Goal: Task Accomplishment & Management: Manage account settings

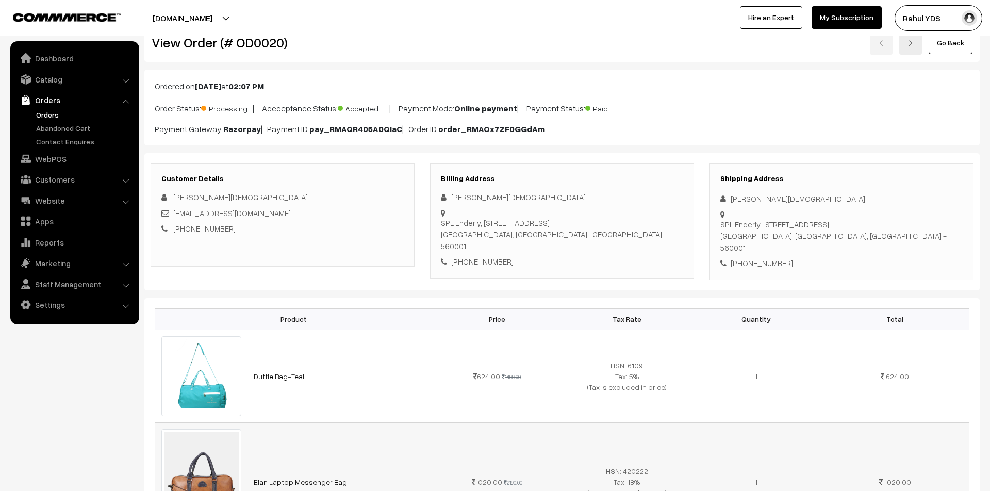
scroll to position [24, 0]
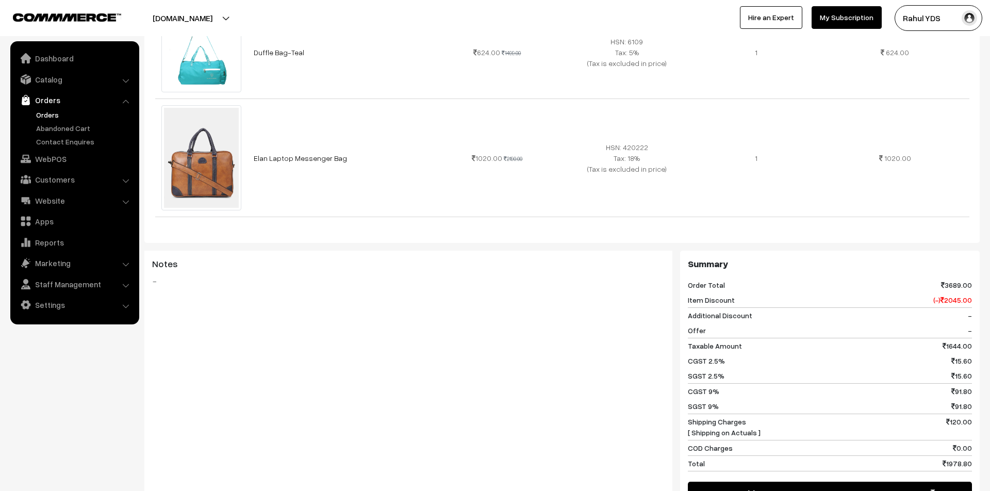
scroll to position [537, 0]
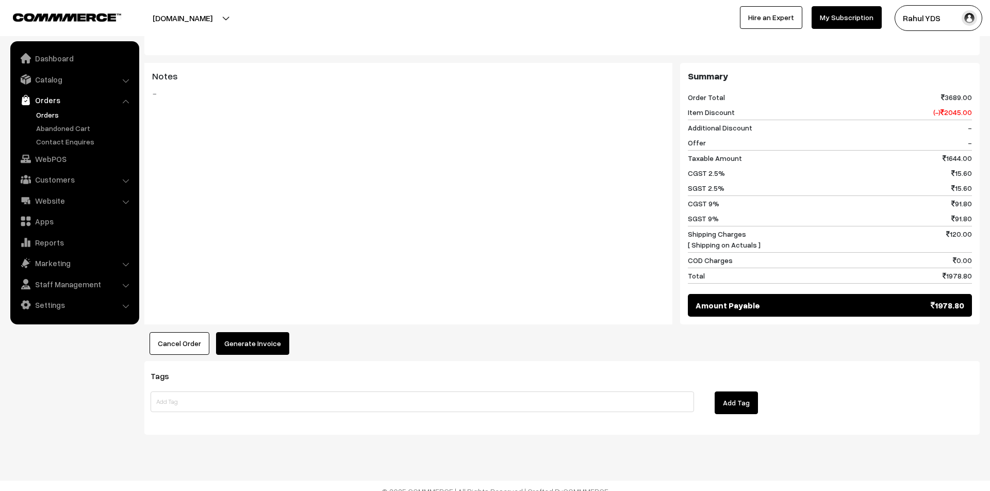
click at [705, 299] on span "Amount Payable" at bounding box center [728, 305] width 64 height 12
click at [250, 338] on button "Generate Invoice" at bounding box center [252, 343] width 73 height 23
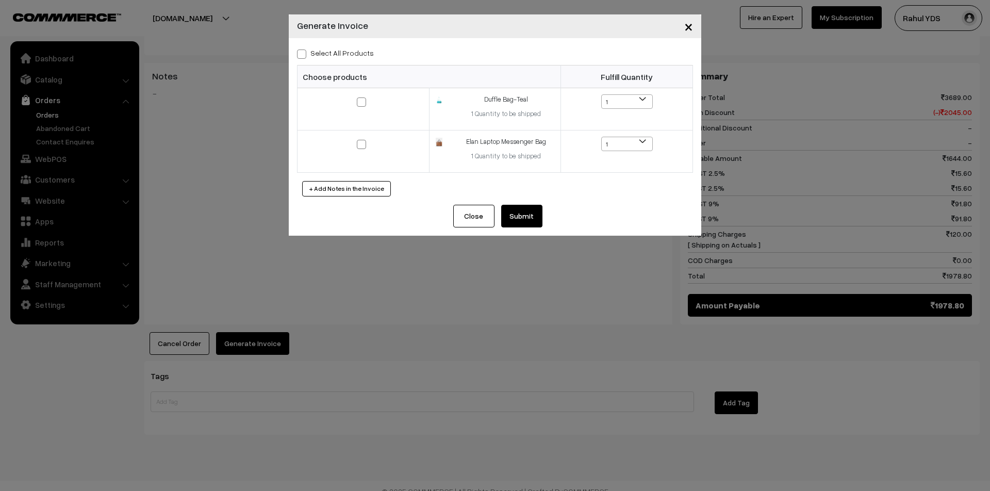
click at [525, 222] on button "Submit" at bounding box center [521, 216] width 41 height 23
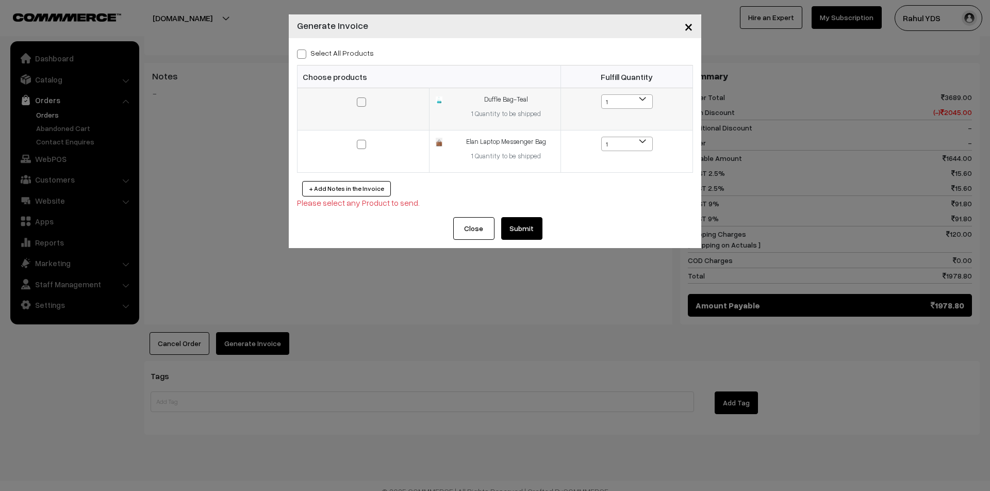
click at [357, 96] on input "checkbox" at bounding box center [355, 95] width 7 height 7
checkbox input "true"
click at [368, 146] on label at bounding box center [363, 144] width 12 height 12
click at [358, 141] on input "checkbox" at bounding box center [355, 137] width 7 height 7
checkbox input "true"
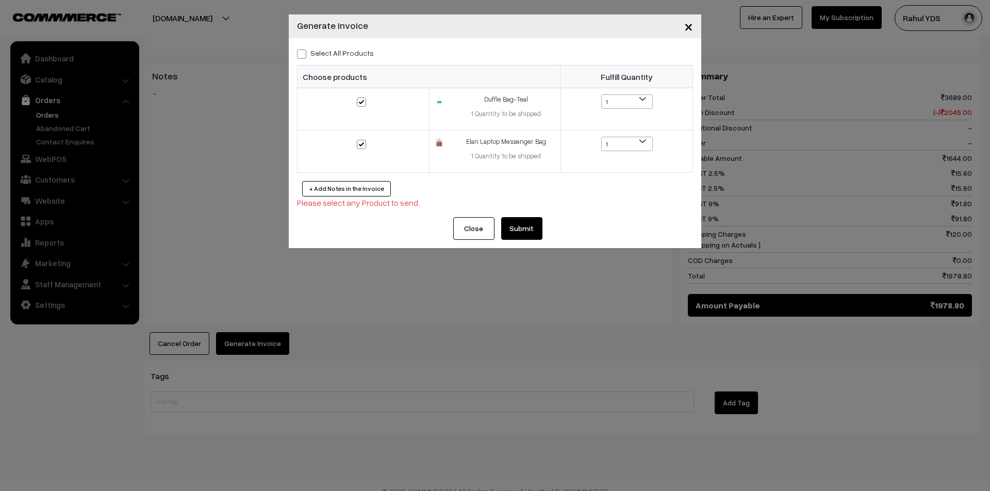
click at [516, 231] on button "Submit" at bounding box center [521, 228] width 41 height 23
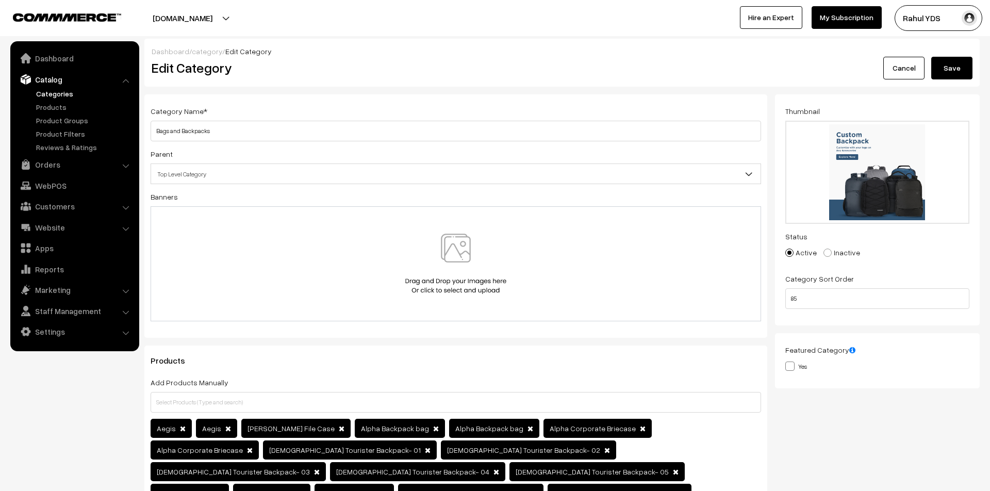
click at [960, 62] on button "Save" at bounding box center [951, 68] width 41 height 23
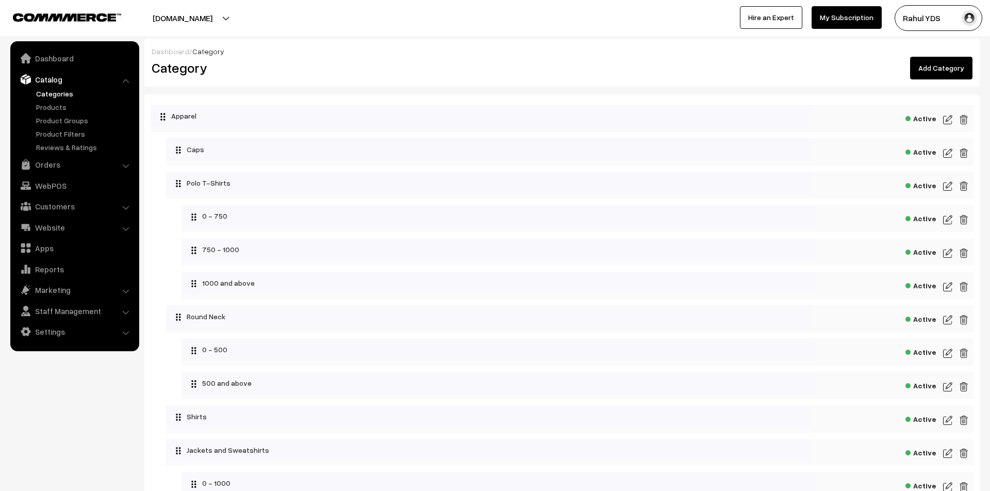
click at [947, 118] on img at bounding box center [947, 119] width 9 height 12
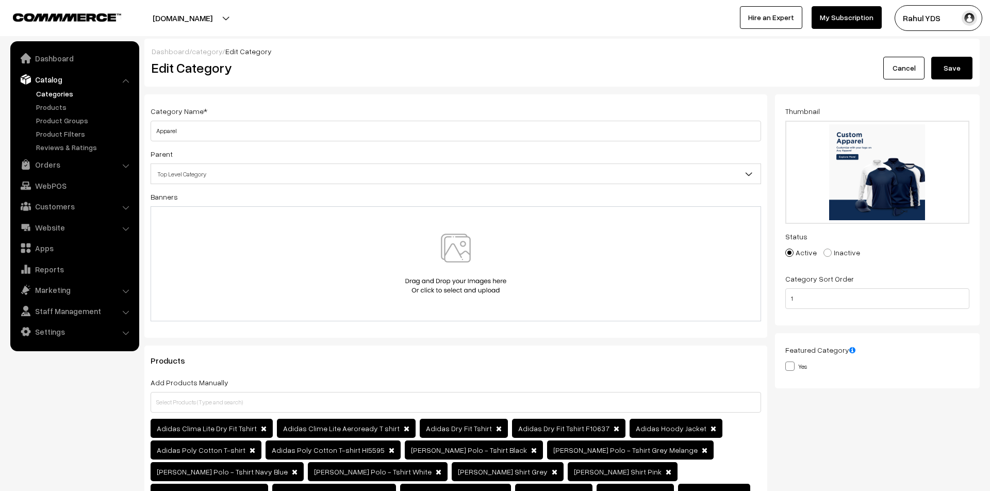
click at [956, 75] on button "Save" at bounding box center [951, 68] width 41 height 23
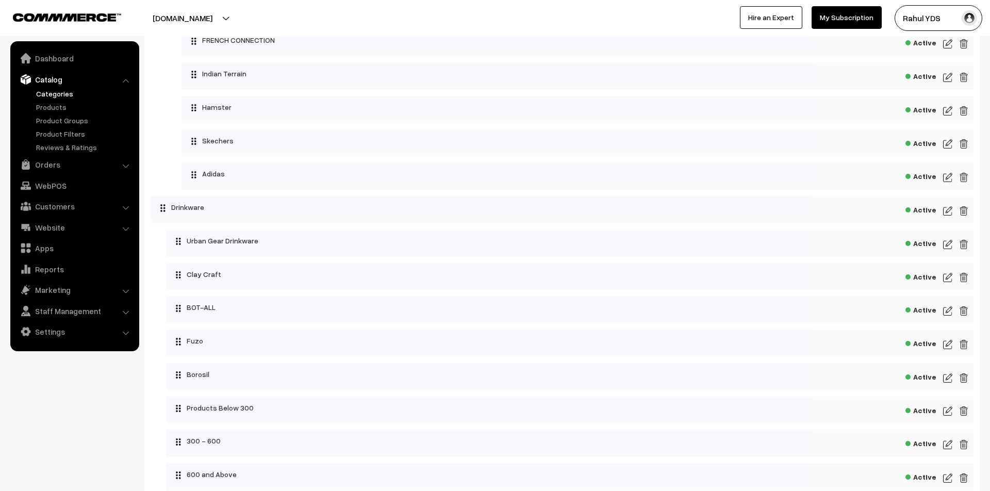
scroll to position [845, 0]
click at [947, 216] on img at bounding box center [947, 210] width 9 height 12
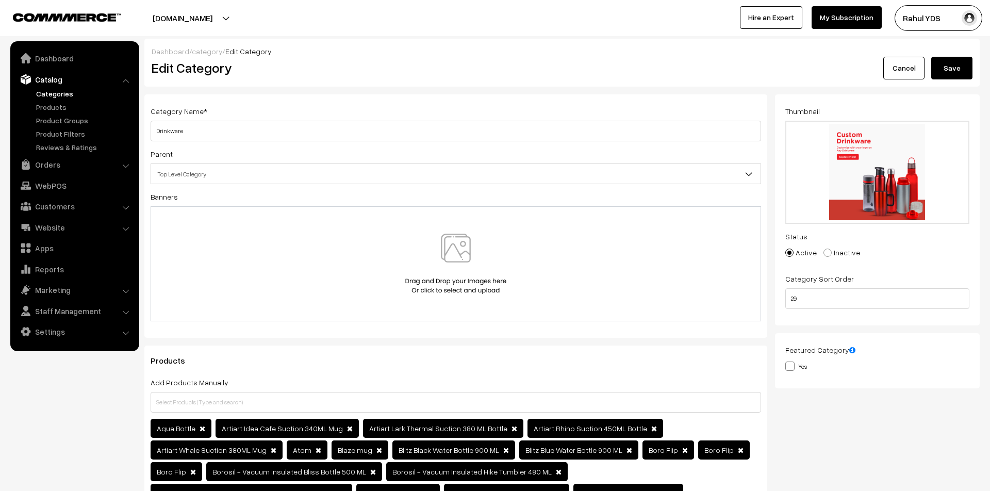
click at [954, 64] on button "Save" at bounding box center [951, 68] width 41 height 23
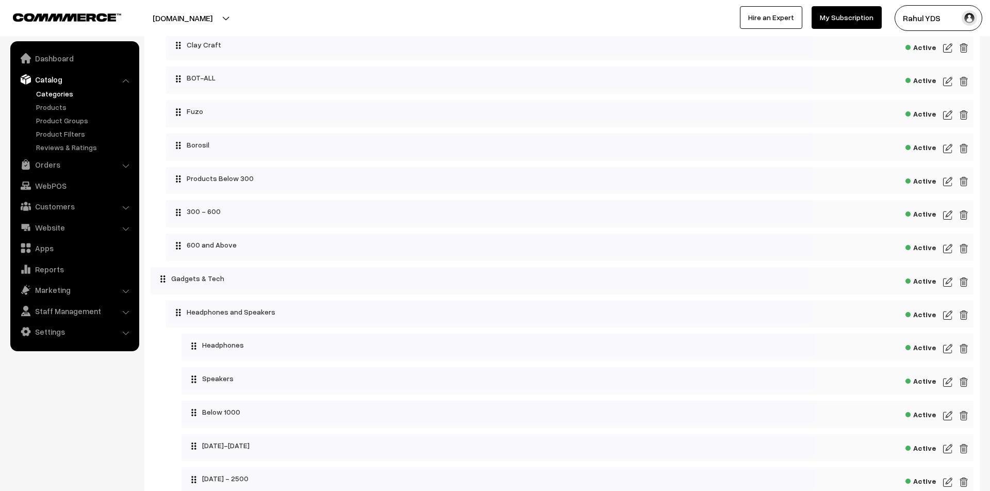
scroll to position [1077, 0]
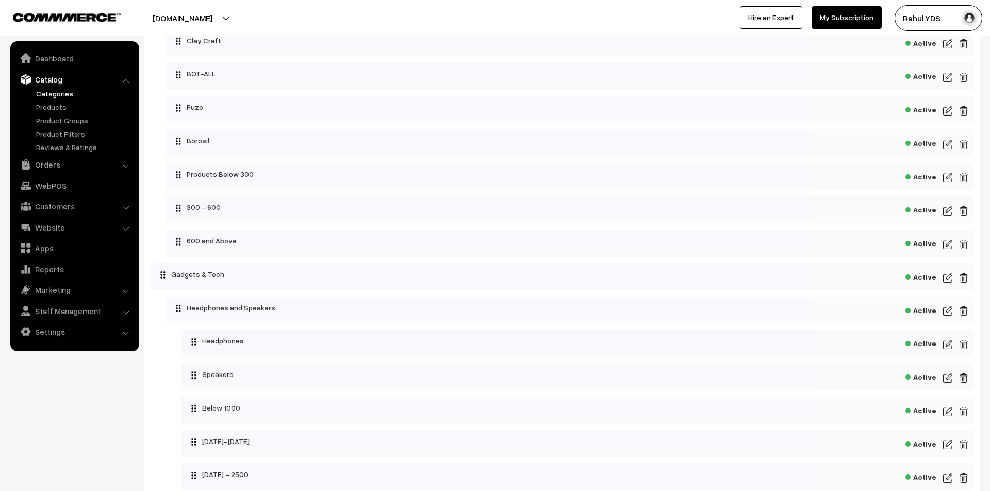
click at [948, 284] on img at bounding box center [947, 278] width 9 height 12
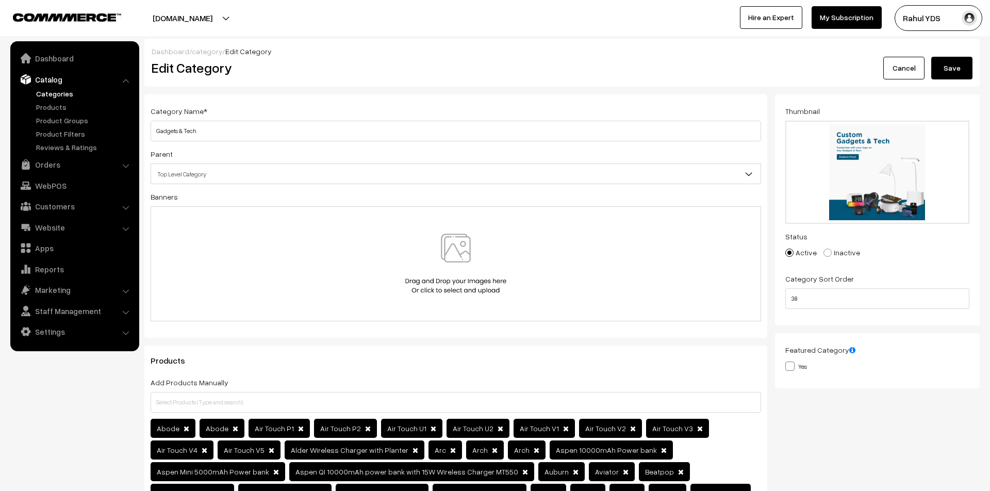
click at [949, 74] on button "Save" at bounding box center [951, 68] width 41 height 23
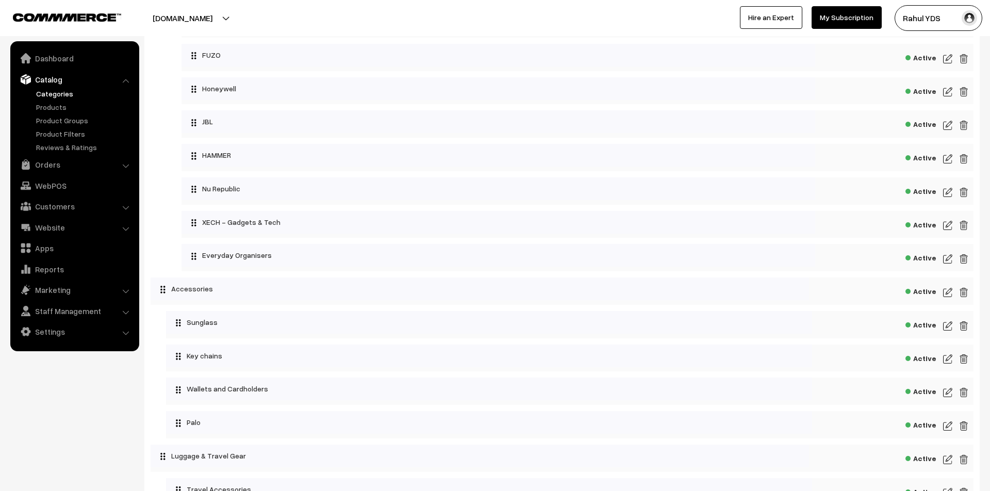
scroll to position [1972, 0]
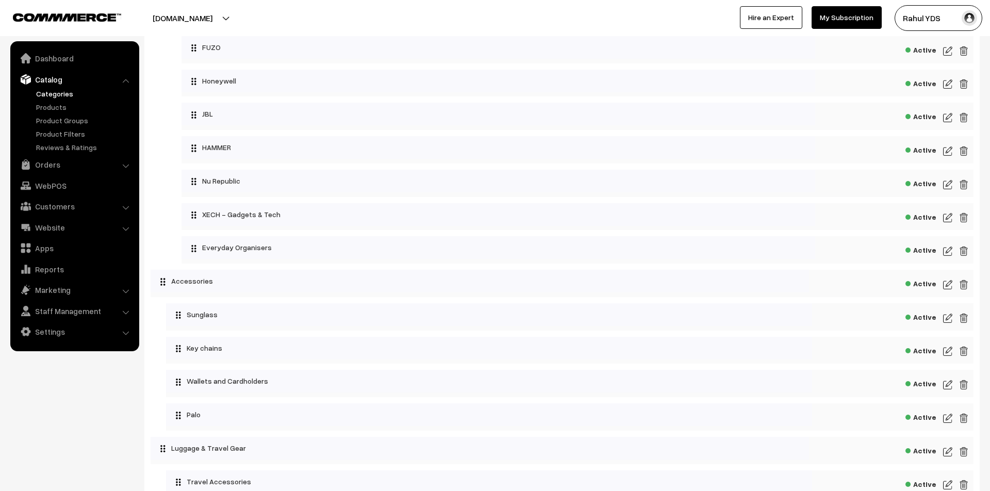
click at [948, 291] on img at bounding box center [947, 284] width 9 height 12
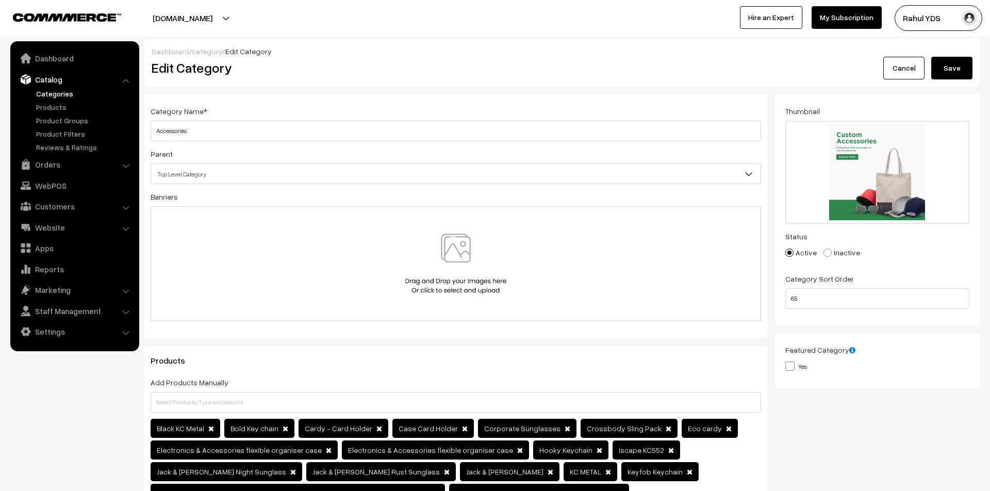
click at [949, 69] on button "Save" at bounding box center [951, 68] width 41 height 23
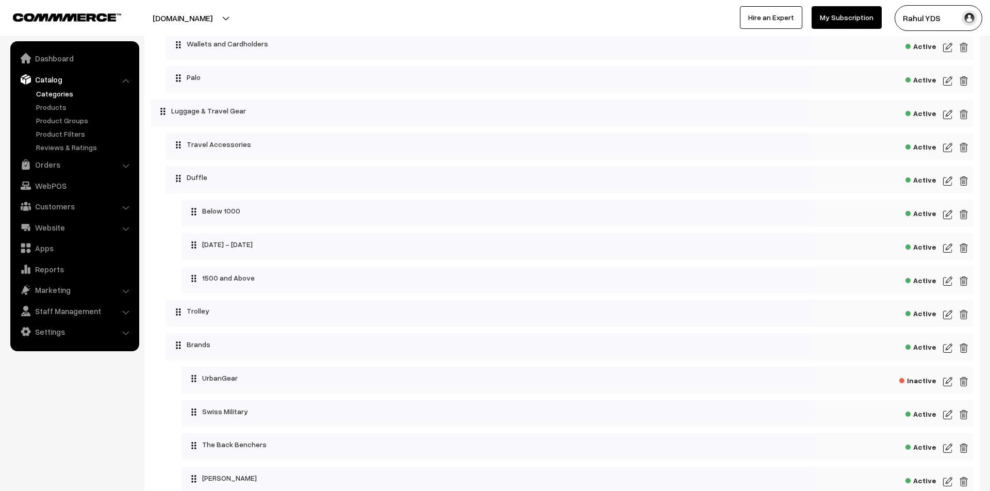
scroll to position [2299, 0]
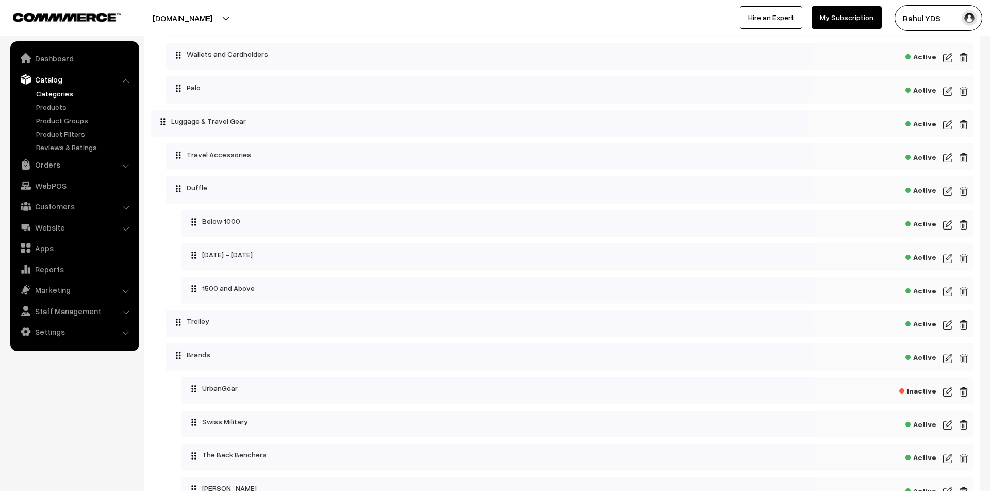
click at [949, 164] on img at bounding box center [947, 158] width 9 height 12
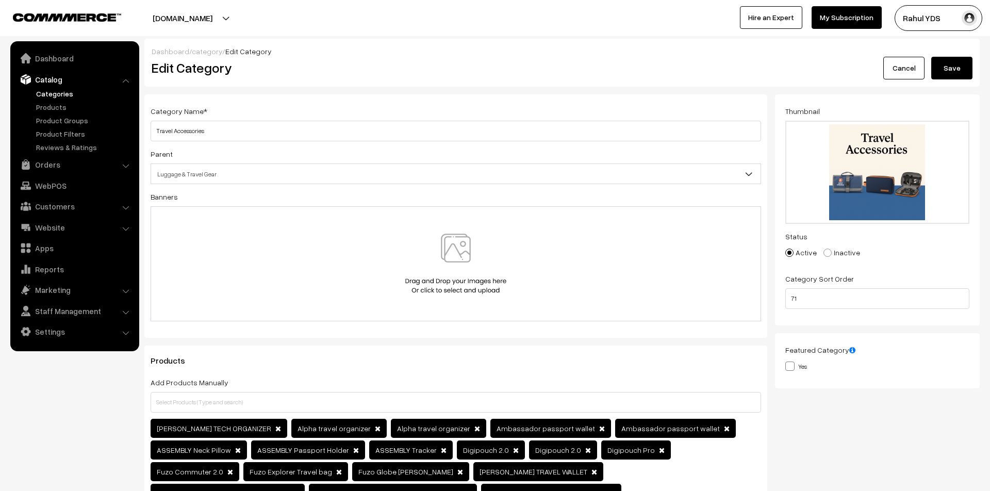
click at [959, 64] on button "Save" at bounding box center [951, 68] width 41 height 23
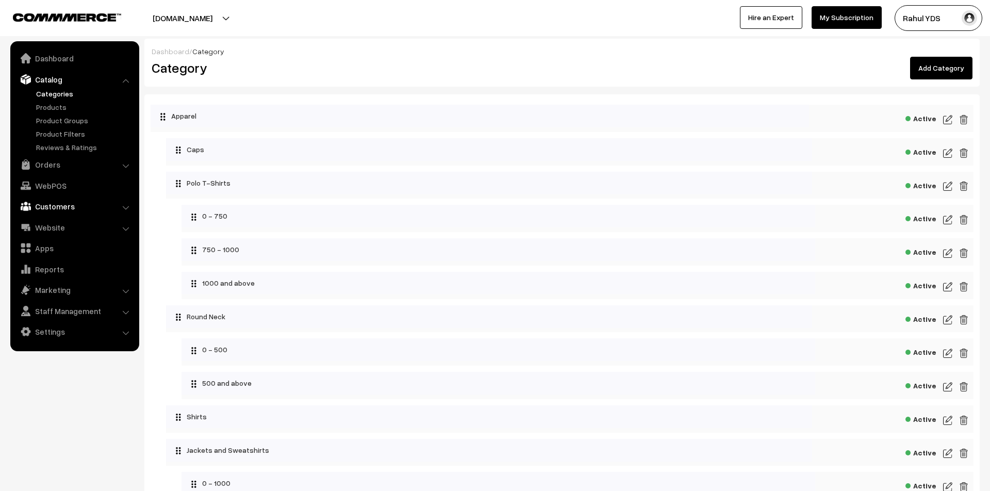
click at [59, 207] on link "Customers" at bounding box center [74, 206] width 123 height 19
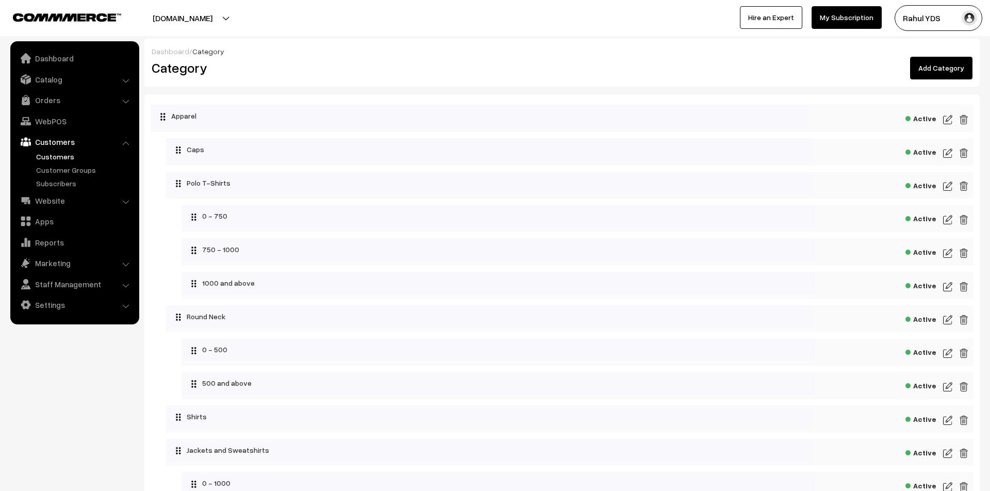
click at [54, 157] on link "Customers" at bounding box center [85, 156] width 102 height 11
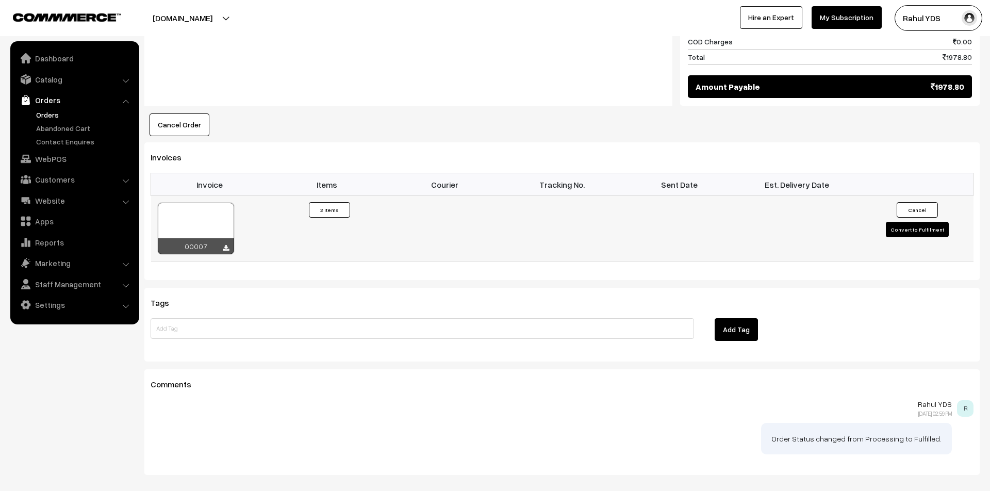
scroll to position [758, 0]
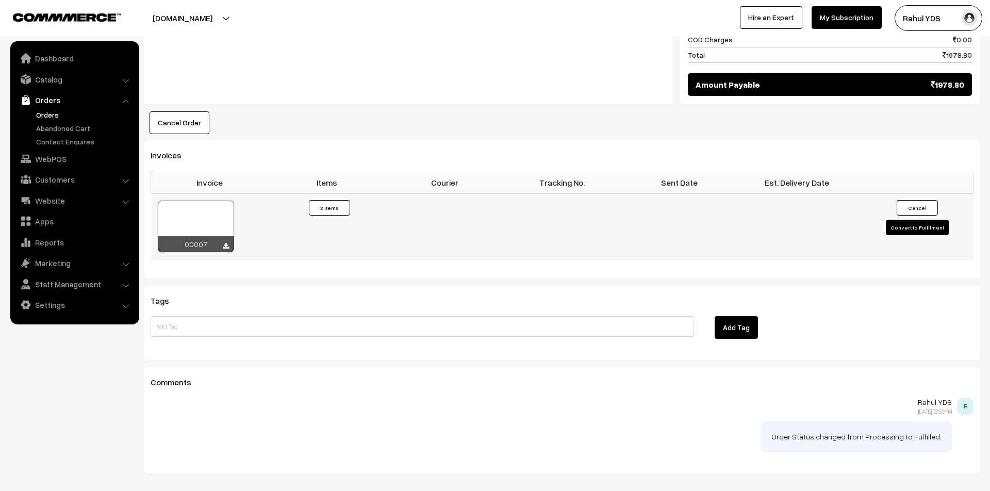
click at [199, 210] on div at bounding box center [196, 227] width 76 height 52
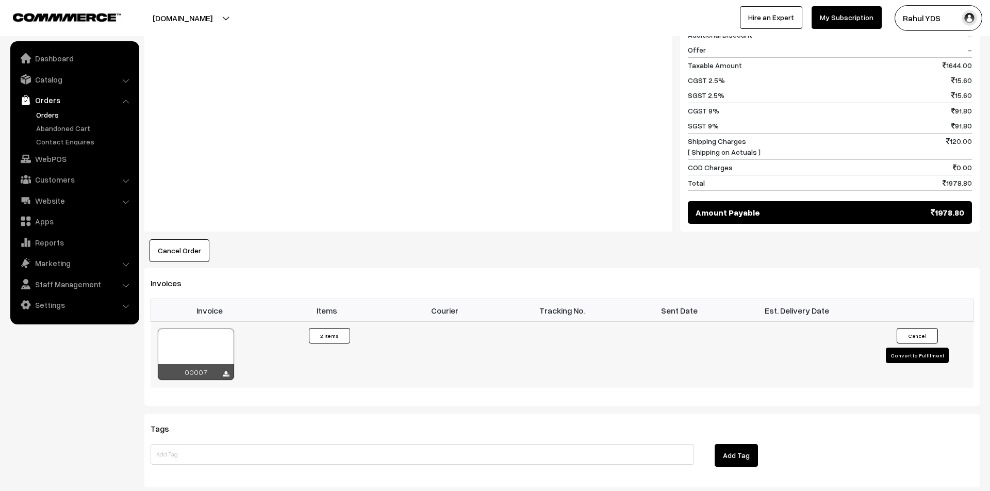
scroll to position [624, 0]
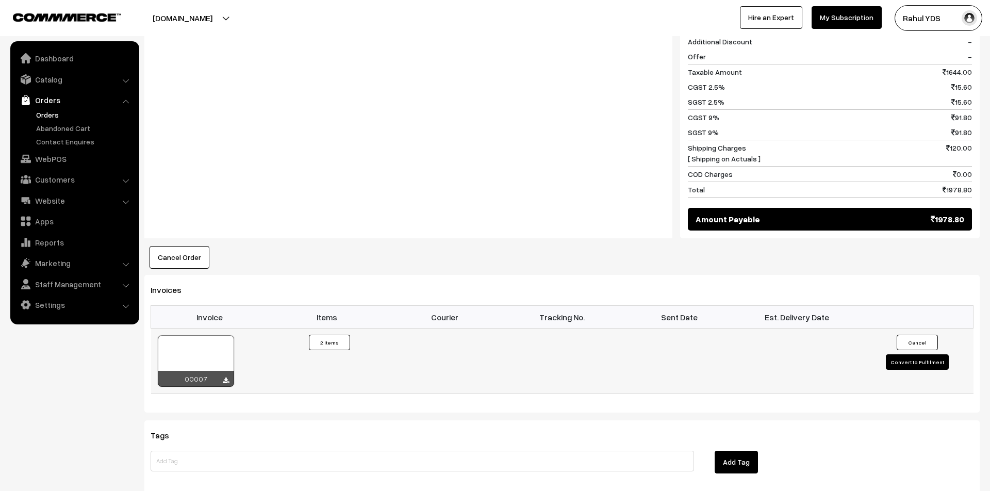
click at [910, 354] on button "Convert to Fulfilment" at bounding box center [917, 361] width 63 height 15
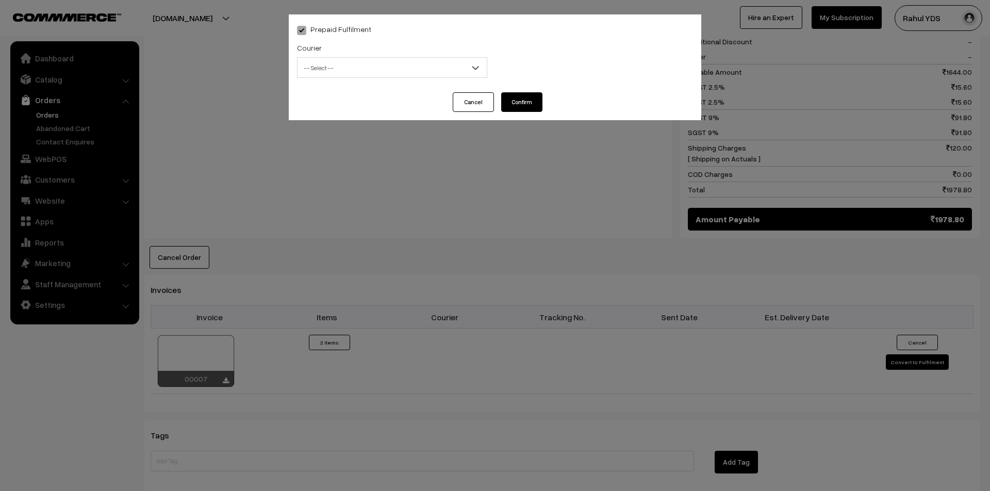
click at [392, 62] on span "-- Select --" at bounding box center [392, 68] width 189 height 18
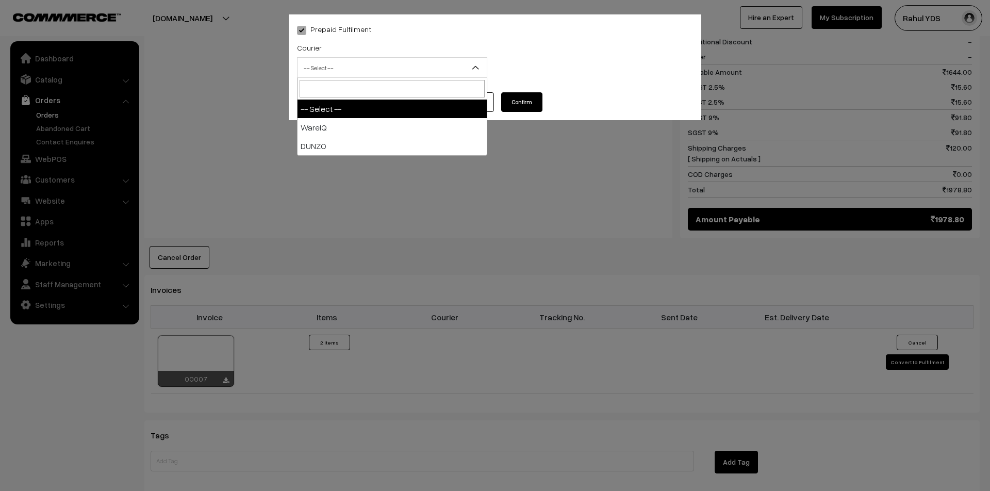
click at [484, 38] on div "Prepaid Fulfilment Courier -- Select -- WareIQ DUNZO -- Select -- Add new )" at bounding box center [495, 53] width 413 height 78
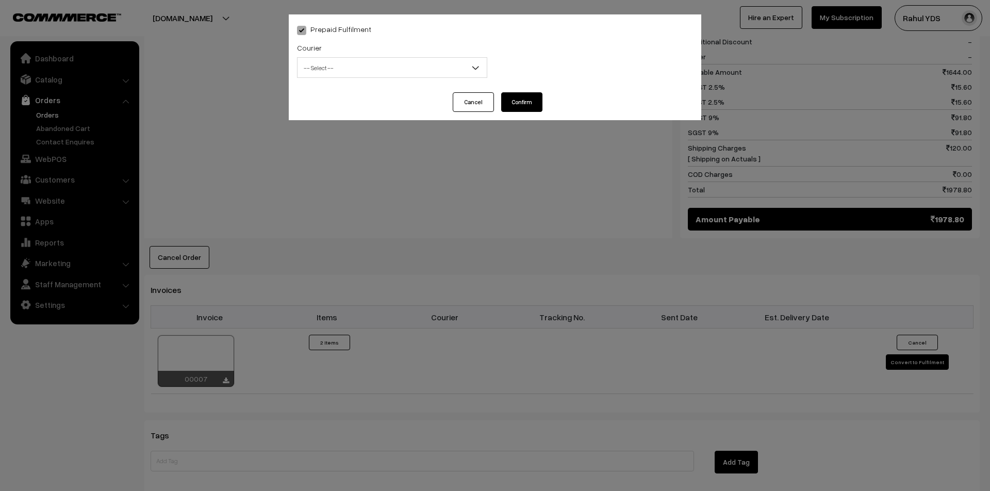
click at [464, 100] on button "Cancel" at bounding box center [473, 102] width 41 height 20
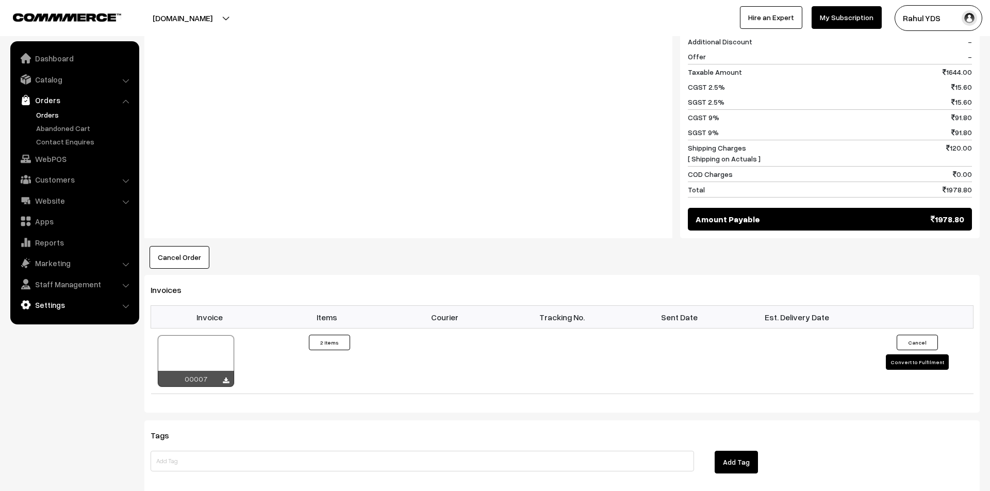
click at [50, 298] on link "Settings" at bounding box center [74, 305] width 123 height 19
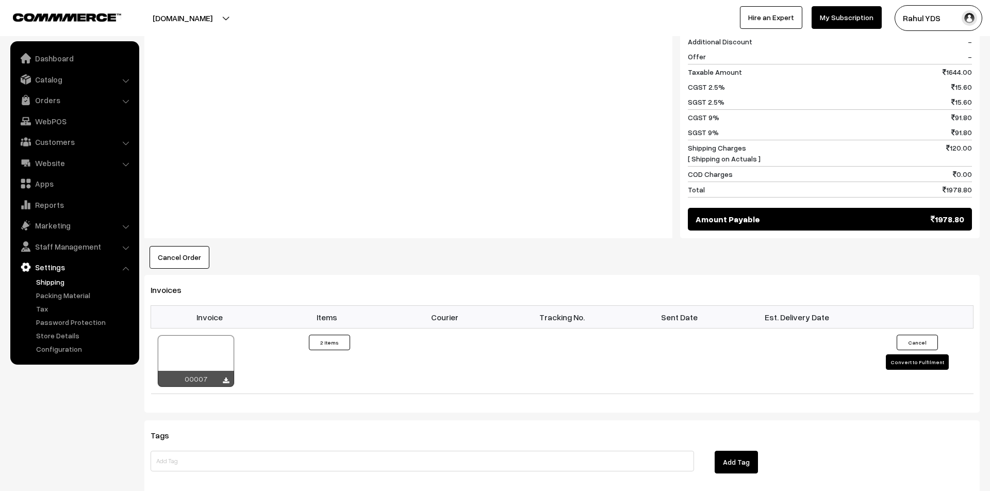
click at [48, 280] on link "Shipping" at bounding box center [85, 281] width 102 height 11
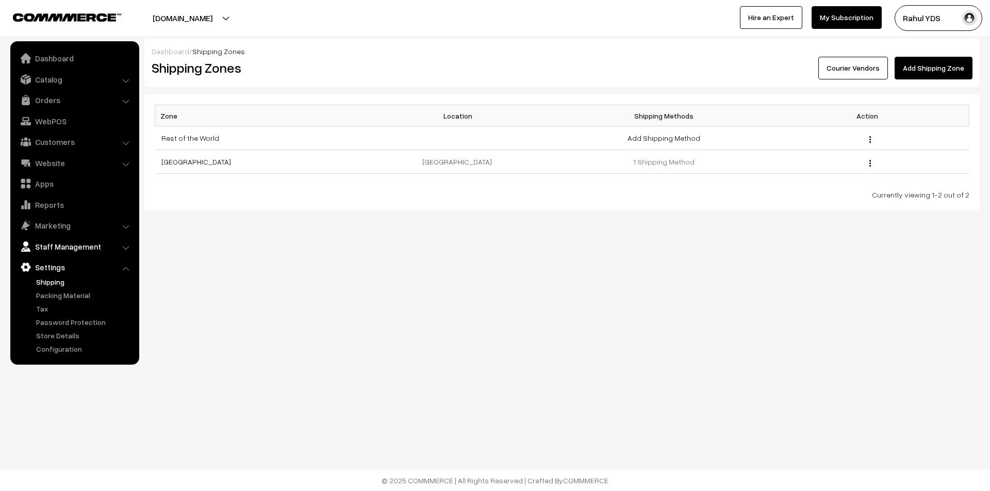
click at [54, 249] on link "Staff Management" at bounding box center [74, 246] width 123 height 19
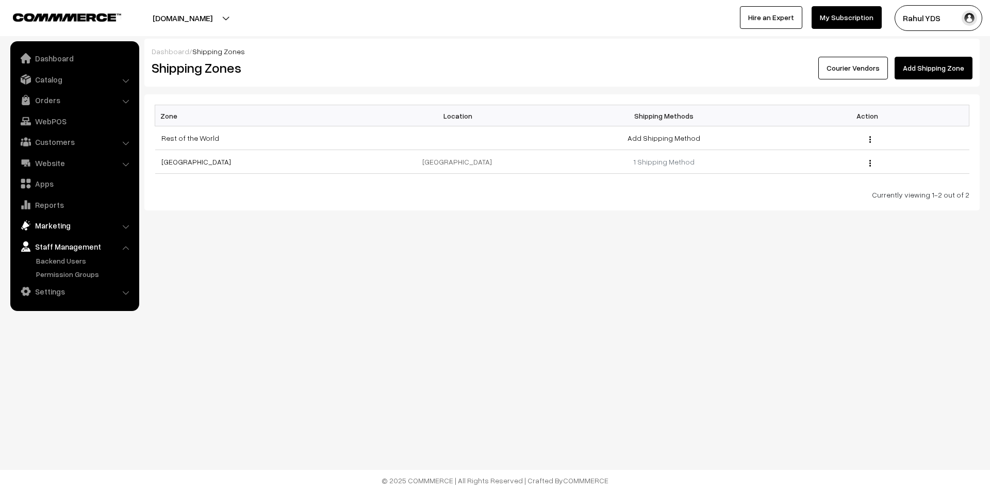
click at [54, 224] on link "Marketing" at bounding box center [74, 225] width 123 height 19
click at [52, 206] on link "Reports" at bounding box center [74, 204] width 123 height 19
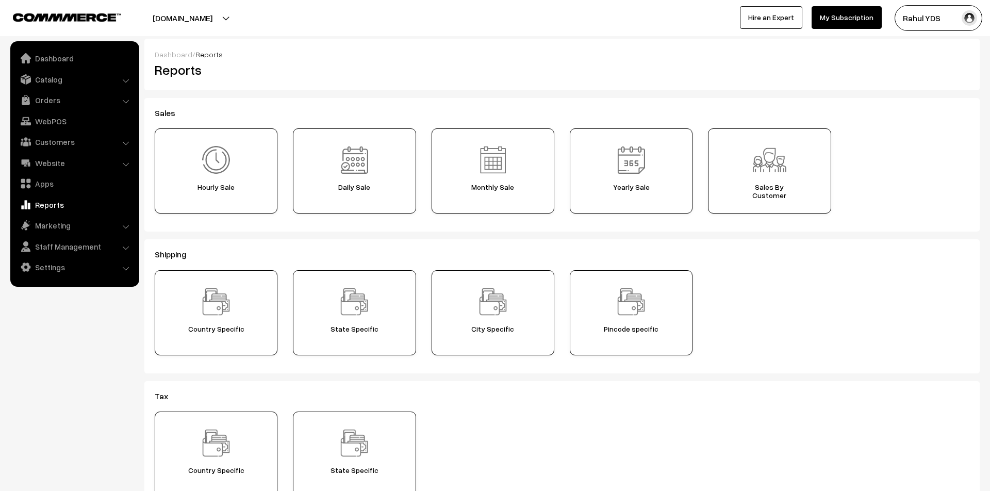
click at [43, 189] on link "Apps" at bounding box center [74, 183] width 123 height 19
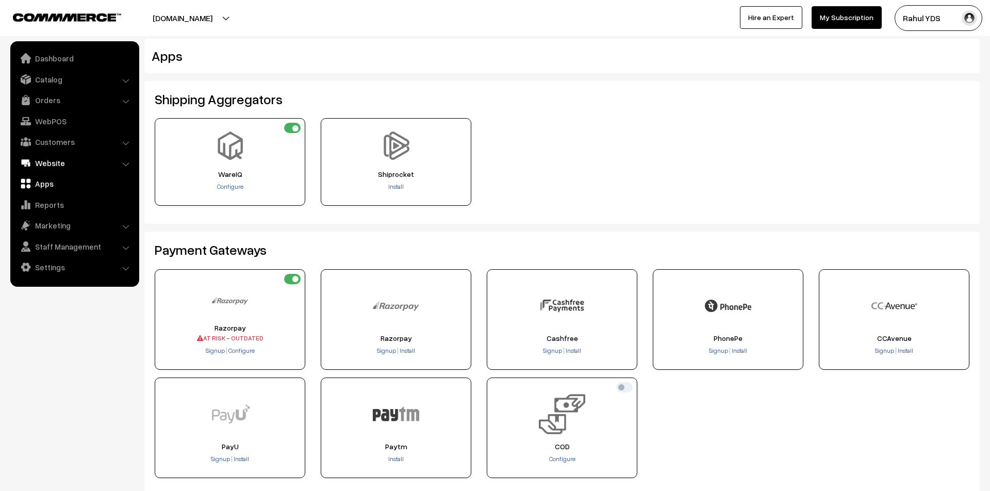
click at [59, 167] on link "Website" at bounding box center [74, 163] width 123 height 19
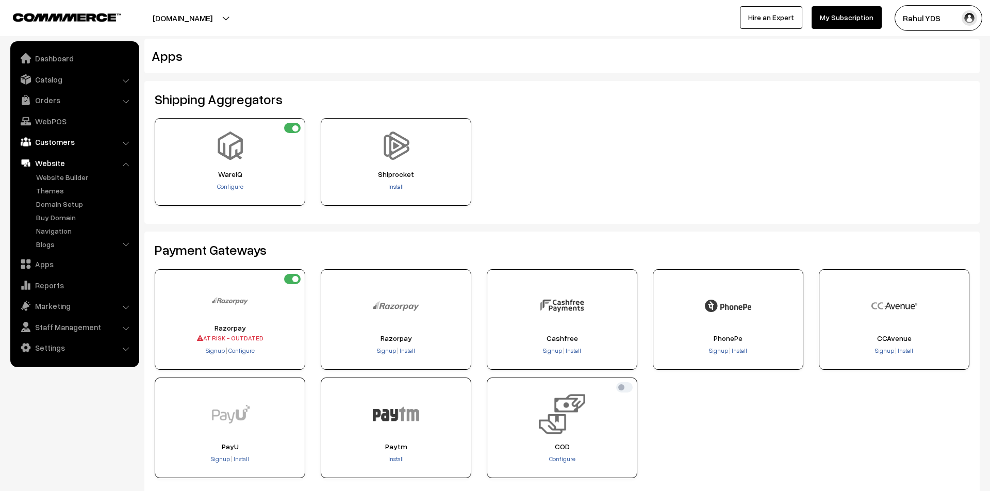
click at [55, 143] on link "Customers" at bounding box center [74, 142] width 123 height 19
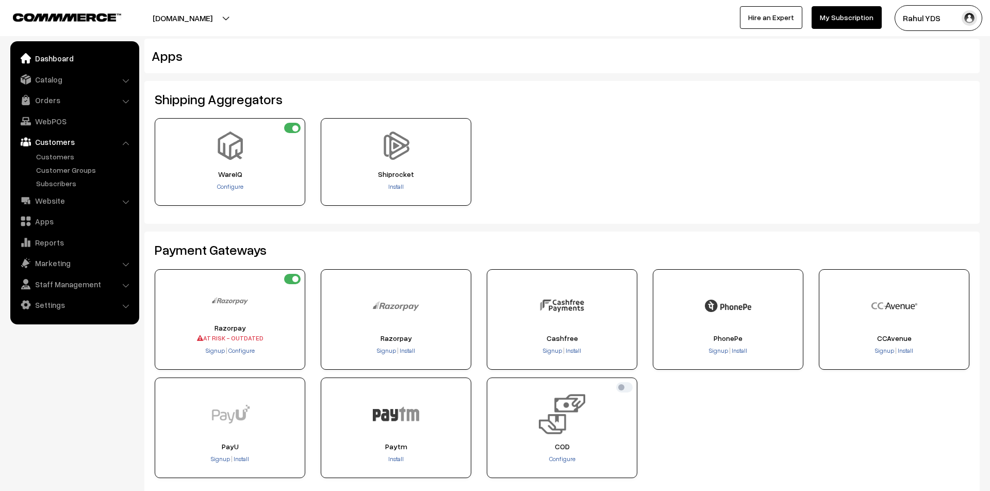
click at [58, 54] on link "Dashboard" at bounding box center [74, 58] width 123 height 19
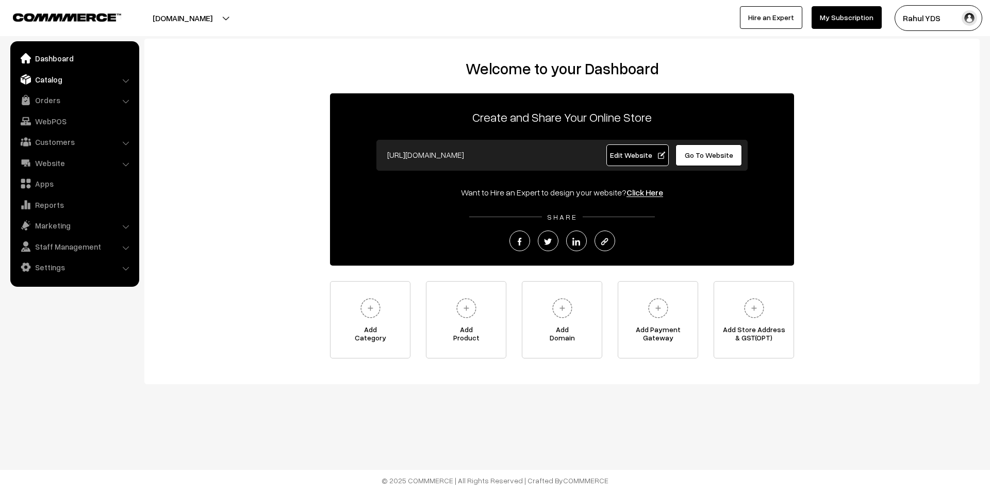
click at [56, 86] on link "Catalog" at bounding box center [74, 79] width 123 height 19
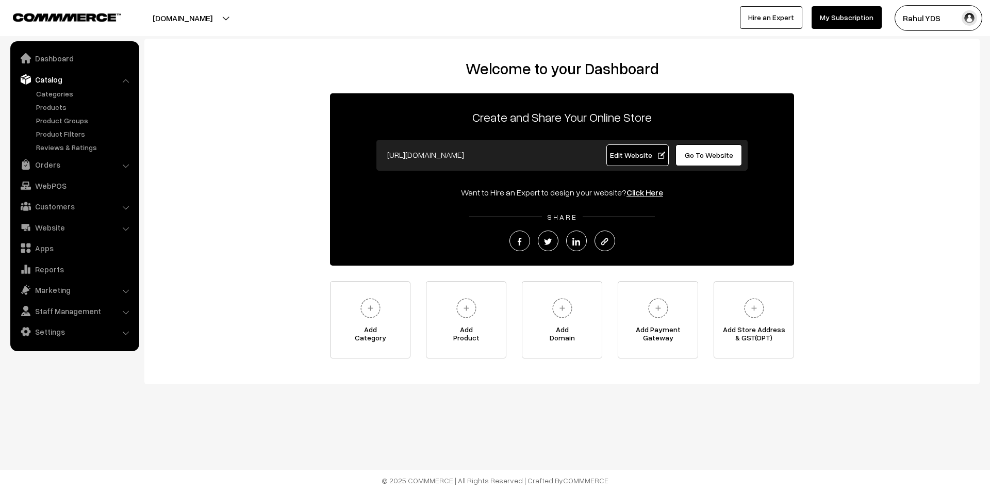
click at [195, 15] on button "[DOMAIN_NAME]" at bounding box center [183, 18] width 132 height 26
click at [628, 158] on span "Edit Website" at bounding box center [637, 155] width 55 height 9
click at [97, 222] on link "Website" at bounding box center [74, 227] width 123 height 19
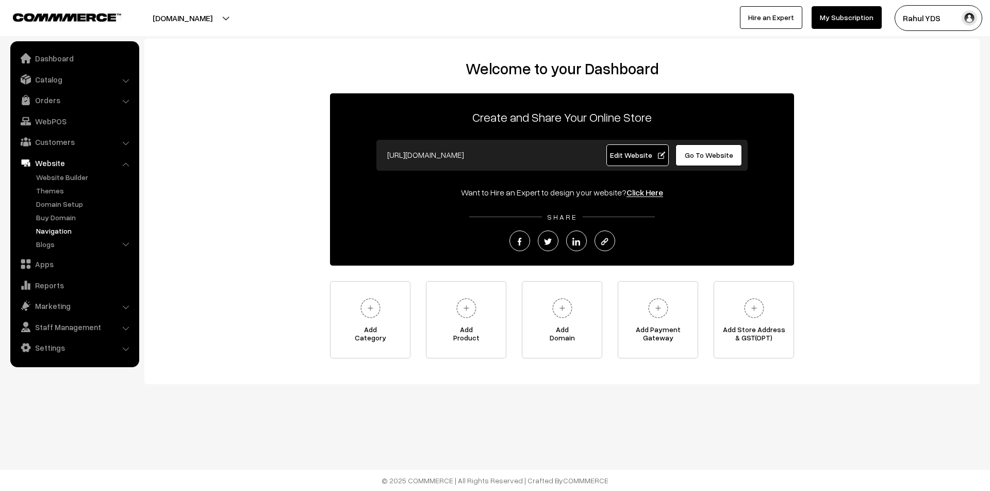
click at [72, 227] on link "Navigation" at bounding box center [85, 230] width 102 height 11
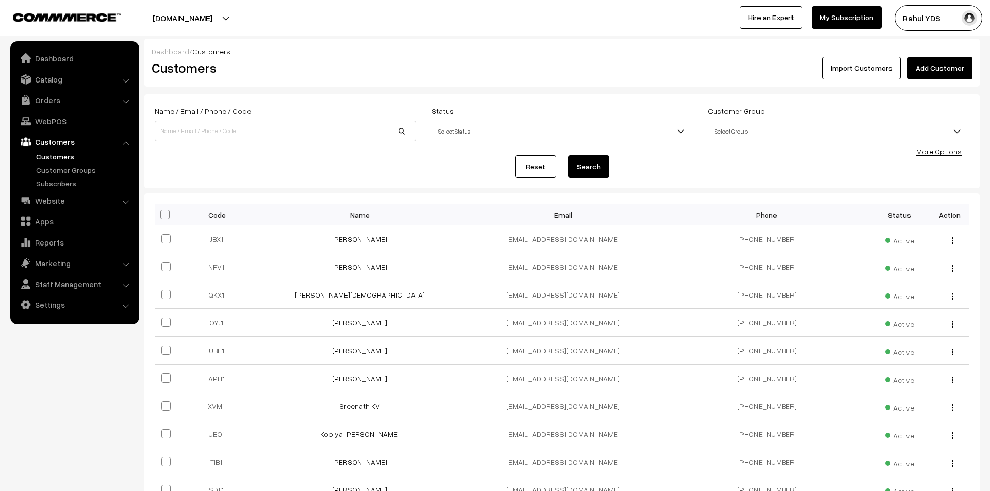
scroll to position [145, 0]
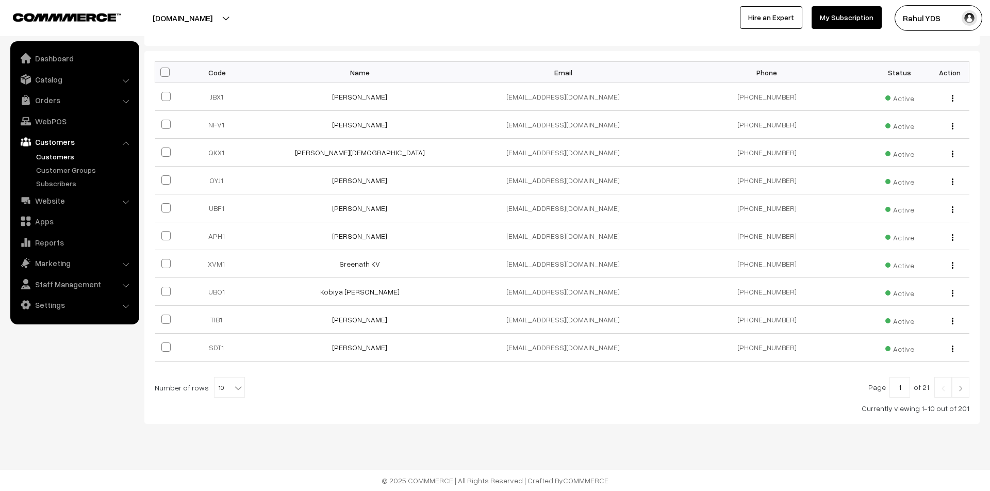
click at [962, 392] on link at bounding box center [961, 387] width 18 height 21
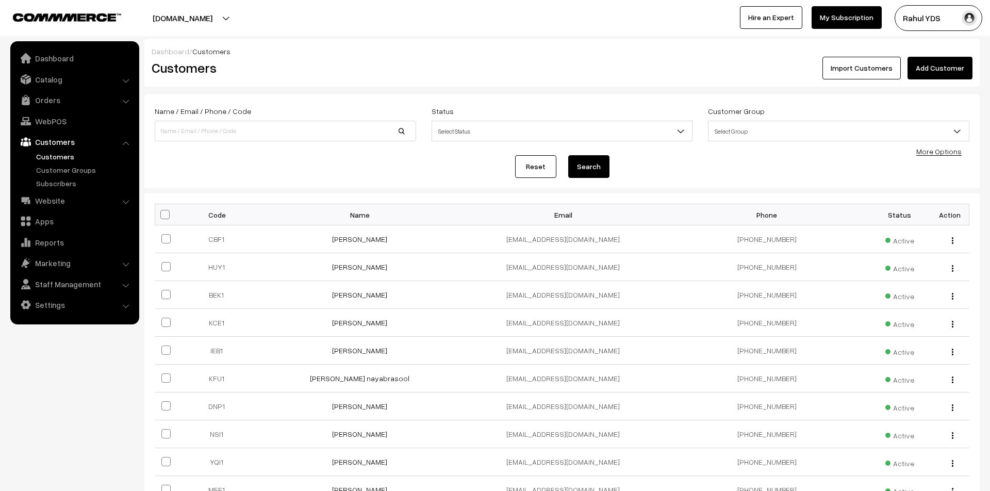
scroll to position [145, 0]
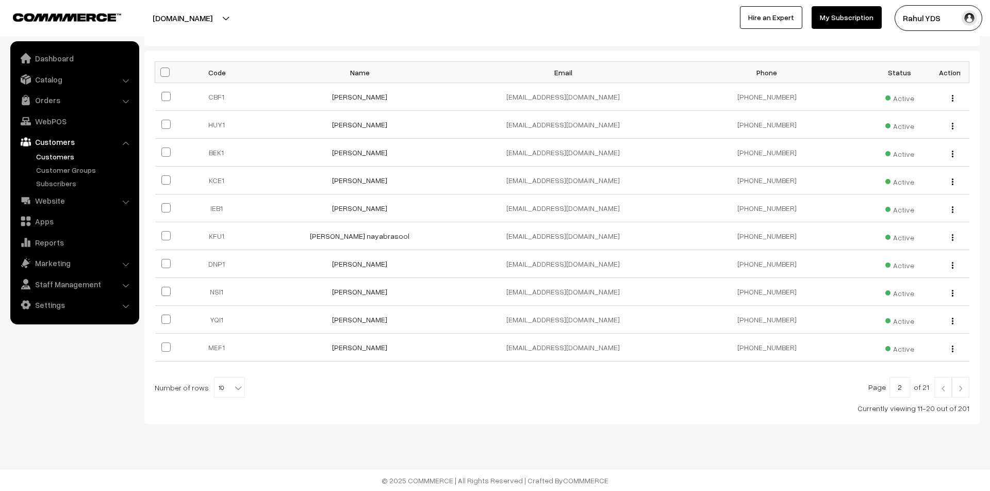
click at [944, 387] on img at bounding box center [943, 388] width 9 height 6
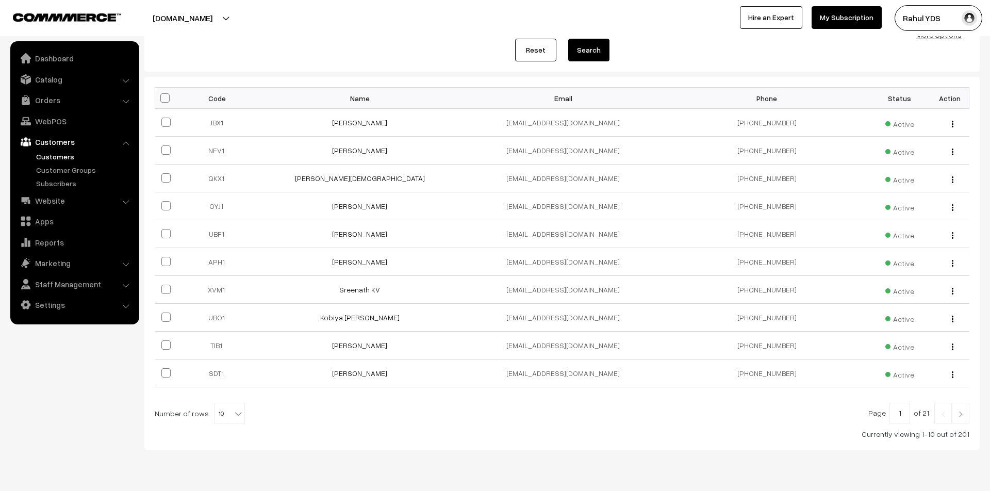
scroll to position [145, 0]
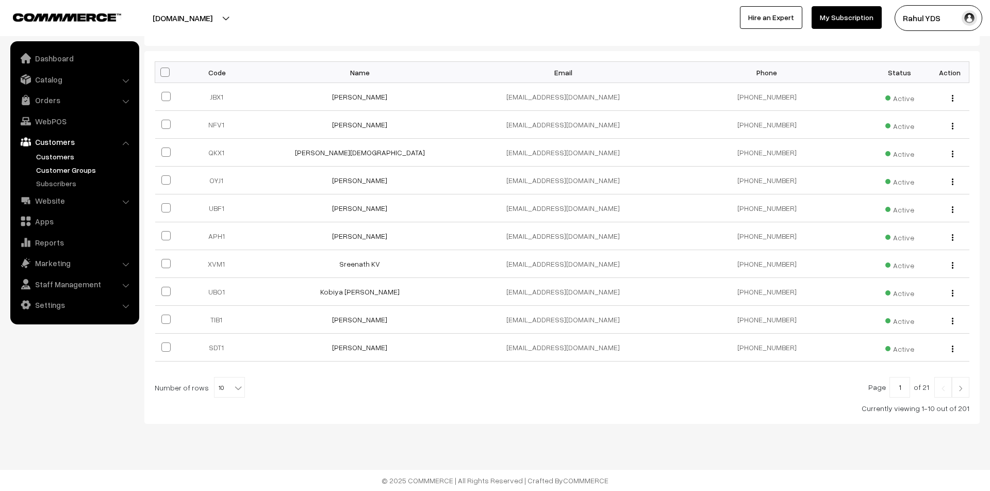
click at [48, 172] on link "Customer Groups" at bounding box center [85, 170] width 102 height 11
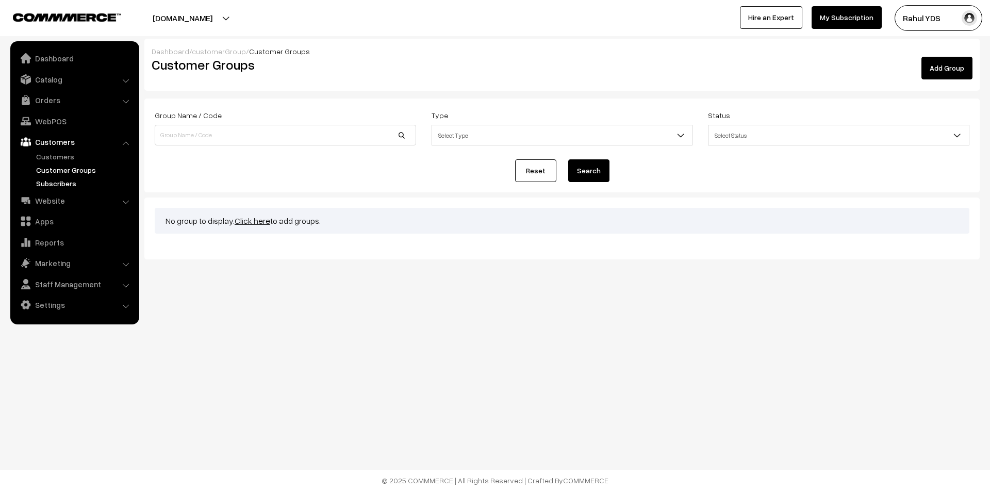
click at [47, 183] on link "Subscribers" at bounding box center [85, 183] width 102 height 11
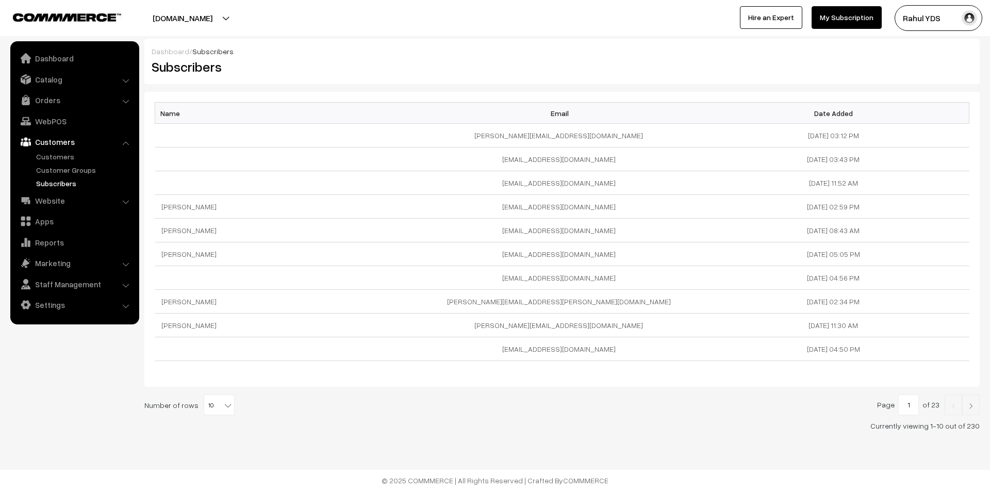
click at [211, 407] on span "10" at bounding box center [219, 405] width 30 height 21
select select "100"
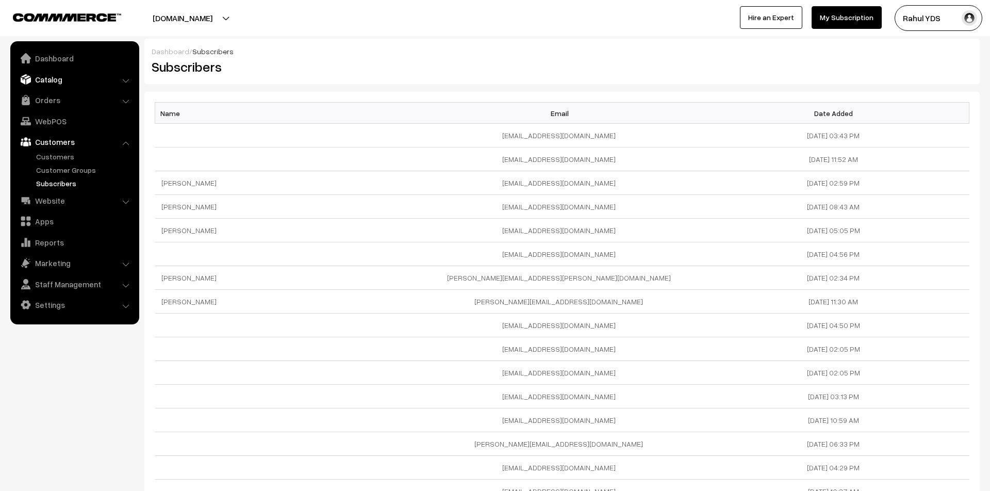
click at [43, 81] on link "Catalog" at bounding box center [74, 79] width 123 height 19
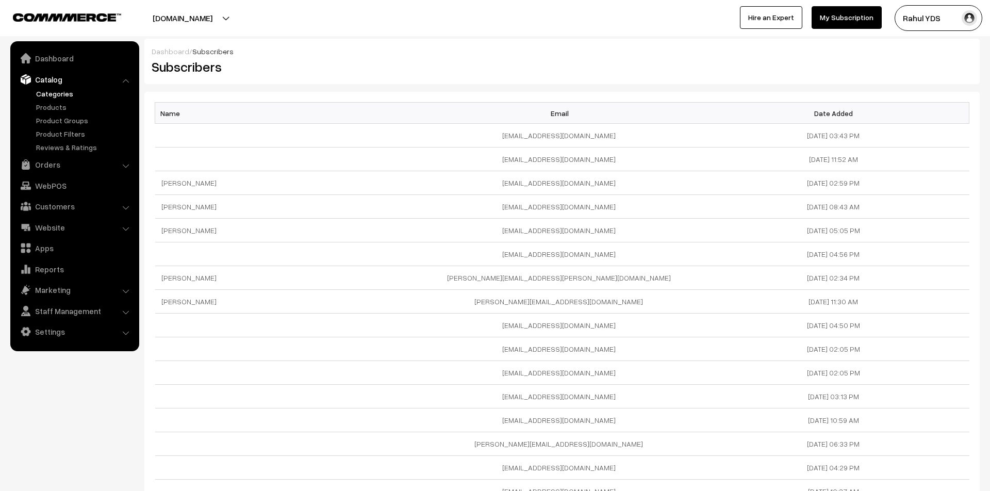
click at [55, 95] on link "Categories" at bounding box center [85, 93] width 102 height 11
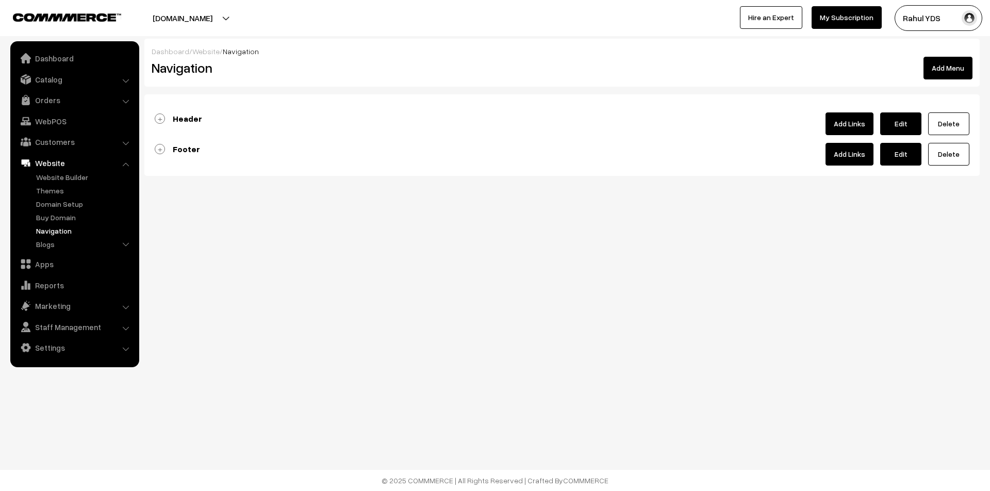
click at [180, 121] on b "Header" at bounding box center [187, 118] width 29 height 10
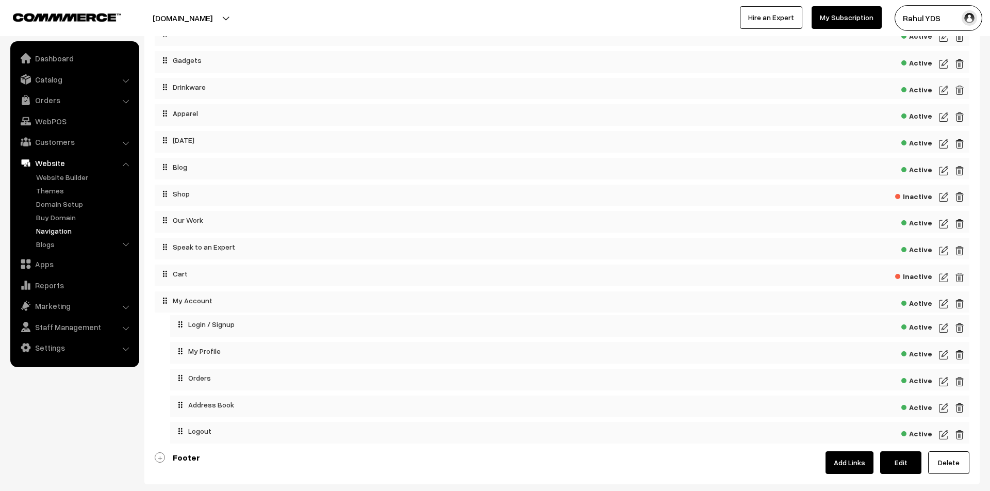
scroll to position [398, 0]
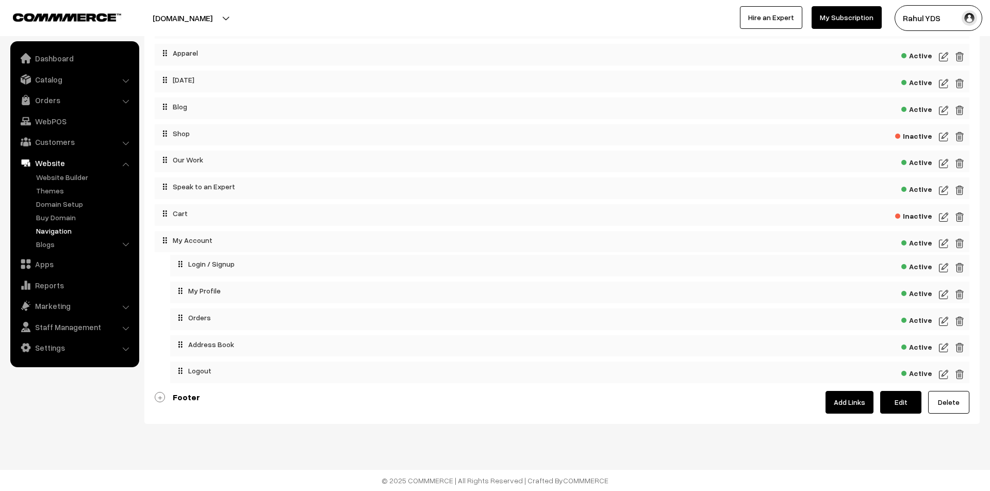
click at [915, 211] on span "Inactive" at bounding box center [913, 214] width 37 height 13
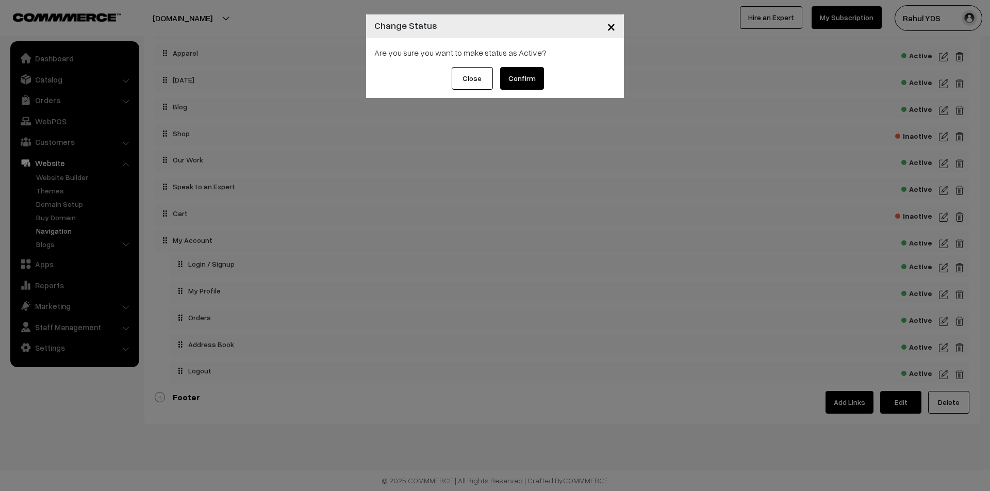
click at [514, 81] on button "Confirm" at bounding box center [522, 78] width 44 height 23
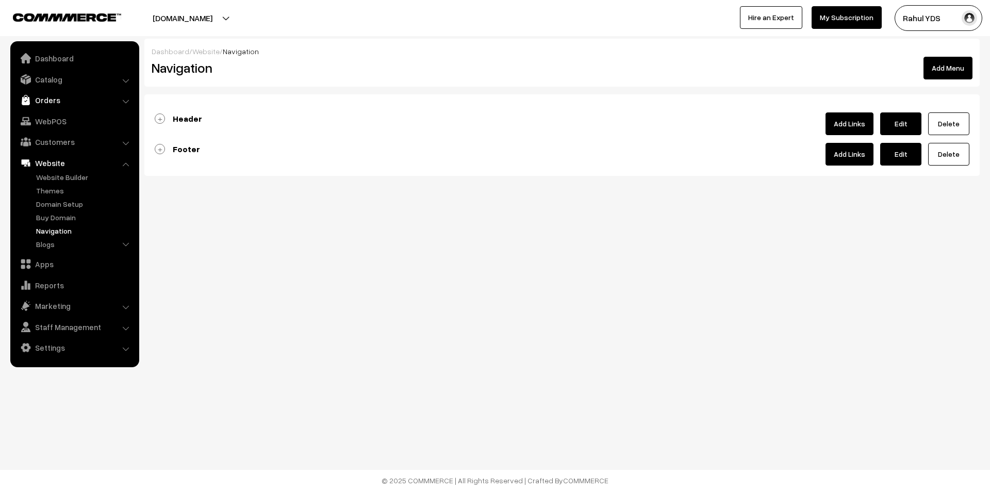
click at [72, 106] on link "Orders" at bounding box center [74, 100] width 123 height 19
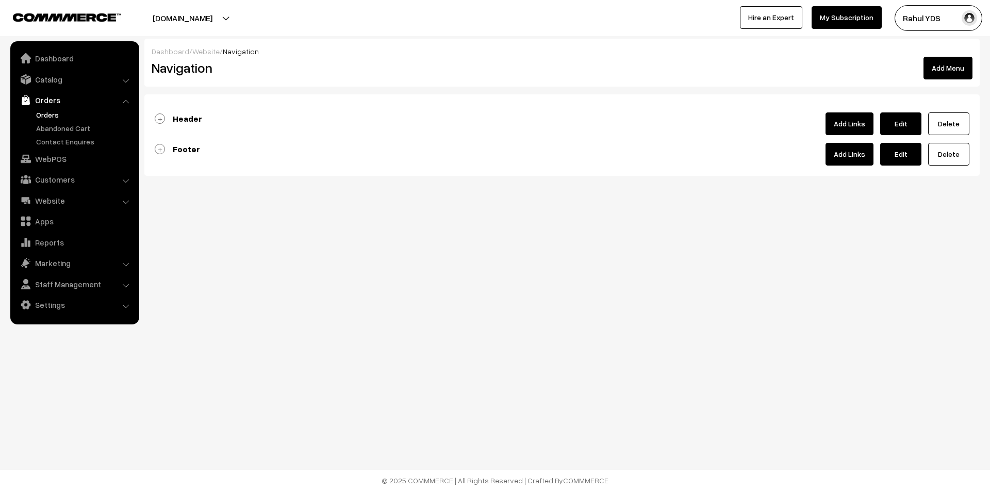
click at [45, 114] on link "Orders" at bounding box center [85, 114] width 102 height 11
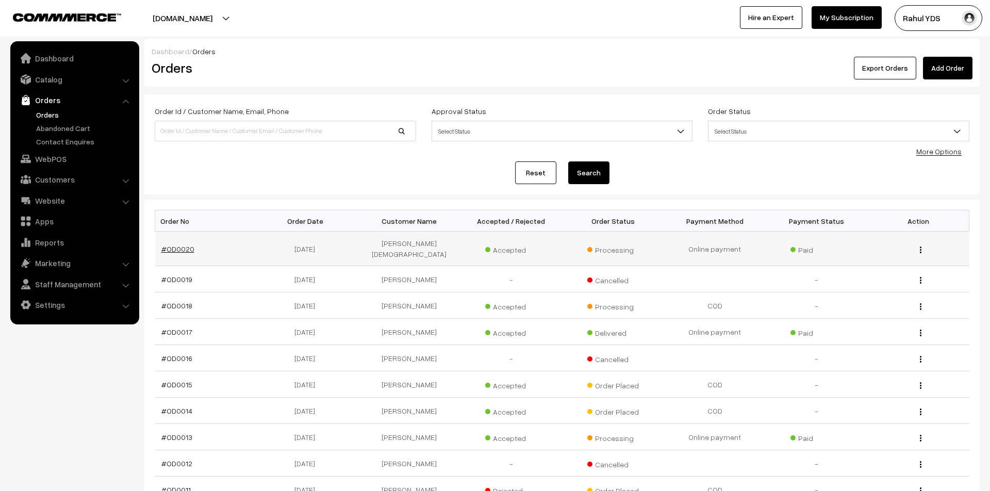
click at [173, 247] on link "#OD0020" at bounding box center [177, 248] width 33 height 9
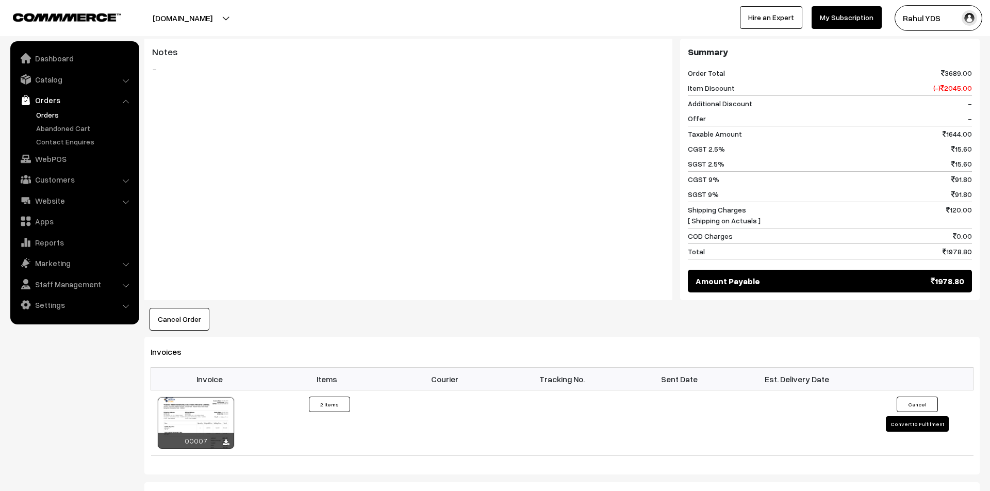
scroll to position [591, 0]
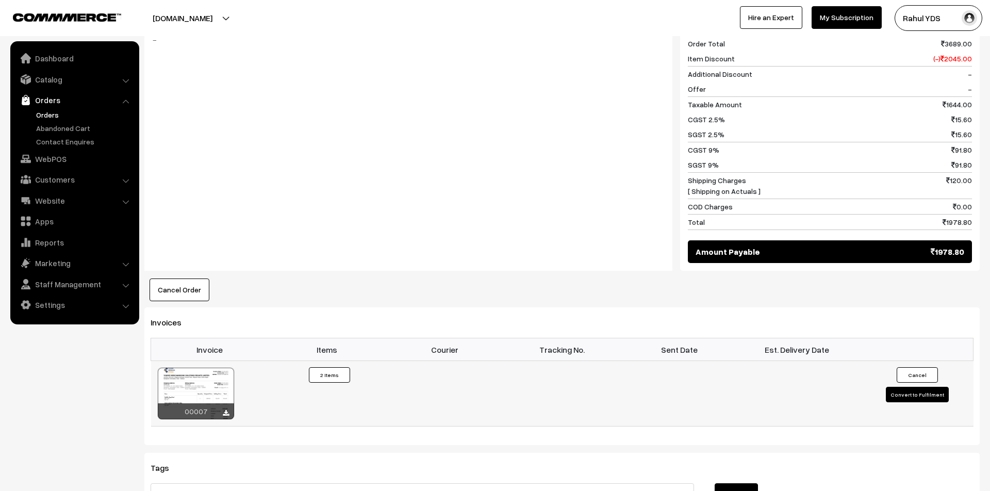
click at [196, 378] on div at bounding box center [196, 394] width 76 height 52
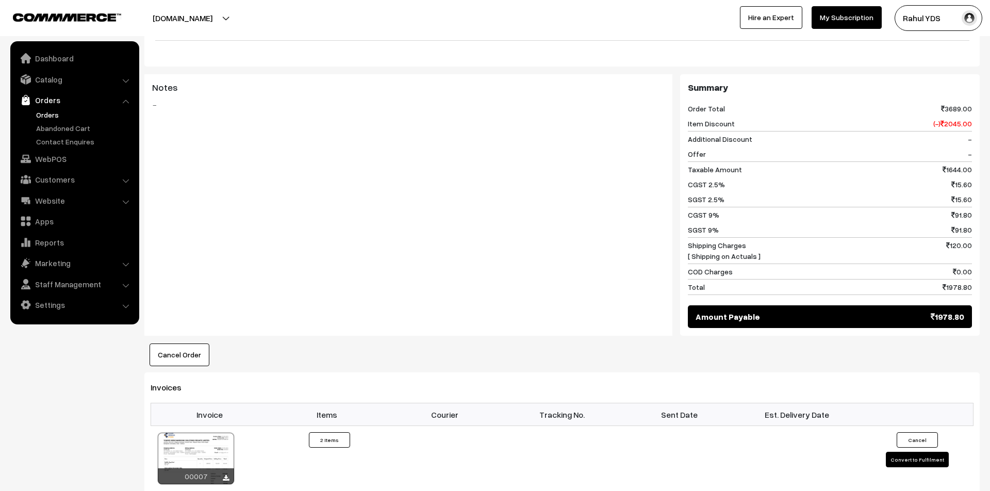
scroll to position [519, 0]
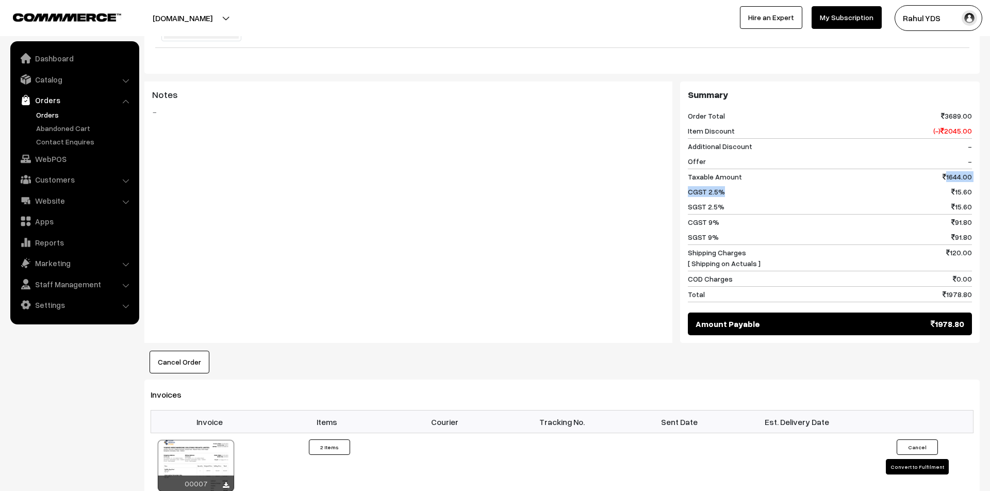
drag, startPoint x: 969, startPoint y: 172, endPoint x: 937, endPoint y: 169, distance: 32.1
click at [937, 169] on div "Summary Order Total 3689.00 Item Discount (-) 2045.00 Additional Discount - Off…" at bounding box center [830, 211] width 300 height 261
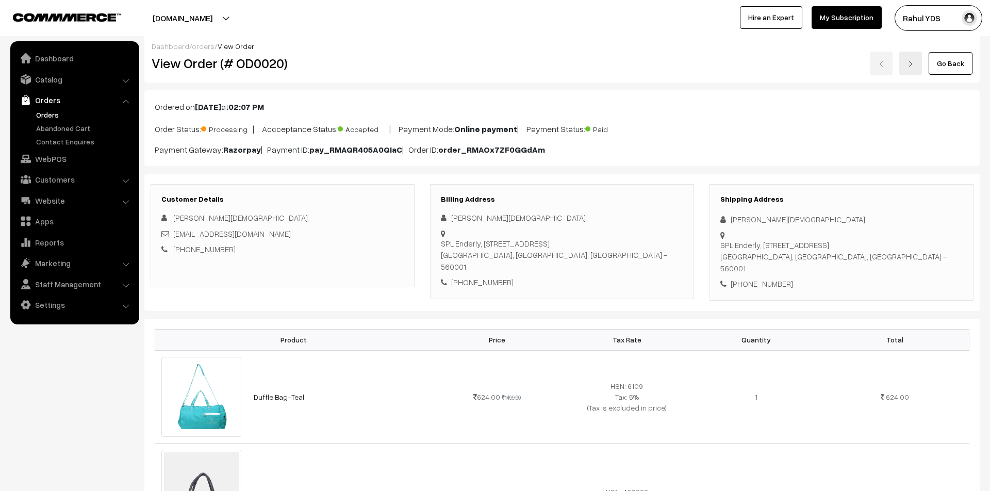
scroll to position [0, 0]
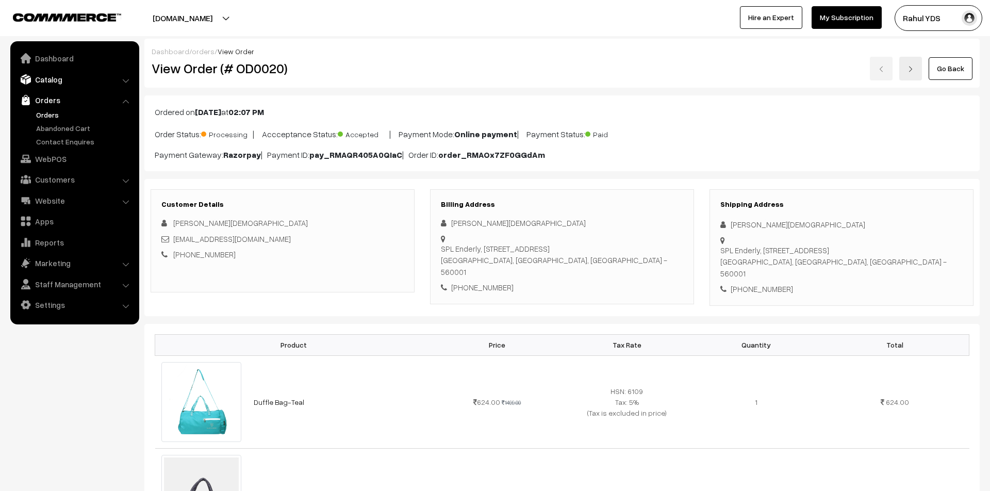
click at [47, 76] on link "Catalog" at bounding box center [74, 79] width 123 height 19
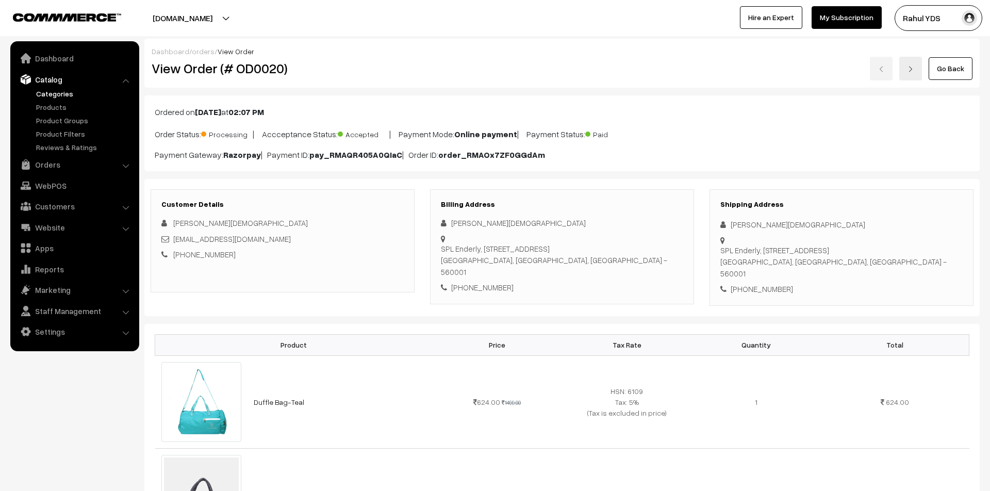
click at [47, 94] on link "Categories" at bounding box center [85, 93] width 102 height 11
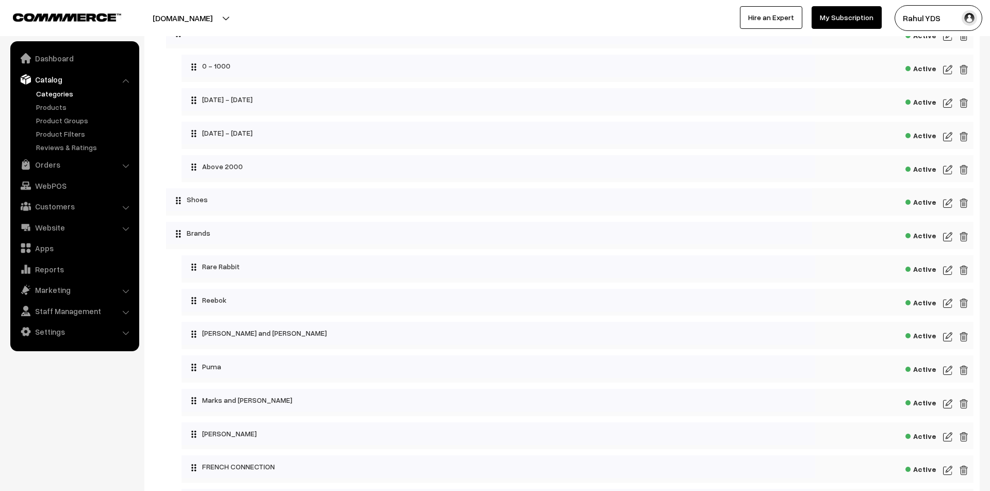
scroll to position [436, 0]
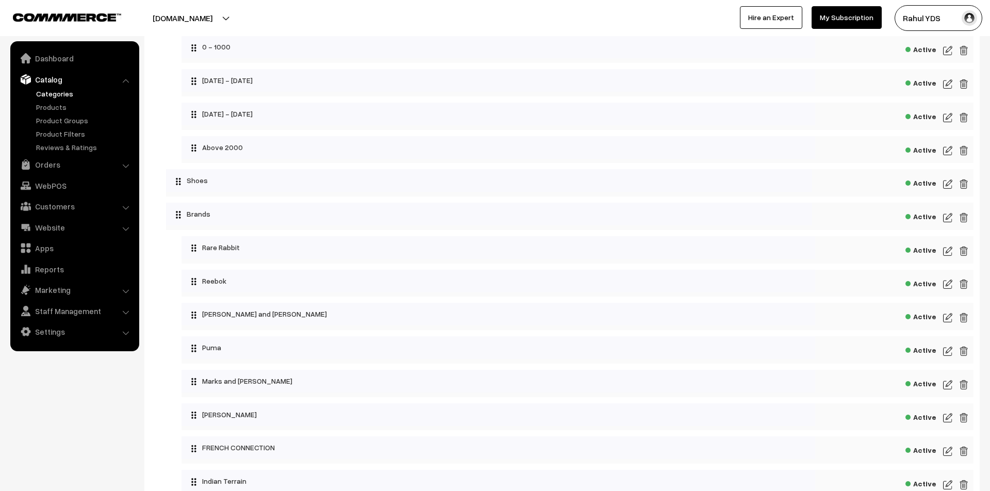
click at [947, 190] on img at bounding box center [947, 184] width 9 height 12
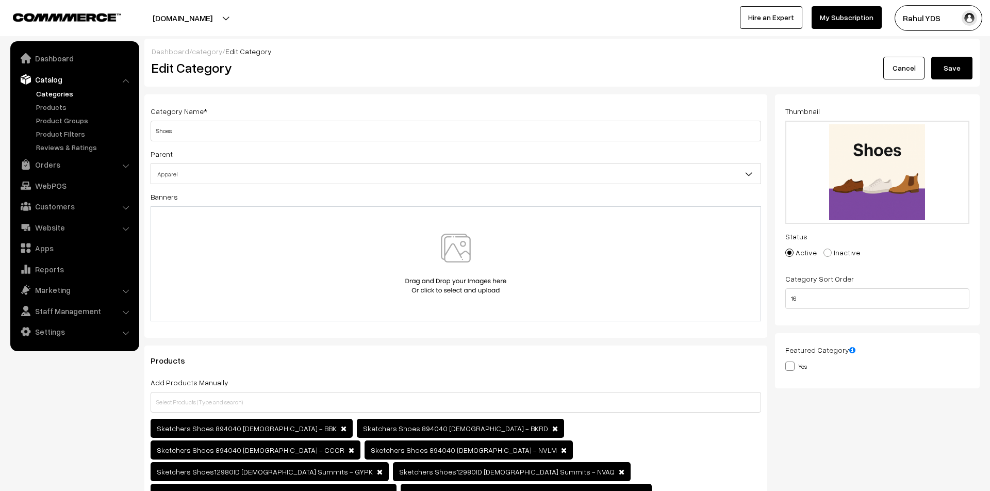
click at [894, 74] on link "Cancel" at bounding box center [903, 68] width 41 height 23
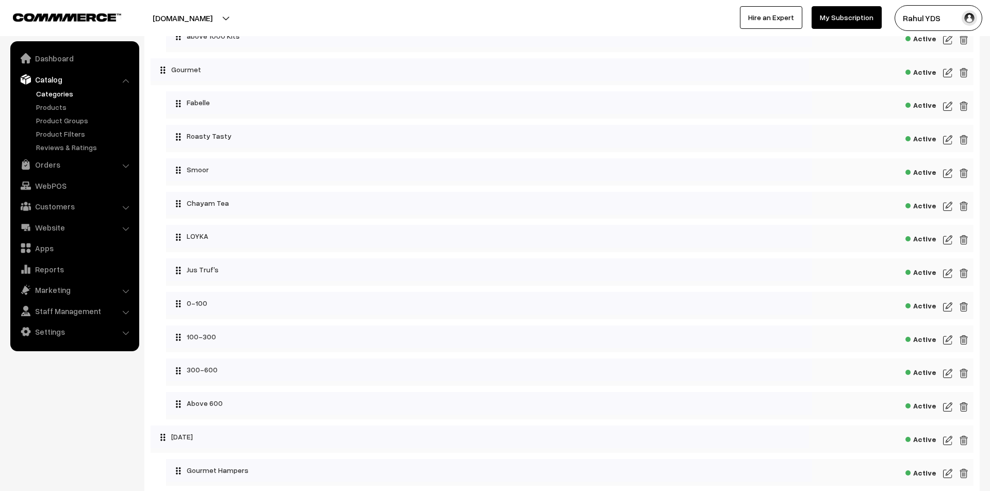
scroll to position [4654, 0]
click at [952, 80] on img at bounding box center [947, 74] width 9 height 12
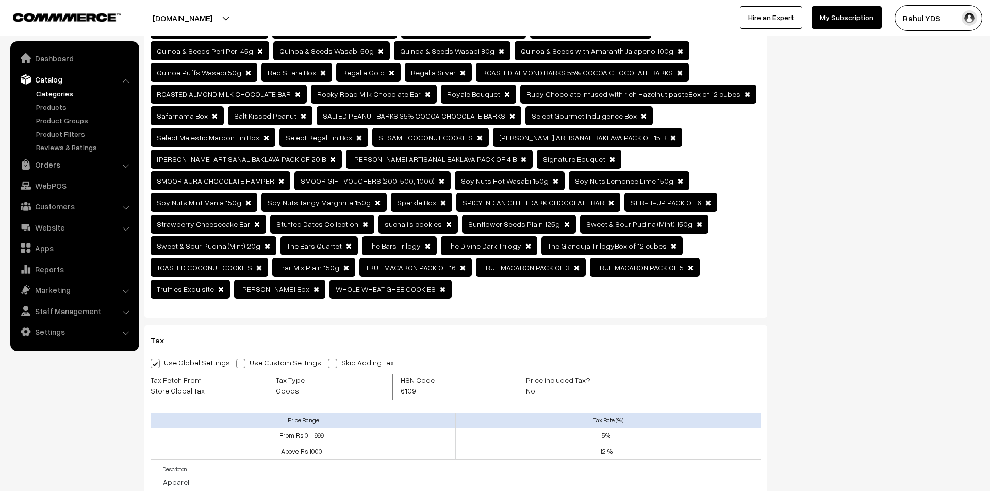
scroll to position [1452, 0]
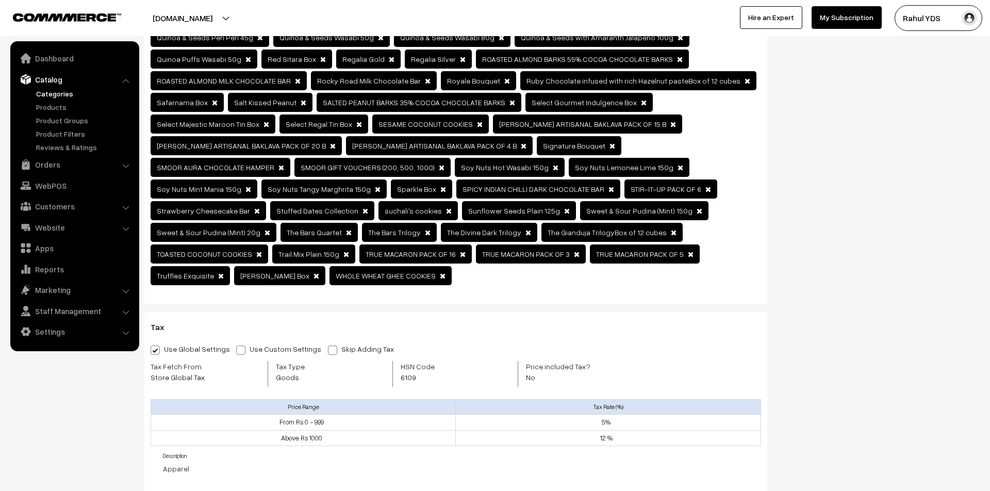
click at [236, 345] on input "Use Custom Settings" at bounding box center [239, 348] width 7 height 7
radio input "true"
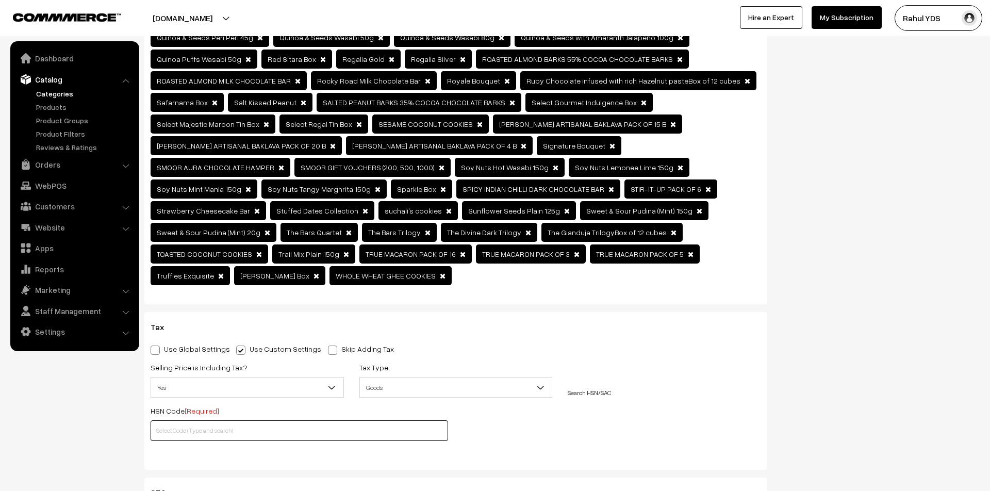
click at [220, 420] on input "text" at bounding box center [300, 430] width 298 height 21
paste input "210690"
type input "210690"
click at [465, 379] on span "Goods" at bounding box center [456, 388] width 192 height 18
click at [288, 379] on span "Yes" at bounding box center [247, 388] width 192 height 18
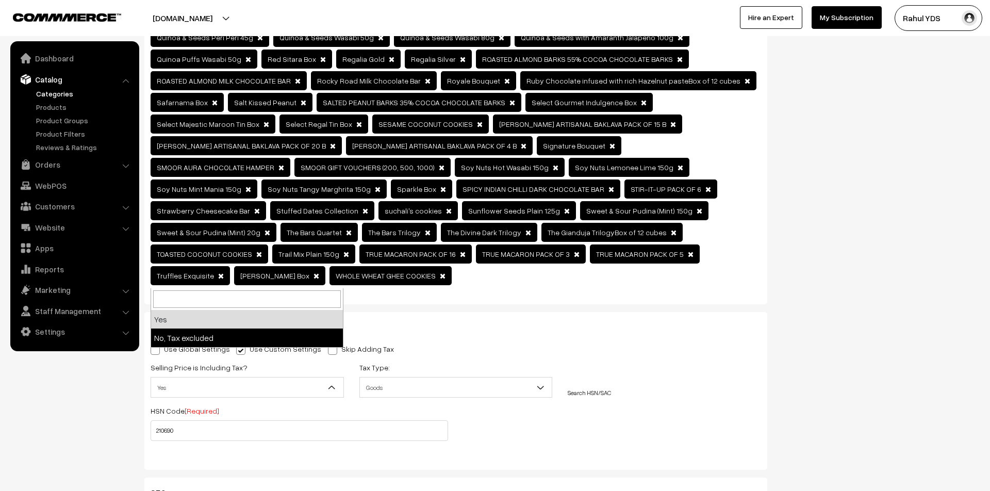
select select "2"
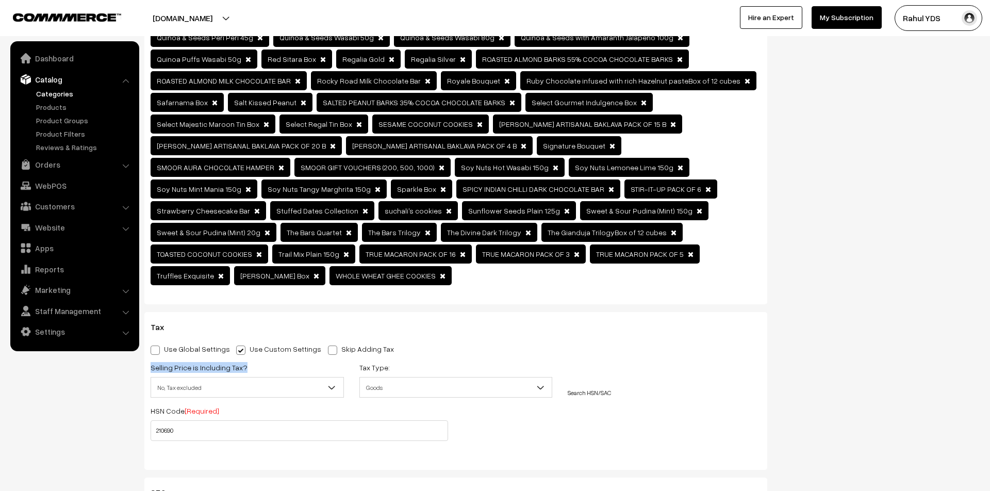
drag, startPoint x: 143, startPoint y: 257, endPoint x: 246, endPoint y: 255, distance: 103.2
click at [246, 342] on div "Use Global Settings Use Custom Settings Skip Adding Tax Selling Price is Includ…" at bounding box center [456, 400] width 626 height 117
copy label "Selling Price is Including Tax?"
click at [236, 420] on input "210690" at bounding box center [300, 430] width 298 height 21
type input "210690"
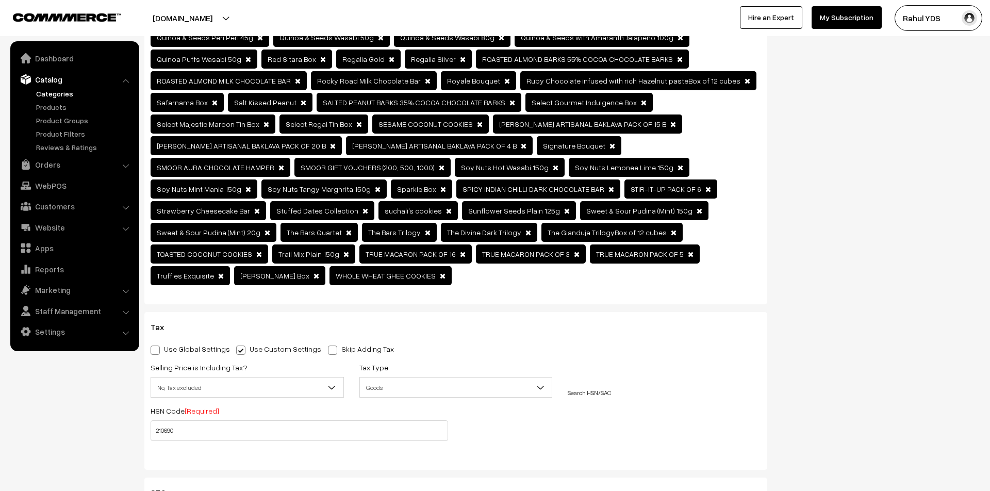
click at [693, 361] on div "Search HSN/SAC" at bounding box center [664, 379] width 209 height 37
click at [257, 420] on input "210690" at bounding box center [300, 430] width 298 height 21
click at [282, 339] on link "Click Here to add 210690" at bounding box center [294, 337] width 287 height 10
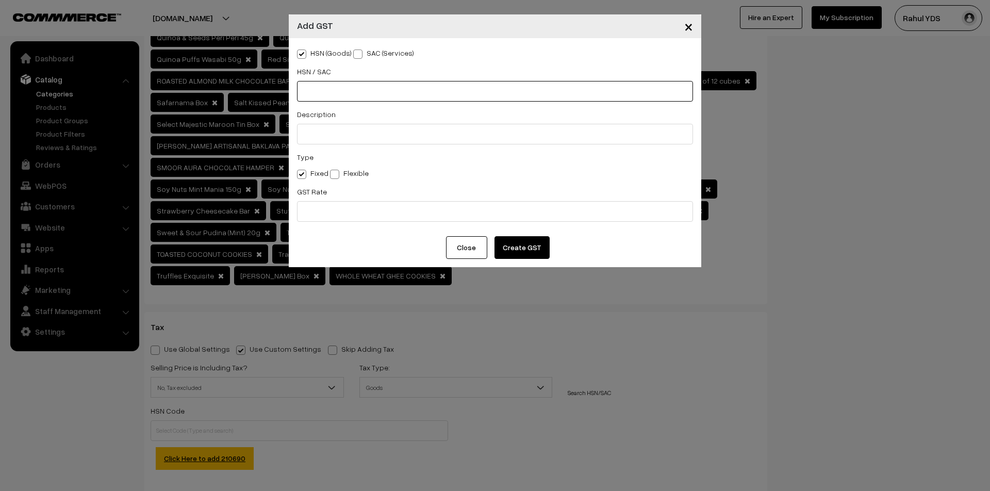
click at [390, 89] on input "text" at bounding box center [495, 91] width 396 height 21
paste input "Selling Price is Including Tax?"
type input "Selling Price is Including Tax?"
type input "H"
type input "S"
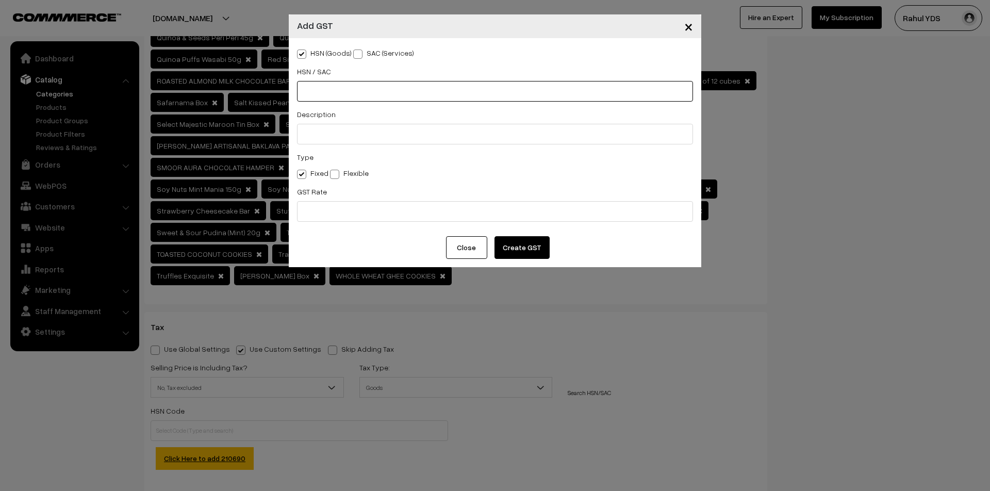
type input "N"
type input "H"
type input "S"
type input "N"
click at [686, 28] on span "×" at bounding box center [688, 26] width 9 height 19
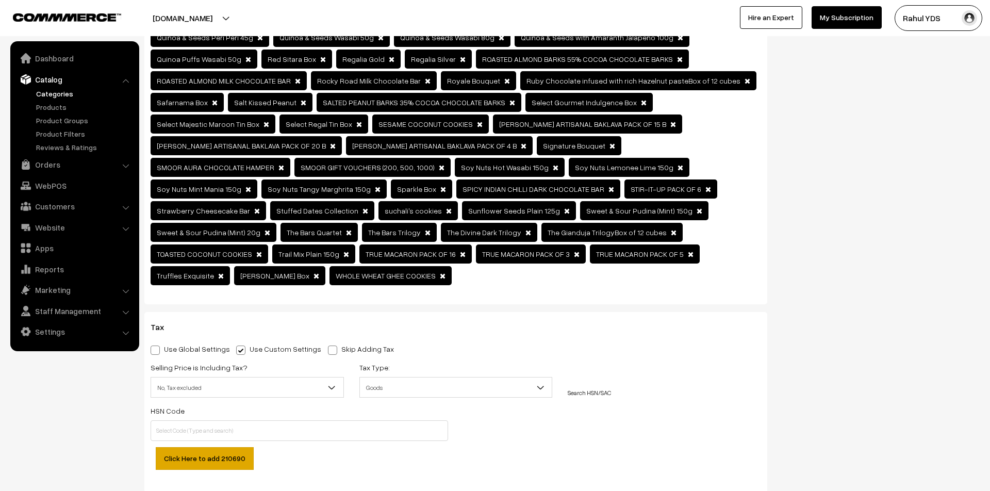
click at [216, 447] on link "Click Here to add 210690" at bounding box center [205, 458] width 98 height 23
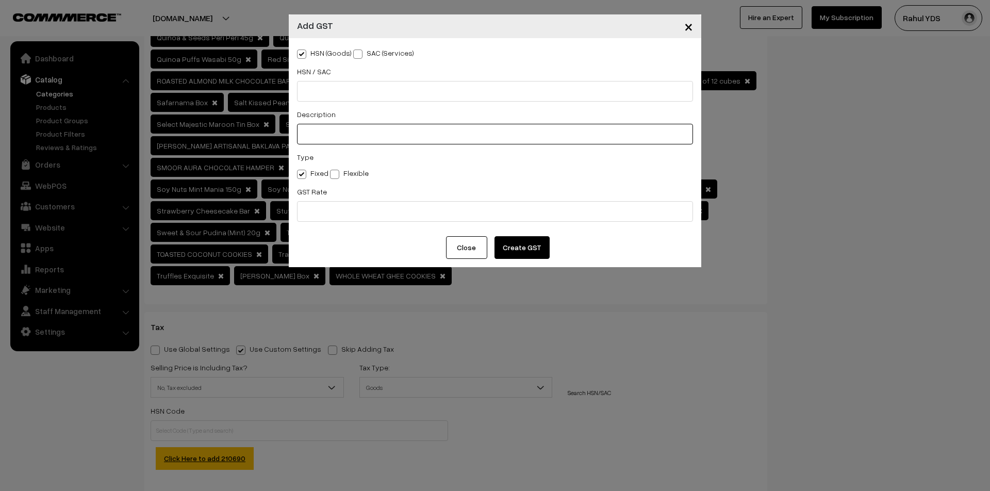
click at [341, 134] on input "text" at bounding box center [495, 134] width 396 height 21
type input "GORUMT"
click at [351, 203] on input "text" at bounding box center [495, 211] width 396 height 21
paste input "Selling Price is Including Tax?"
type input "Selling Price is Including Tax?"
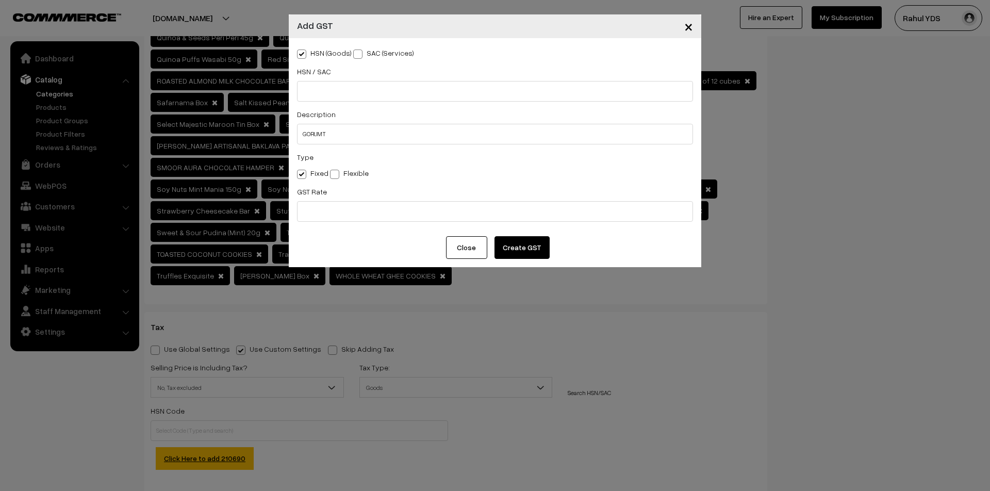
click at [473, 247] on button "Close" at bounding box center [466, 247] width 41 height 23
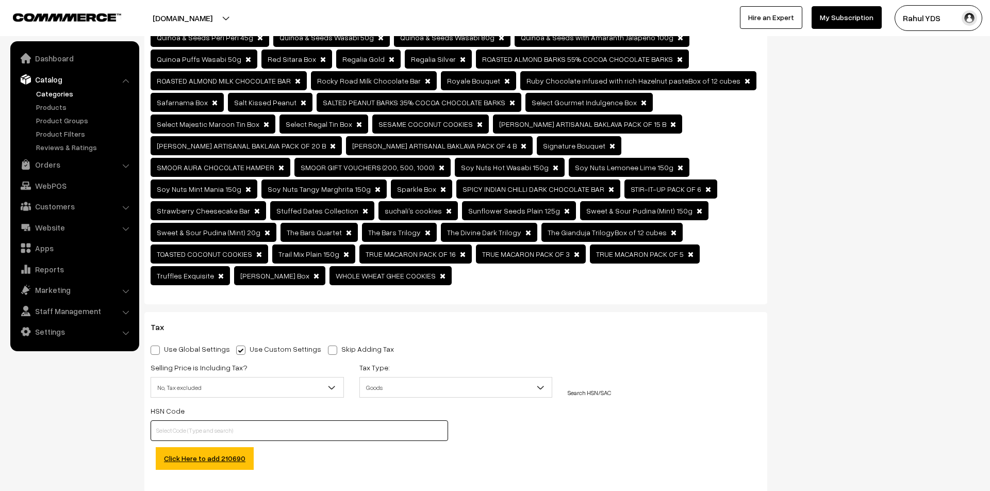
click at [223, 420] on input "text" at bounding box center [300, 430] width 298 height 21
type input "V"
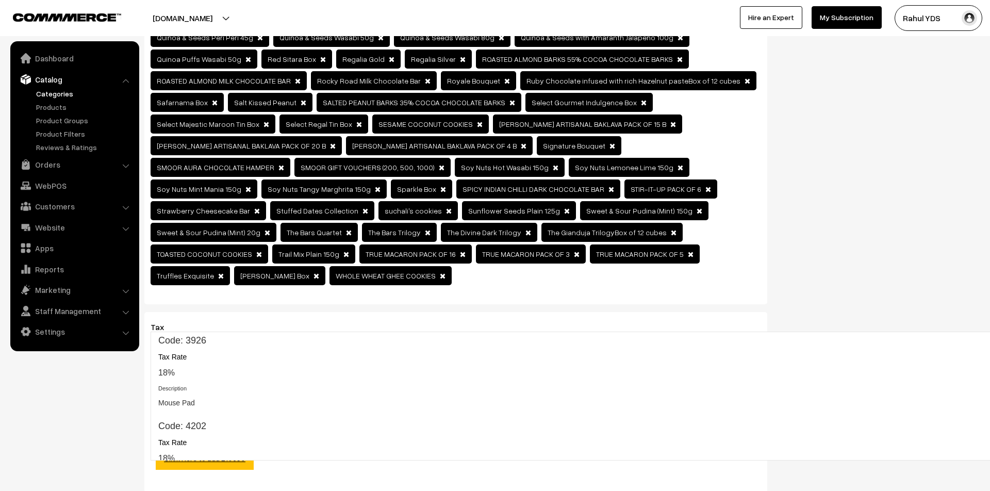
type input "V"
paste input "1704"
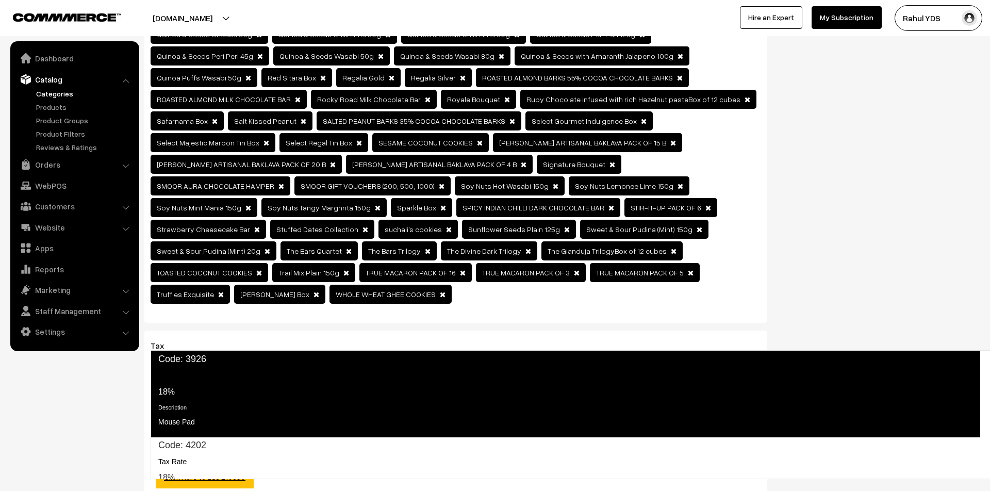
scroll to position [1438, 0]
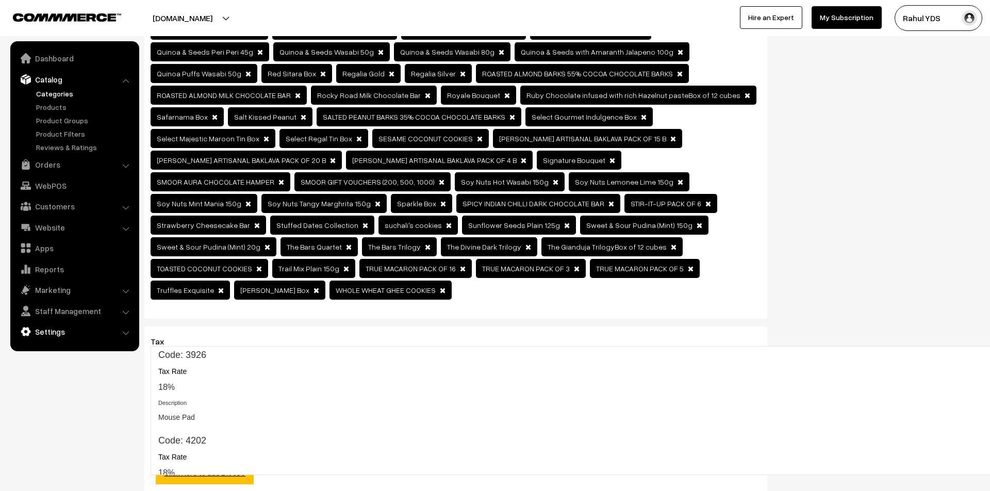
type input "1704"
click at [60, 326] on link "Settings" at bounding box center [74, 331] width 123 height 19
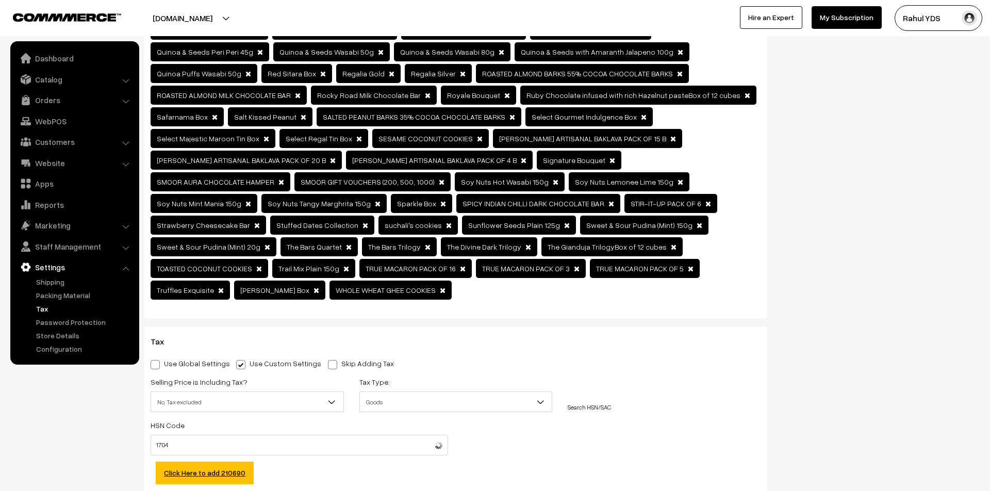
click at [41, 305] on link "Tax" at bounding box center [85, 308] width 102 height 11
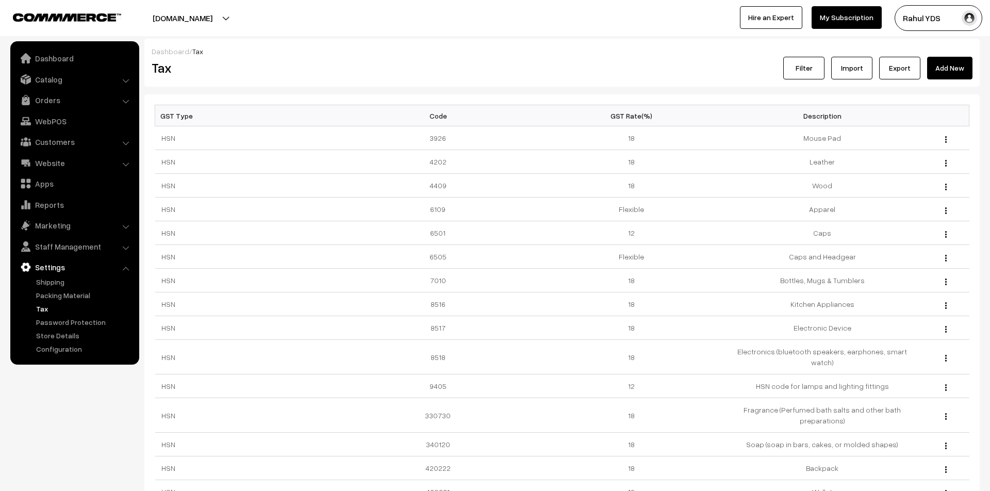
click at [937, 64] on link "Add New" at bounding box center [949, 68] width 45 height 23
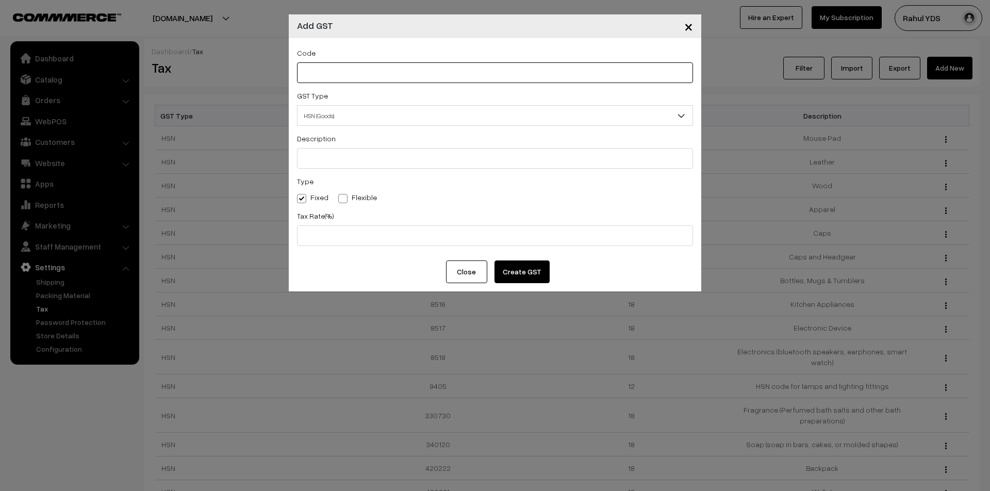
click at [351, 74] on input "text" at bounding box center [495, 72] width 396 height 21
paste input "1704"
type input "1704"
click at [342, 159] on input "text" at bounding box center [495, 158] width 396 height 21
type input "GOURMET"
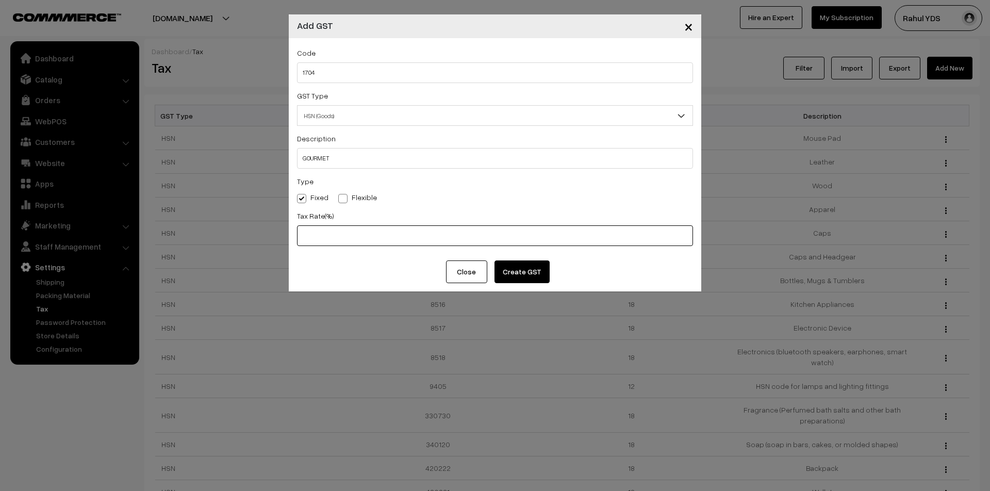
click at [335, 234] on input "text" at bounding box center [495, 235] width 396 height 21
paste input "1704"
type input "1704"
type input "12"
click at [533, 273] on button "Create GST" at bounding box center [522, 271] width 55 height 23
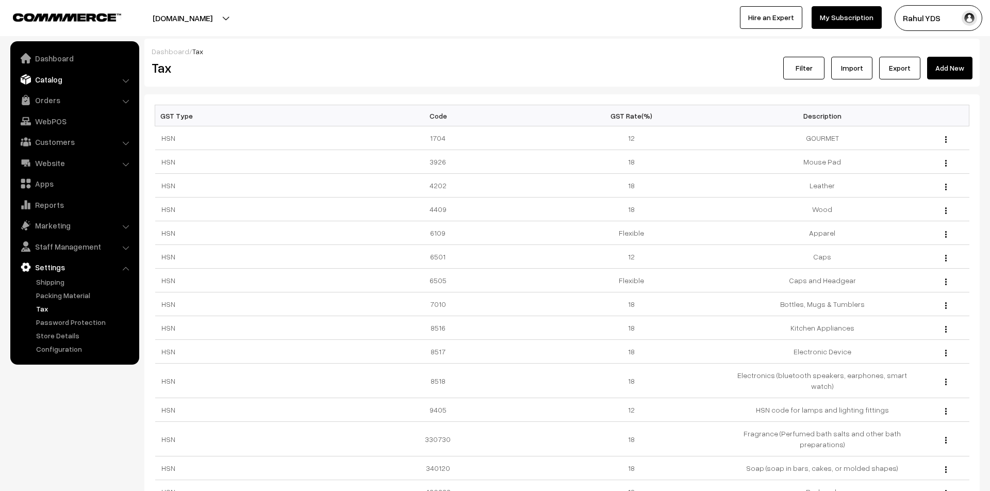
click at [51, 79] on link "Catalog" at bounding box center [74, 79] width 123 height 19
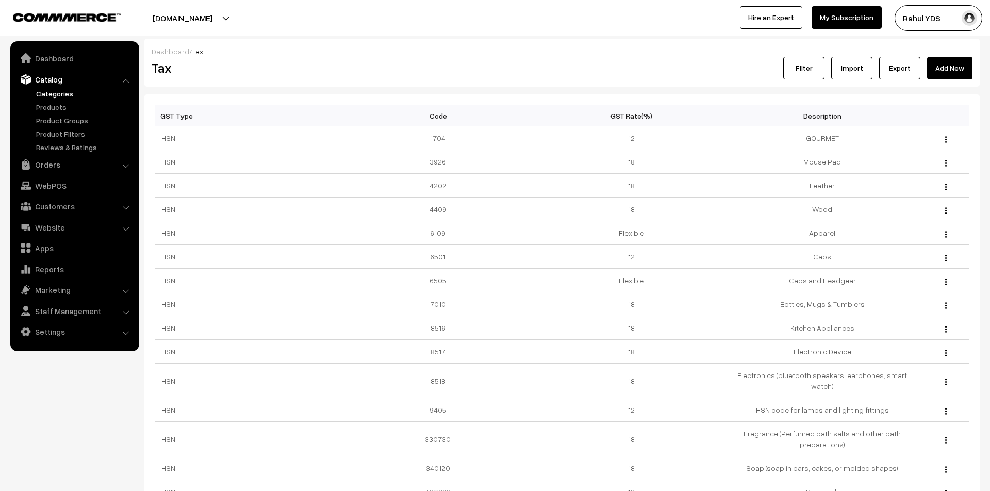
click at [52, 94] on link "Categories" at bounding box center [85, 93] width 102 height 11
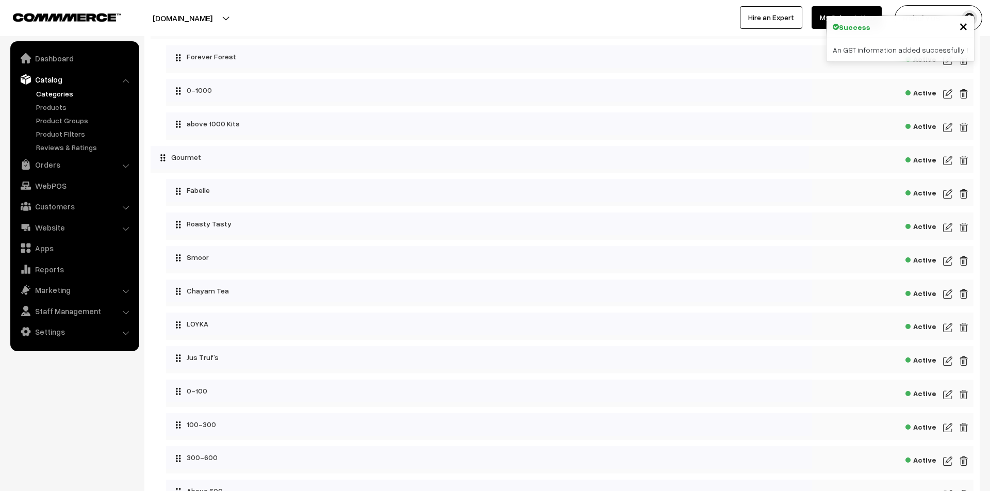
scroll to position [4510, 0]
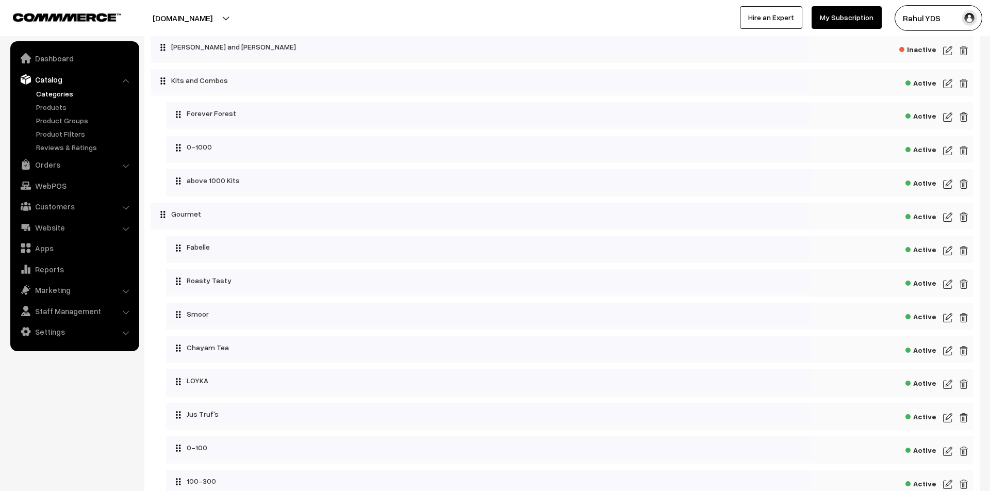
click at [950, 223] on img at bounding box center [947, 217] width 9 height 12
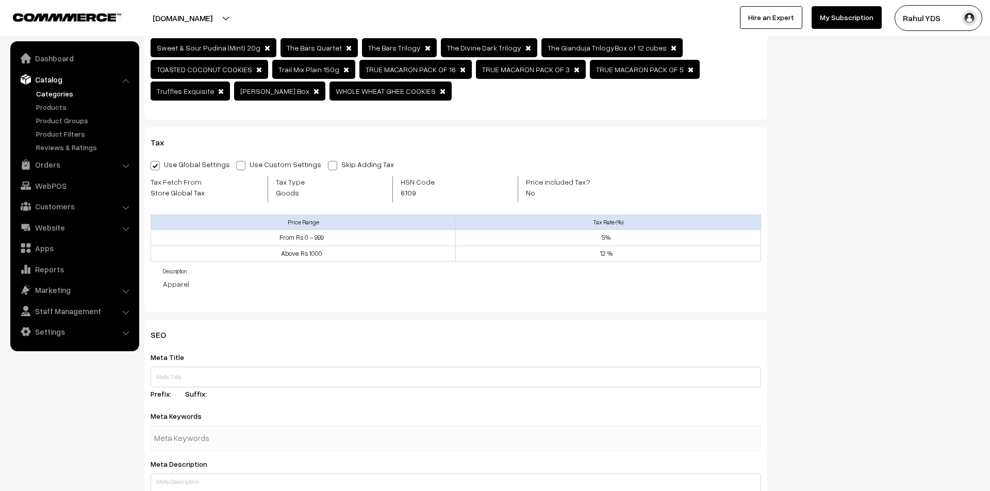
scroll to position [1549, 0]
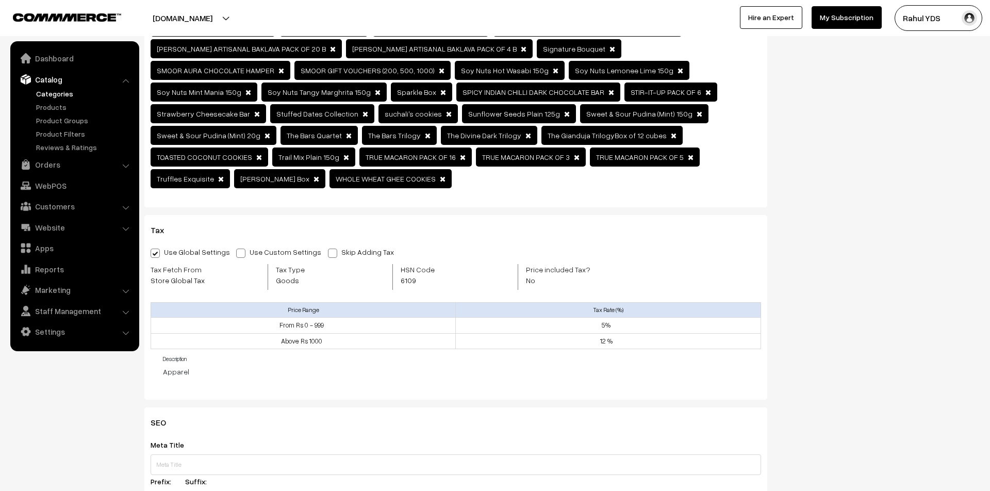
click at [236, 249] on span at bounding box center [240, 253] width 9 height 9
click at [236, 248] on input "Use Custom Settings" at bounding box center [239, 251] width 7 height 7
radio input "true"
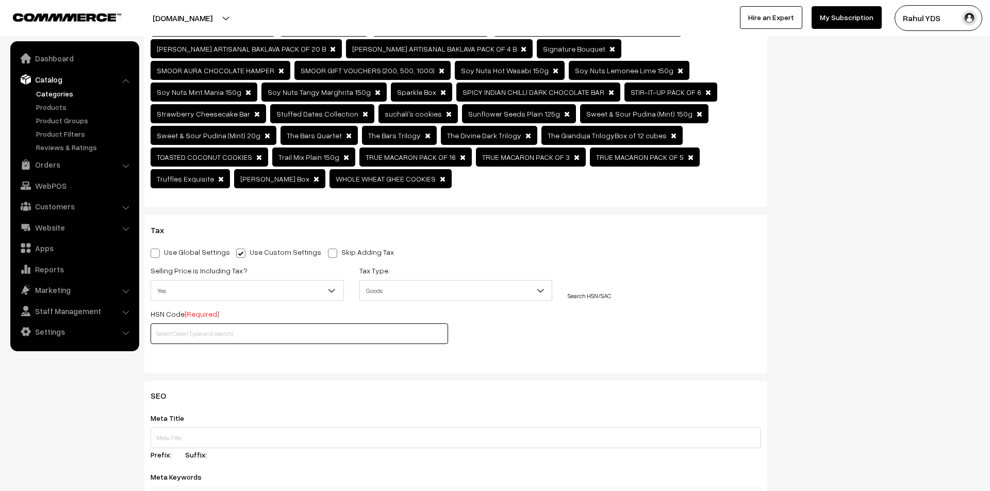
click at [212, 323] on input "text" at bounding box center [300, 333] width 298 height 21
paste input "1704"
click at [212, 323] on input "1704" at bounding box center [300, 333] width 298 height 21
type input "1704"
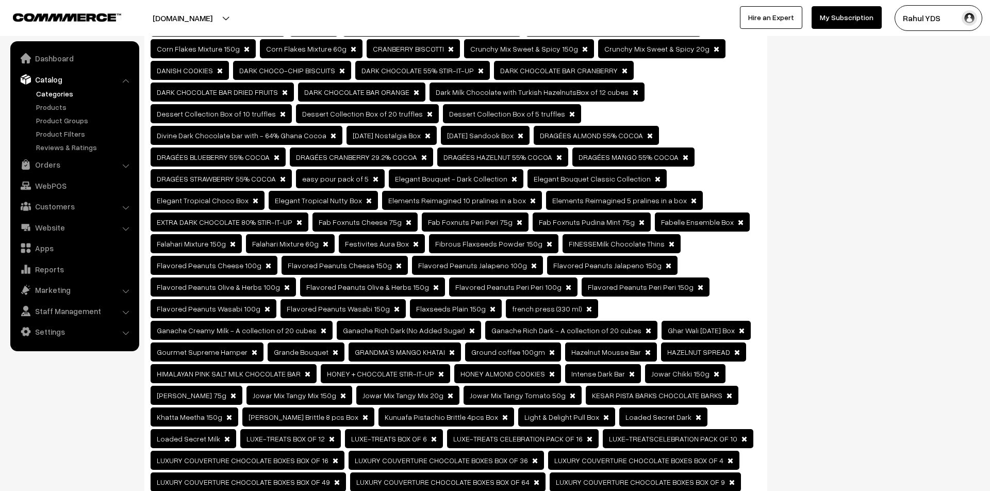
scroll to position [0, 0]
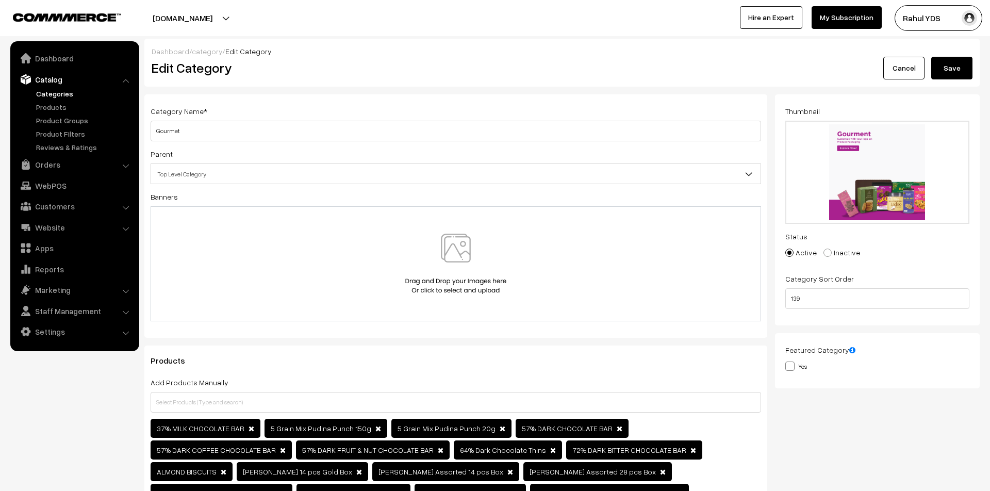
click at [949, 65] on button "Save" at bounding box center [951, 68] width 41 height 23
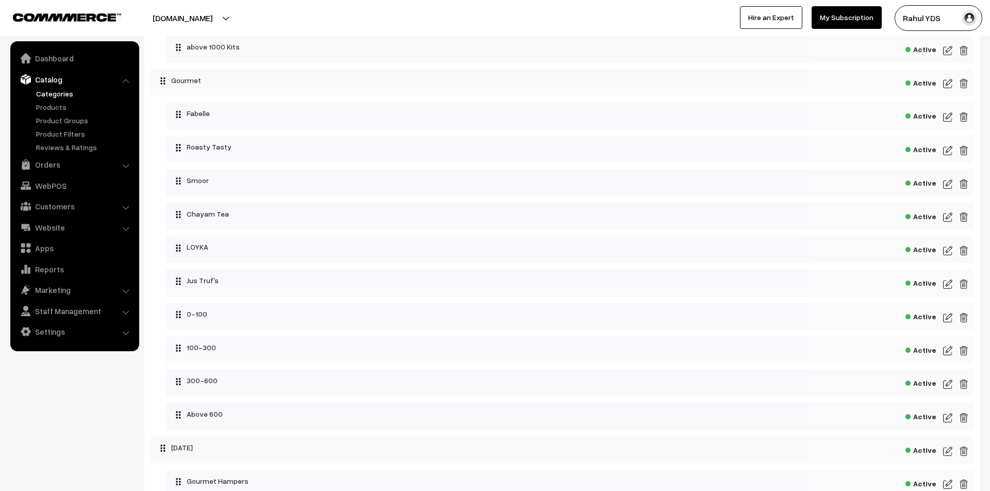
scroll to position [4635, 0]
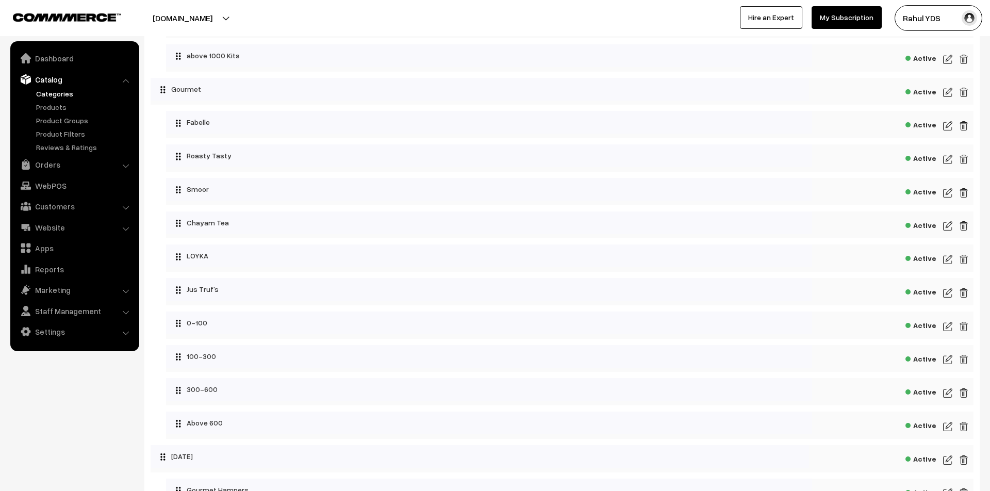
click at [946, 99] on img at bounding box center [947, 92] width 9 height 12
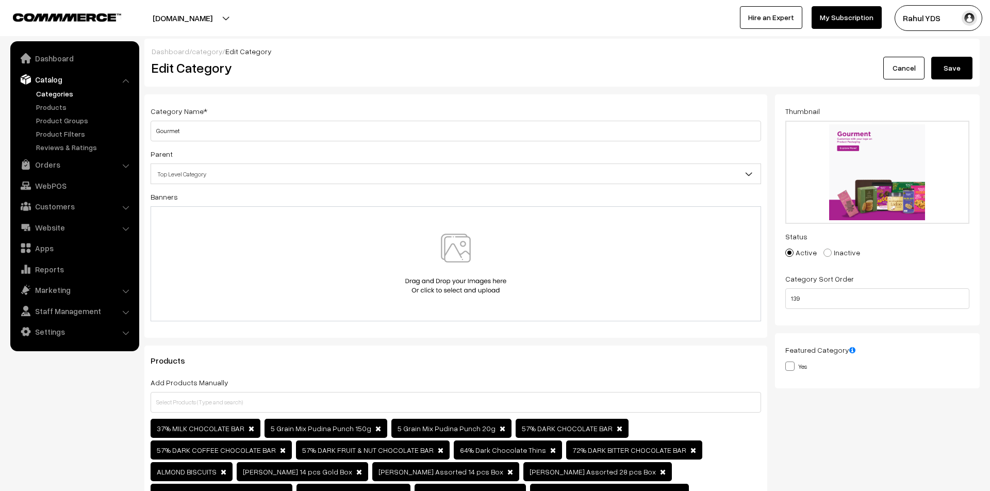
click at [952, 69] on button "Save" at bounding box center [951, 68] width 41 height 23
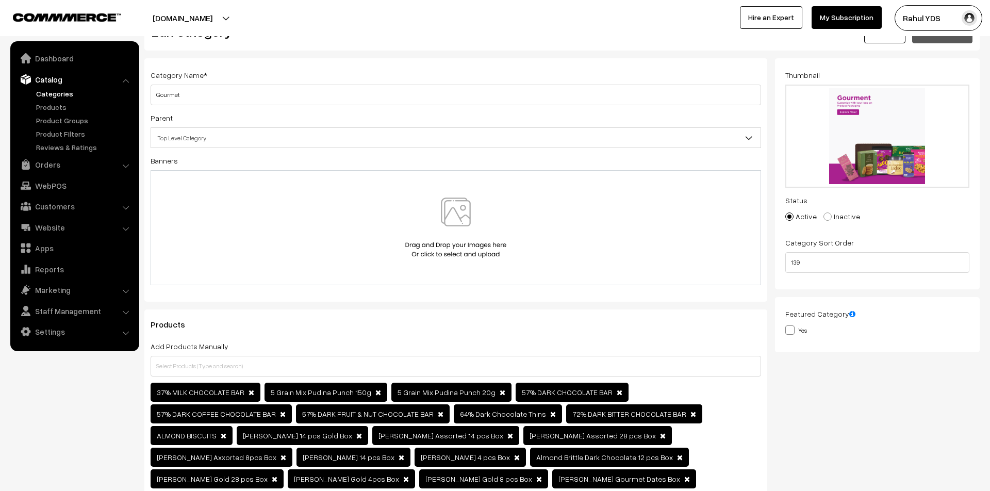
scroll to position [40, 0]
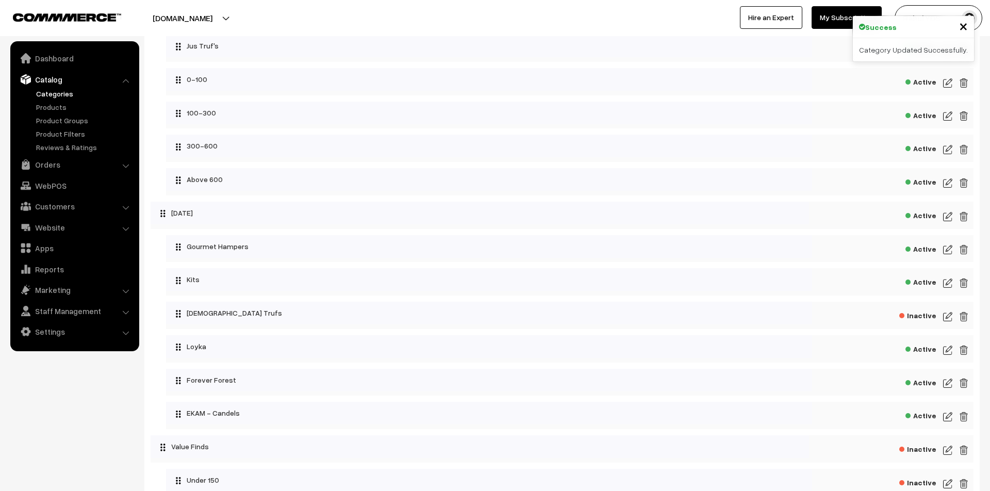
scroll to position [5083, 0]
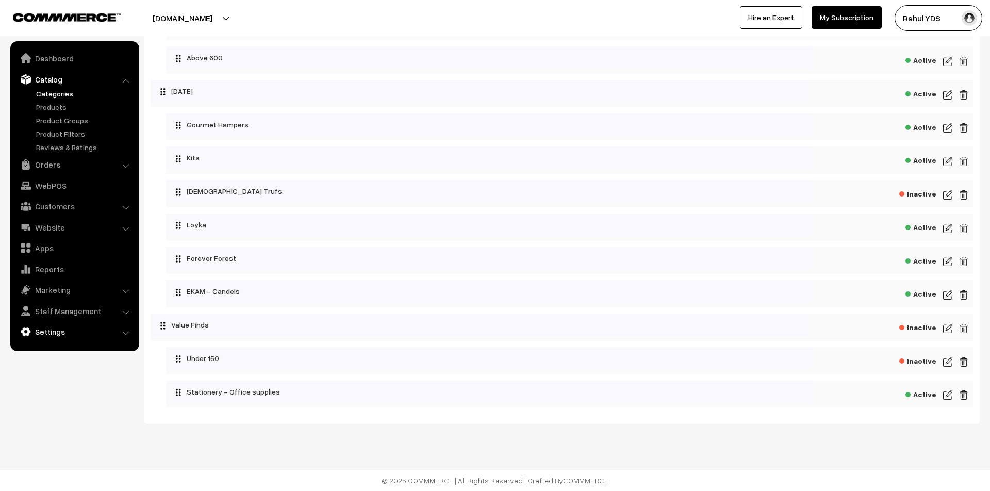
click at [48, 331] on link "Settings" at bounding box center [74, 331] width 123 height 19
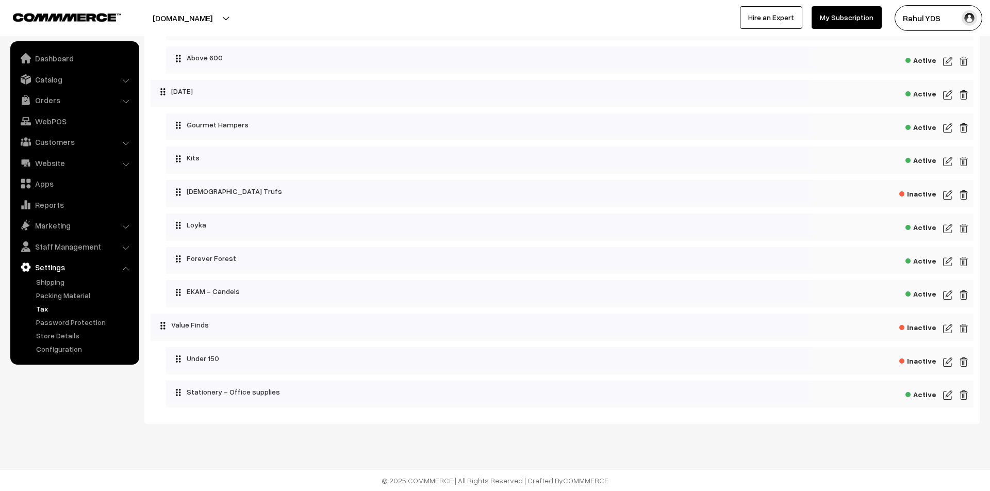
click at [41, 307] on link "Tax" at bounding box center [85, 308] width 102 height 11
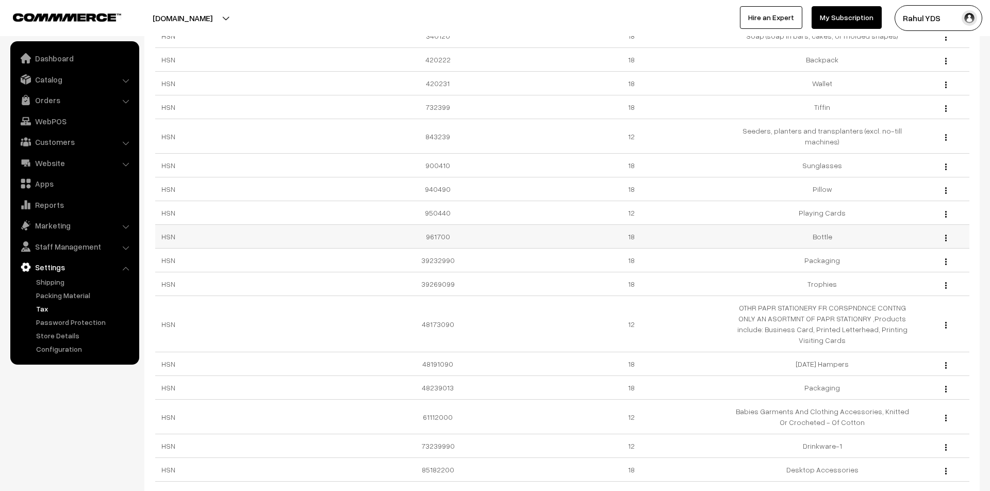
scroll to position [455, 0]
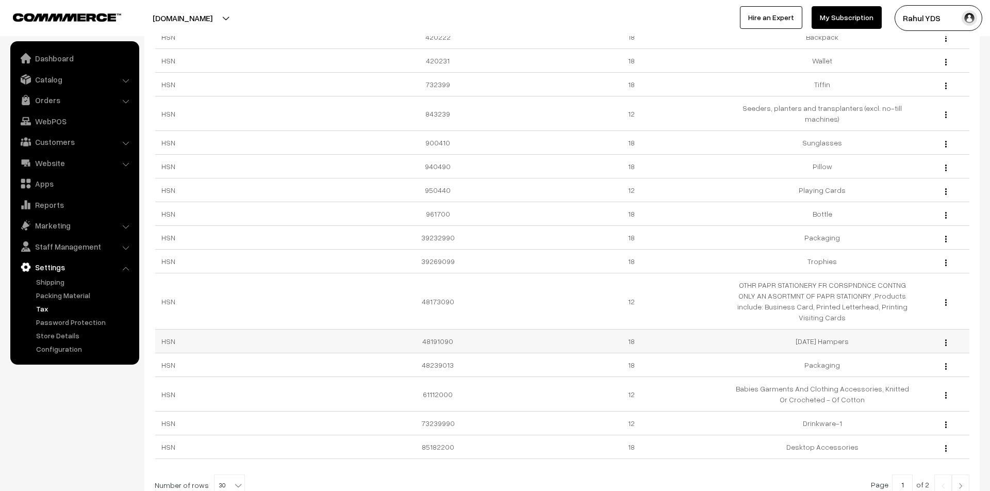
click at [439, 330] on td "48191090" at bounding box center [441, 342] width 191 height 24
copy td "48191090"
click at [45, 84] on link "Catalog" at bounding box center [74, 79] width 123 height 19
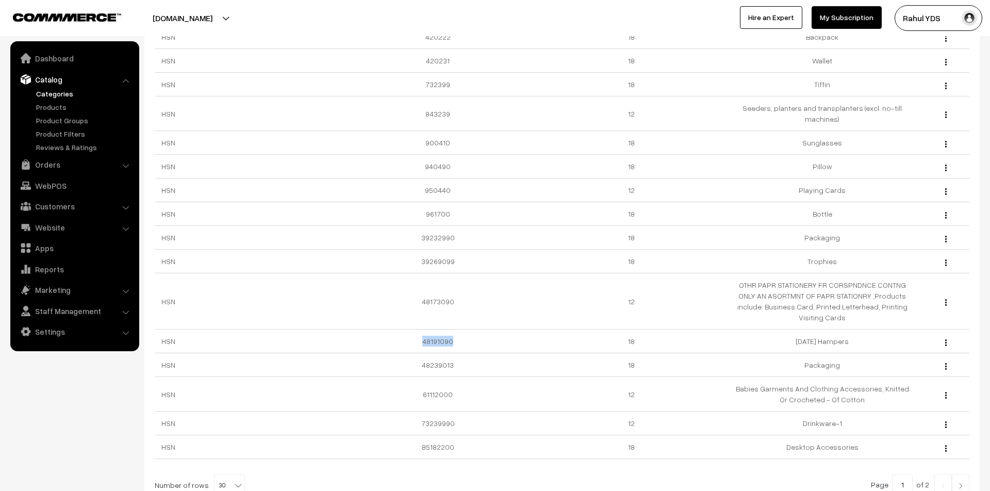
click at [49, 94] on link "Categories" at bounding box center [85, 93] width 102 height 11
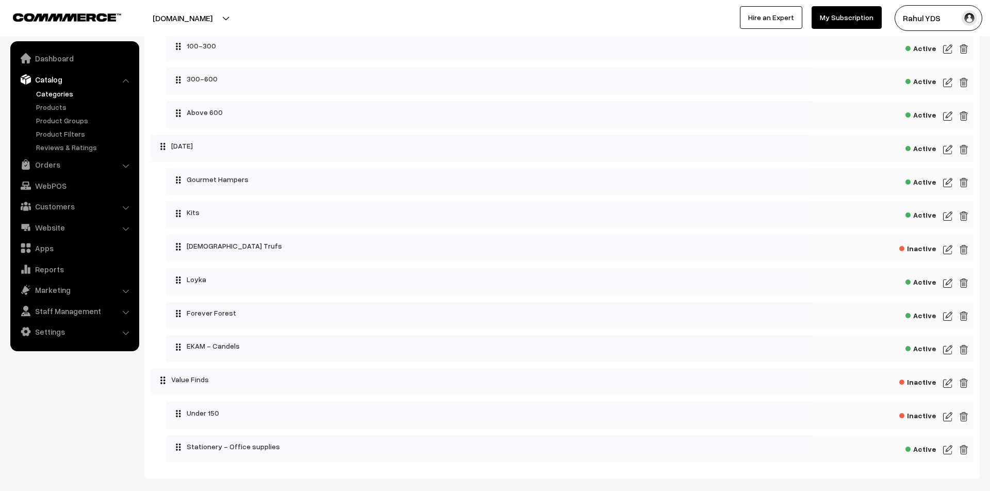
scroll to position [4941, 0]
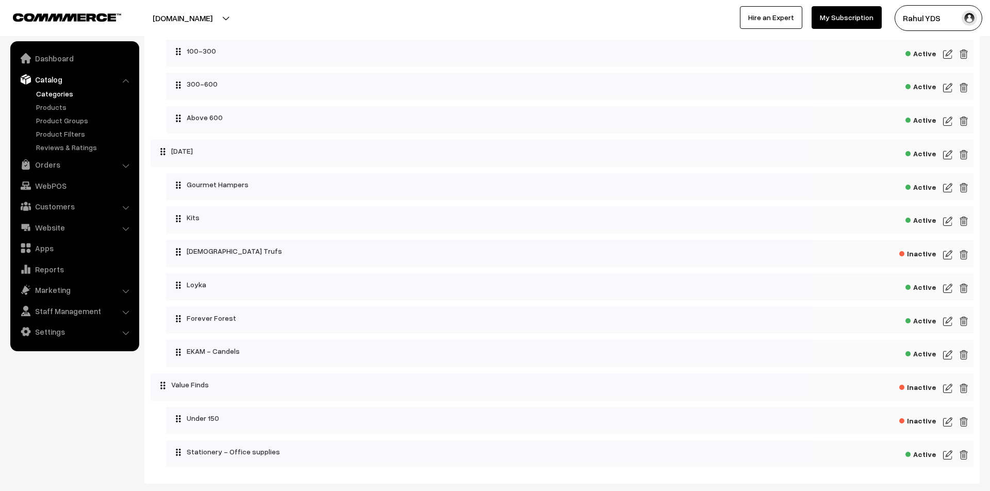
click at [952, 161] on img at bounding box center [947, 155] width 9 height 12
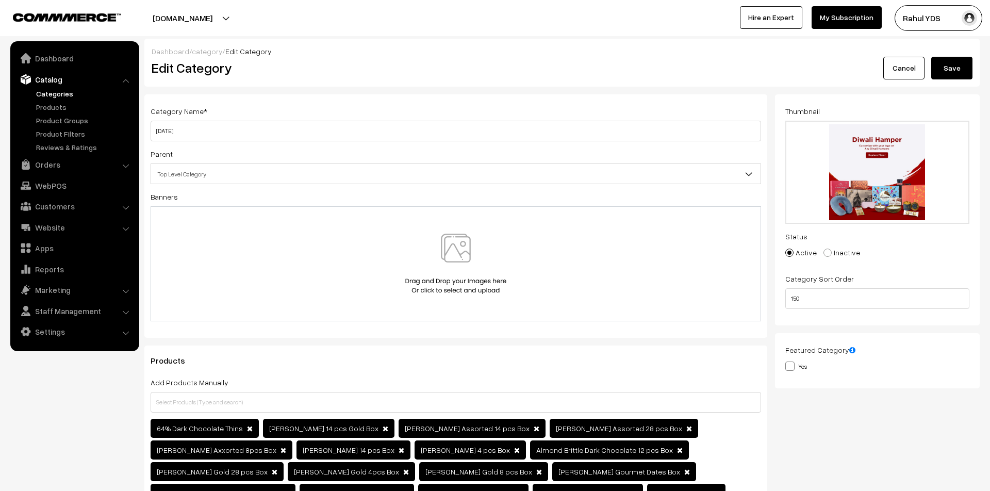
scroll to position [1489, 0]
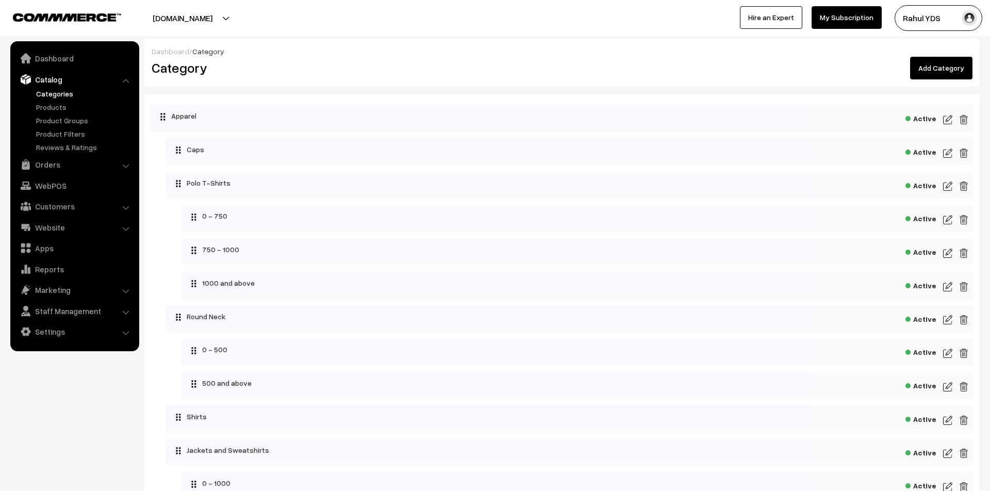
scroll to position [4941, 0]
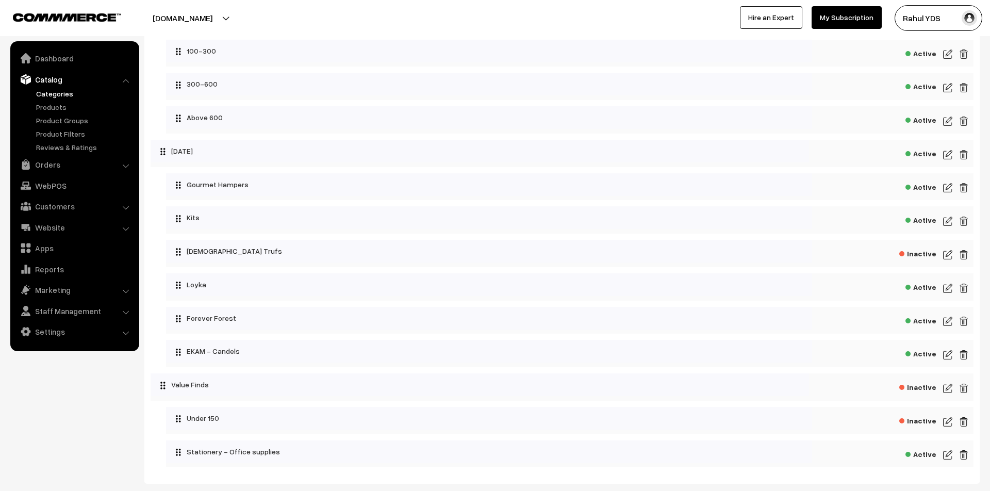
click at [946, 161] on img at bounding box center [947, 155] width 9 height 12
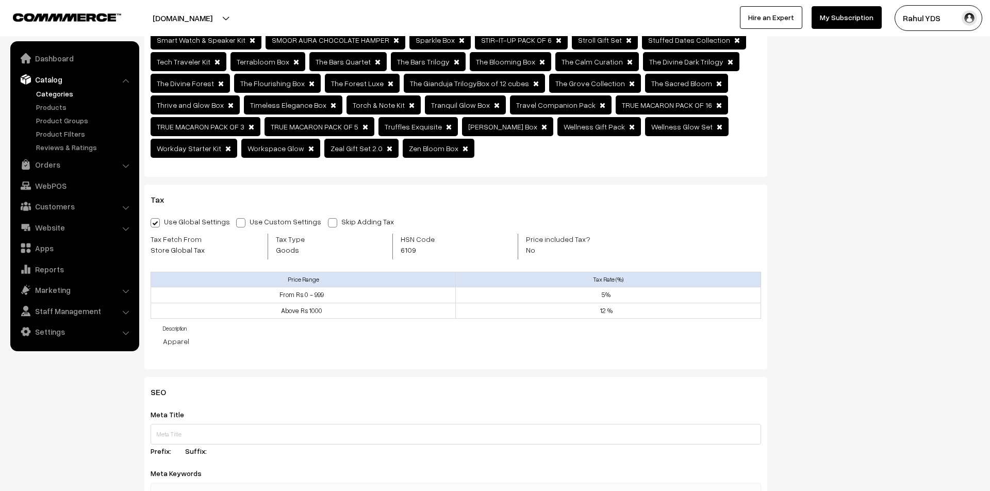
scroll to position [1202, 0]
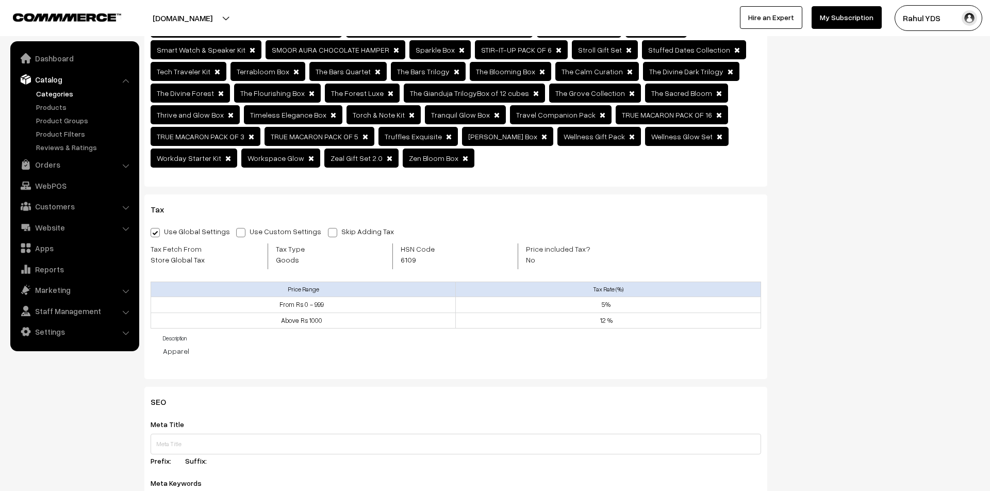
click at [239, 226] on label "Use Custom Settings" at bounding box center [281, 231] width 90 height 11
click at [239, 227] on input "Use Custom Settings" at bounding box center [239, 230] width 7 height 7
radio input "true"
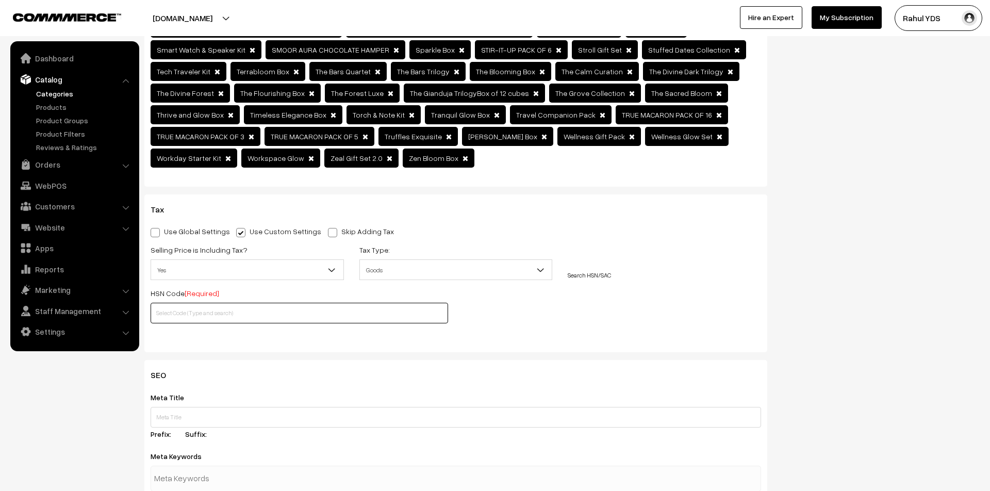
click at [272, 303] on input "text" at bounding box center [300, 313] width 298 height 21
paste input "48191090"
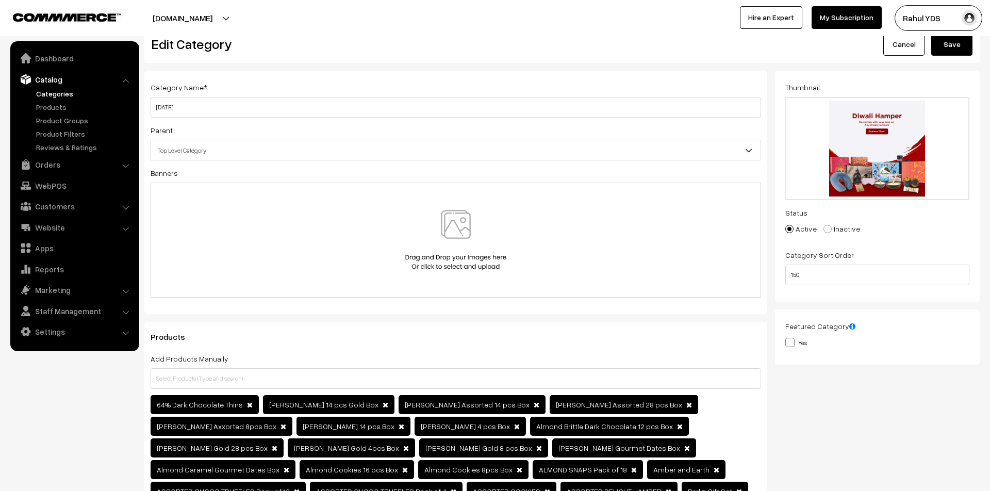
scroll to position [0, 0]
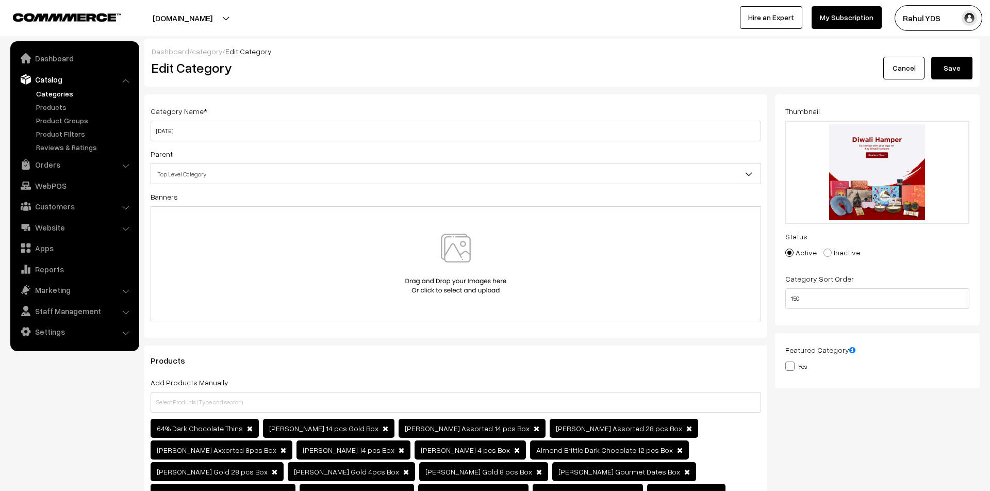
type input "48191090"
click at [956, 79] on button "Save" at bounding box center [951, 68] width 41 height 23
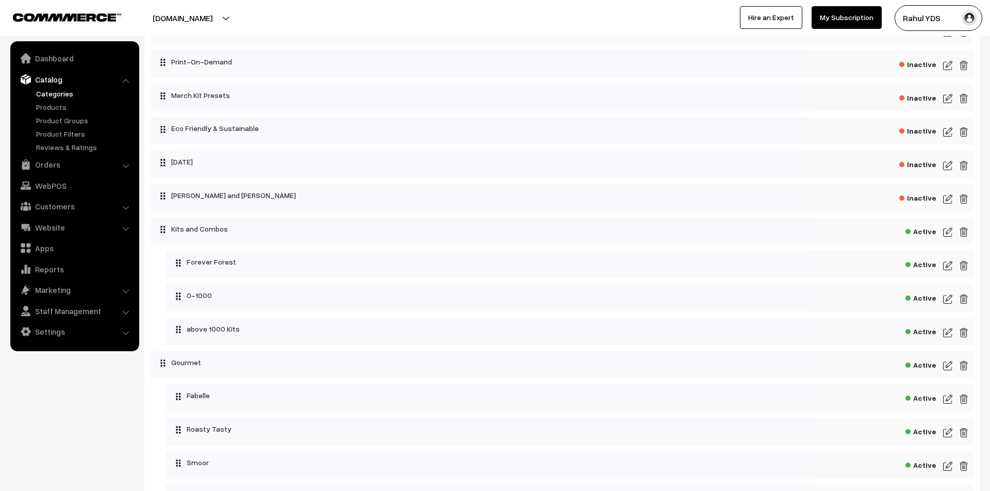
scroll to position [4354, 0]
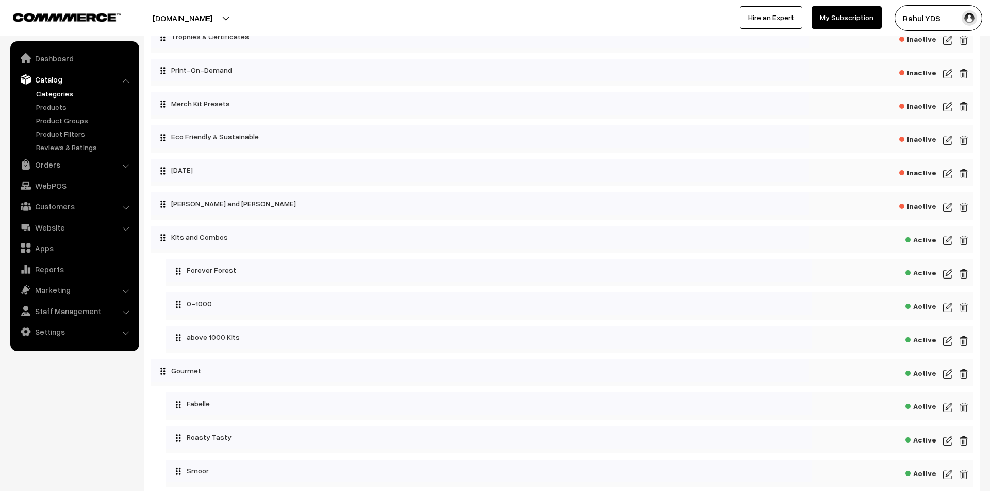
click at [946, 247] on img at bounding box center [947, 240] width 9 height 12
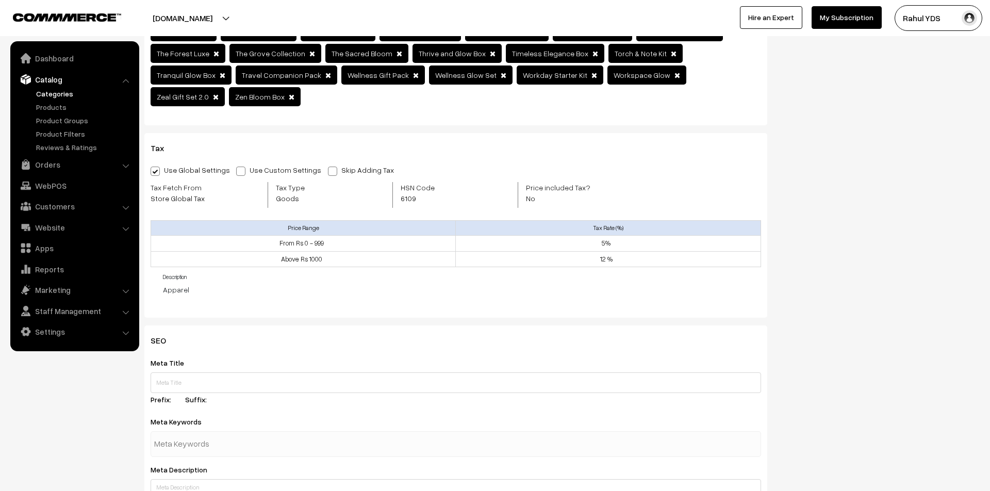
scroll to position [694, 0]
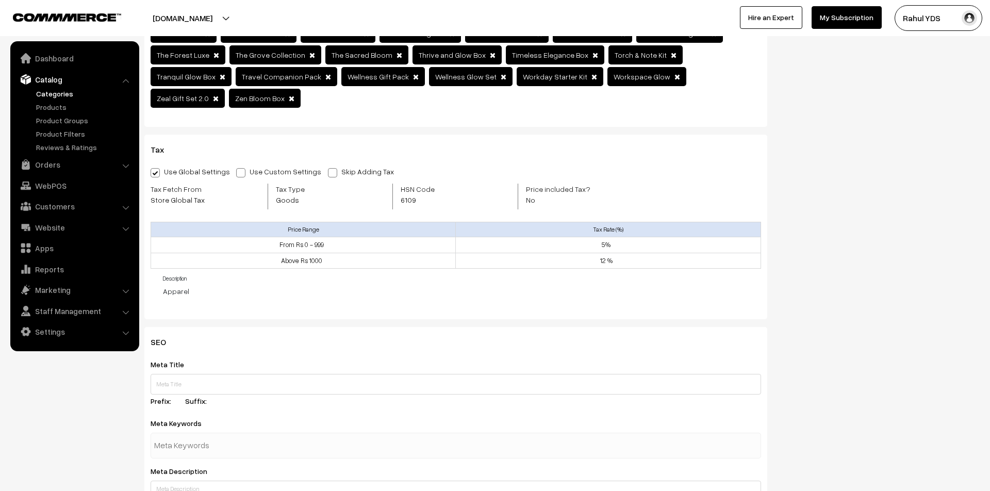
click at [236, 168] on span at bounding box center [240, 172] width 9 height 9
click at [236, 168] on input "Use Custom Settings" at bounding box center [239, 171] width 7 height 7
radio input "true"
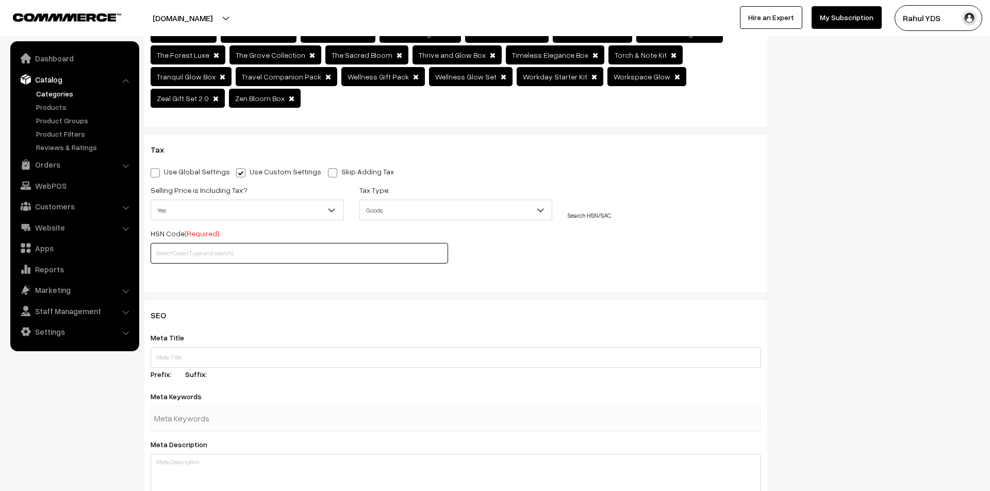
click at [206, 243] on input "text" at bounding box center [300, 253] width 298 height 21
paste input "48191090"
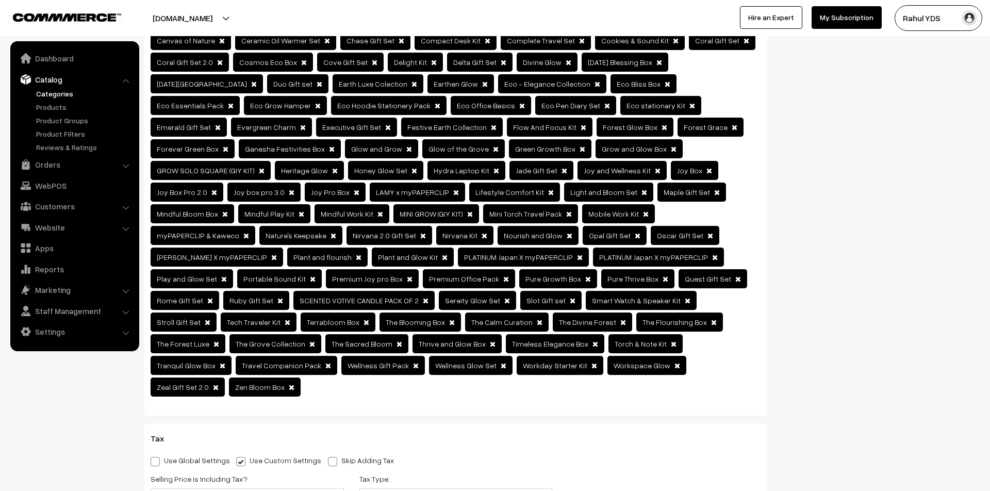
scroll to position [0, 0]
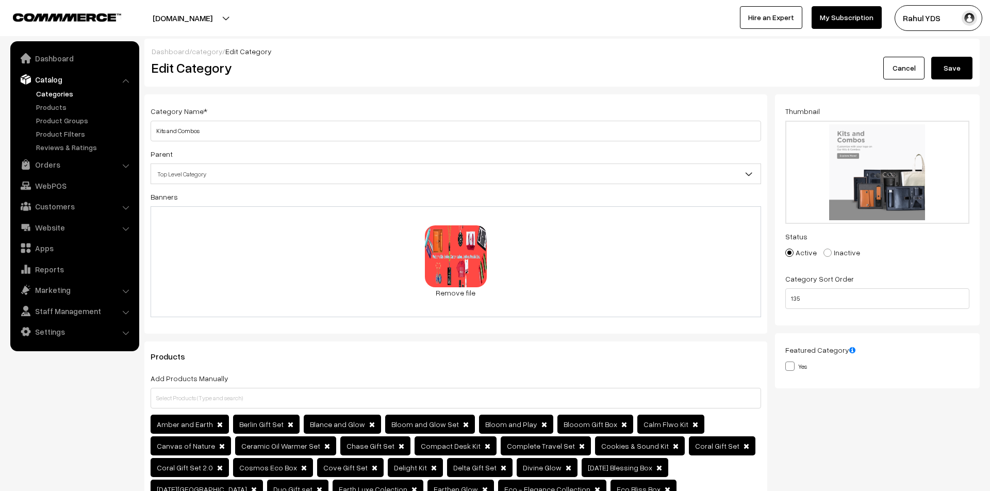
type input "48191090"
click at [947, 73] on button "Save" at bounding box center [951, 68] width 41 height 23
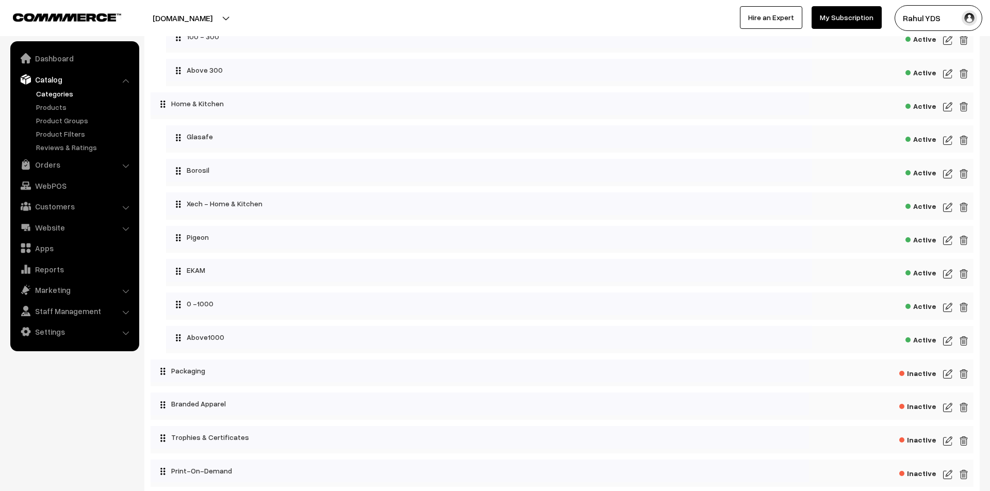
scroll to position [3945, 0]
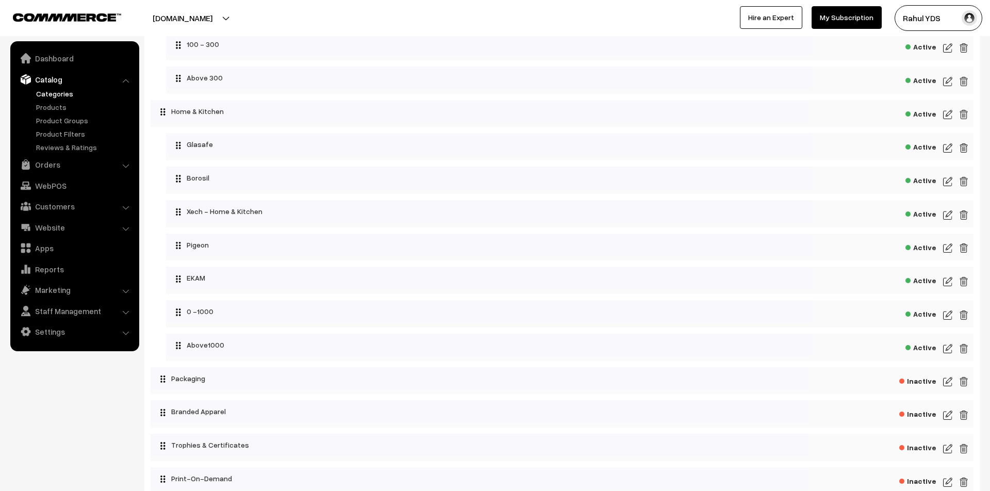
click at [945, 121] on img at bounding box center [947, 114] width 9 height 12
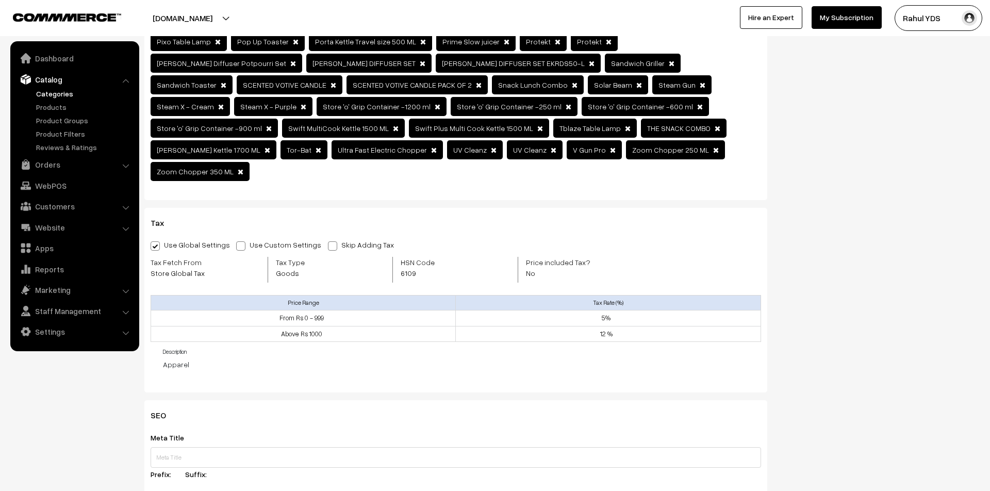
scroll to position [613, 0]
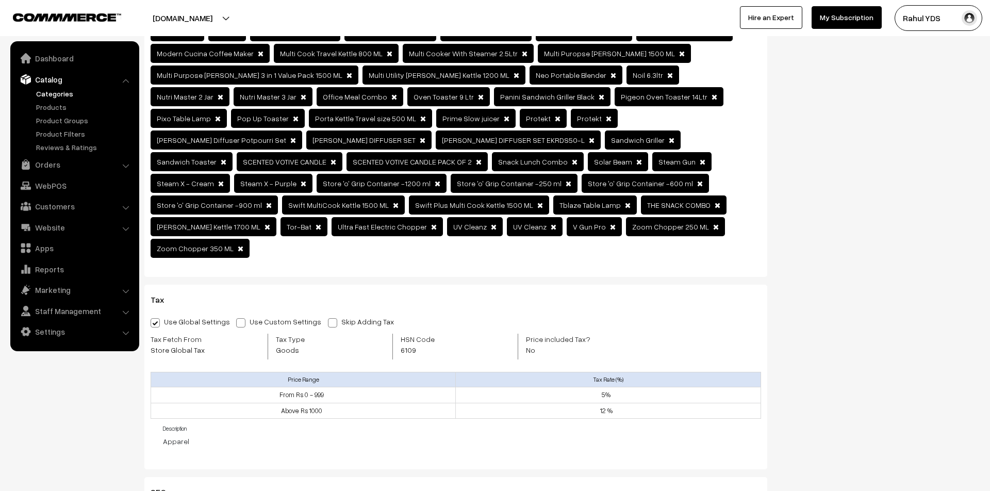
click at [236, 318] on span at bounding box center [240, 322] width 9 height 9
click at [236, 318] on input "Use Custom Settings" at bounding box center [239, 321] width 7 height 7
radio input "true"
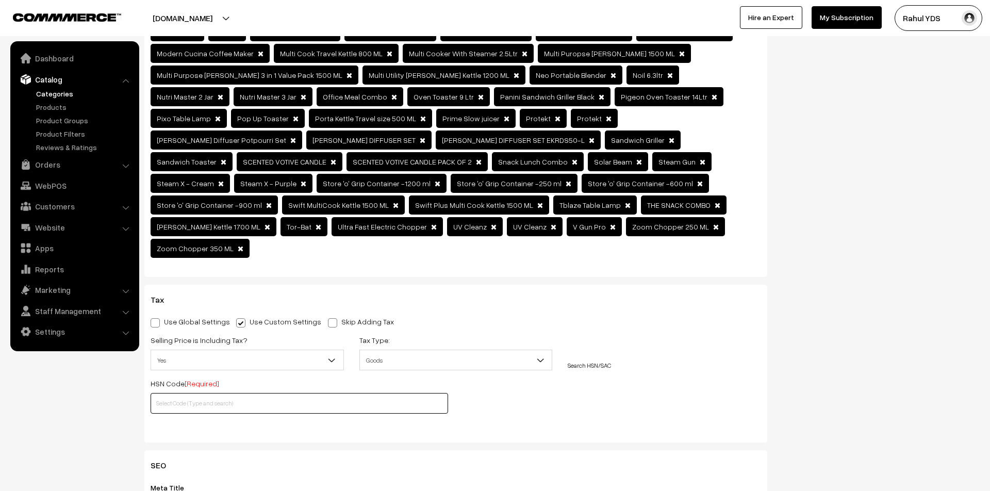
click at [218, 393] on input "text" at bounding box center [300, 403] width 298 height 21
paste input "8516"
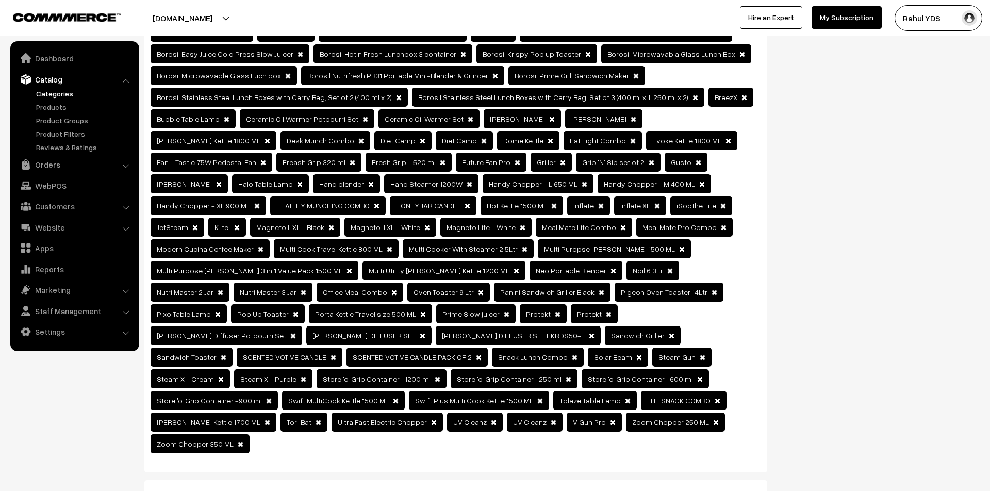
scroll to position [0, 0]
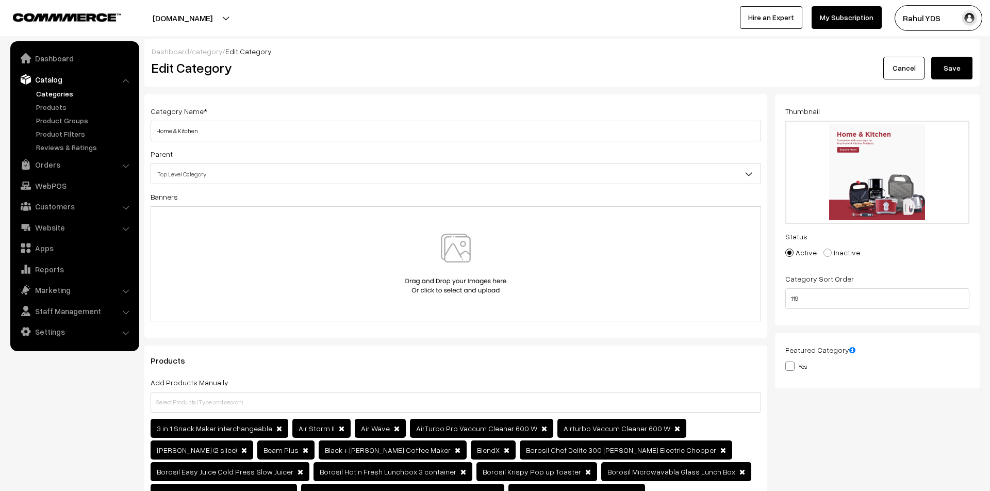
type input "8516"
click at [947, 72] on button "Save" at bounding box center [951, 68] width 41 height 23
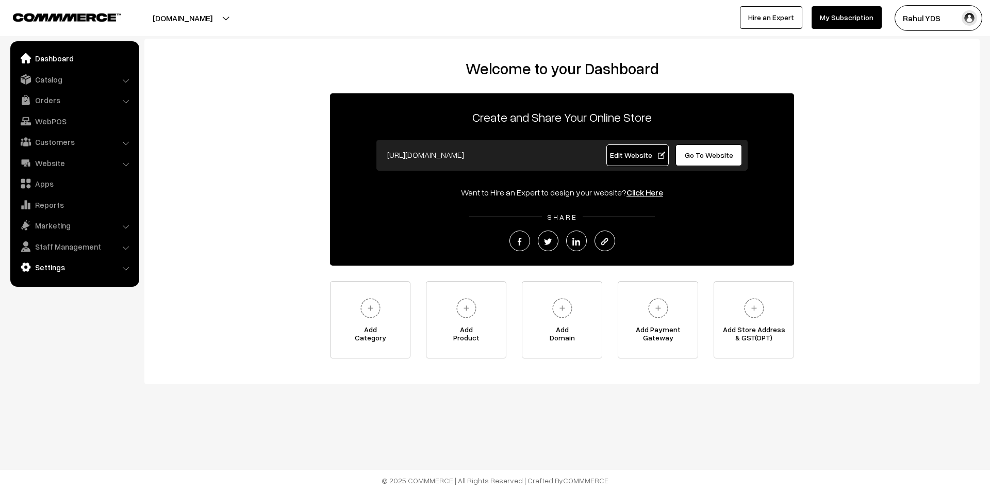
click at [52, 268] on link "Settings" at bounding box center [74, 267] width 123 height 19
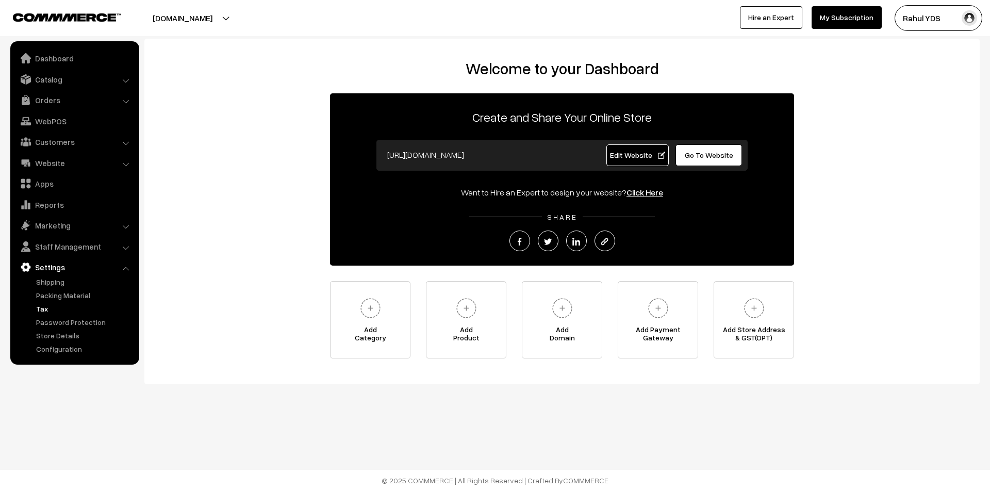
click at [40, 308] on link "Tax" at bounding box center [85, 308] width 102 height 11
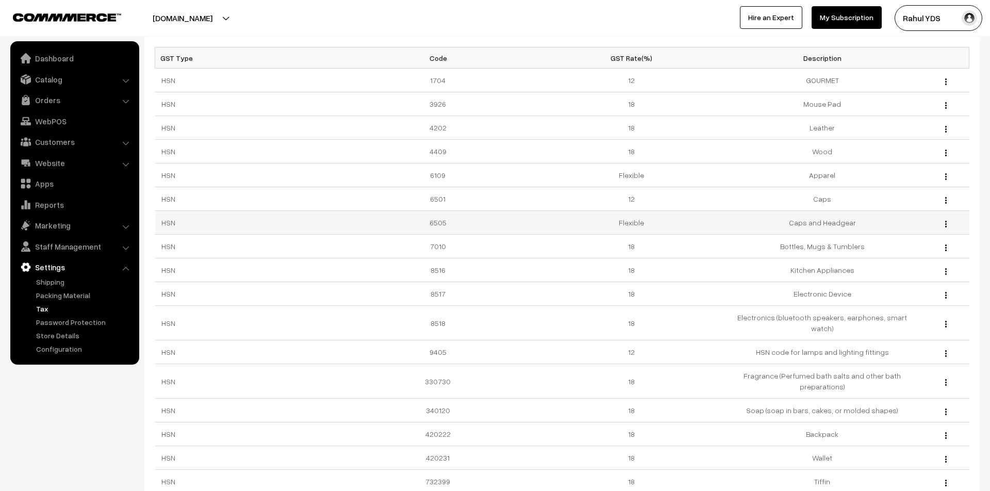
scroll to position [60, 0]
click at [433, 269] on td "8516" at bounding box center [441, 268] width 191 height 24
copy td "8516"
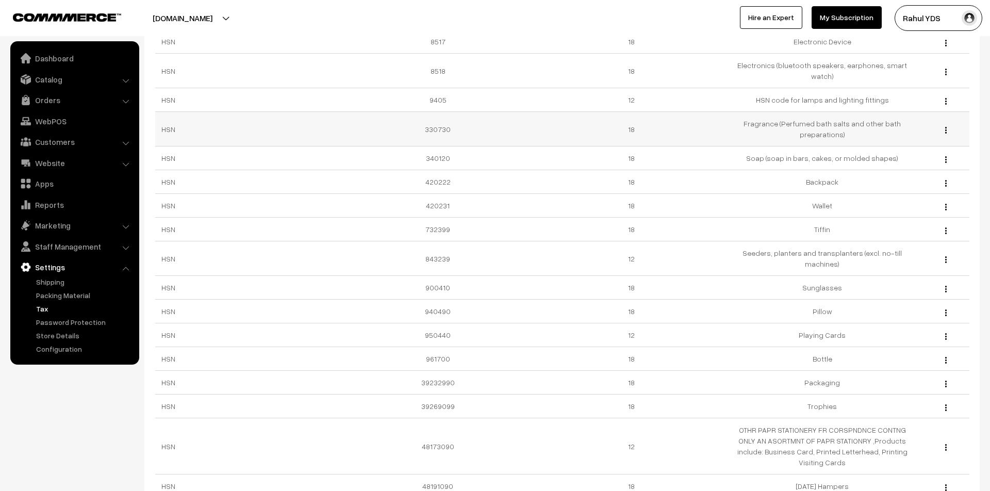
scroll to position [314, 0]
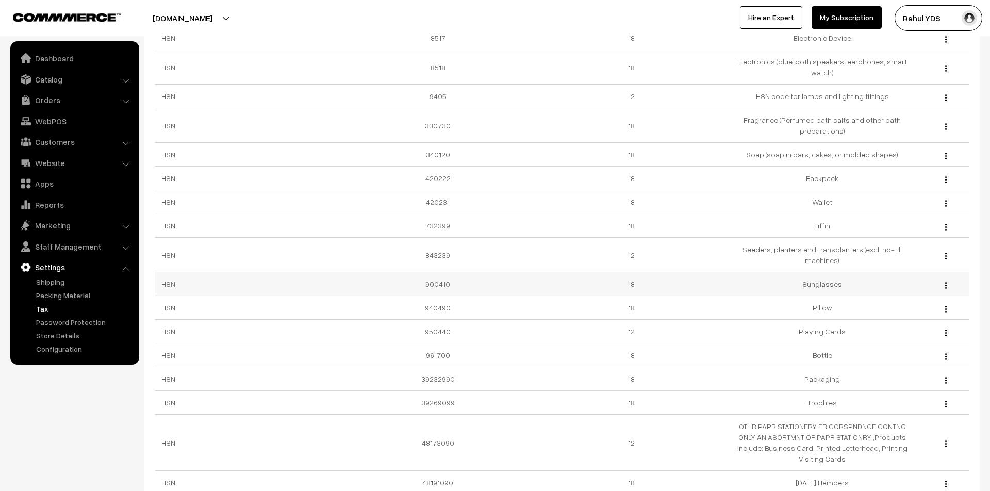
click at [434, 276] on td "900410" at bounding box center [441, 284] width 191 height 24
click at [436, 272] on td "900410" at bounding box center [441, 284] width 191 height 24
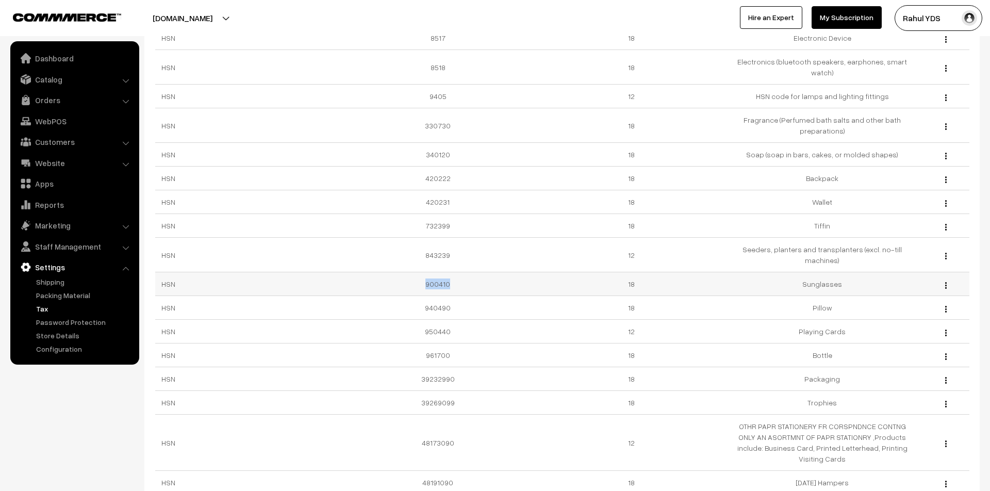
copy td "900410"
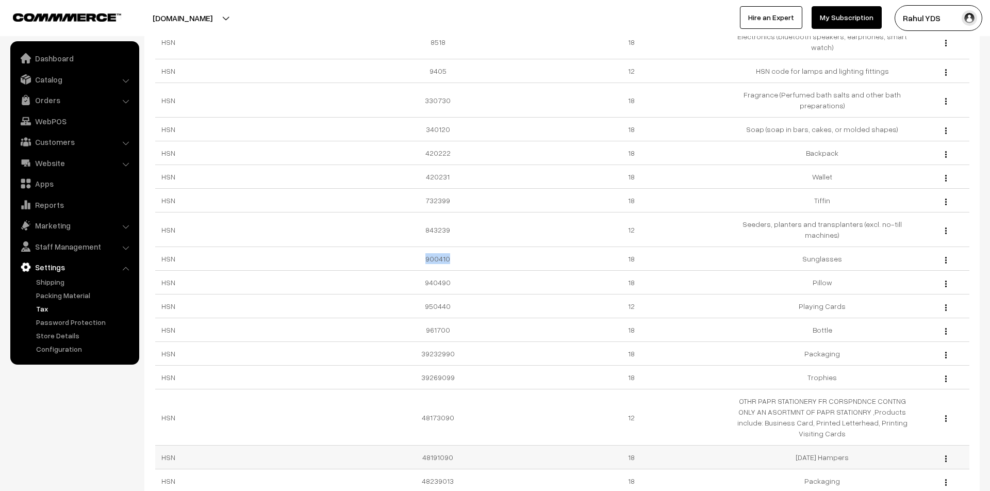
scroll to position [336, 0]
click at [433, 404] on td "48173090" at bounding box center [441, 420] width 191 height 56
copy td "48173090"
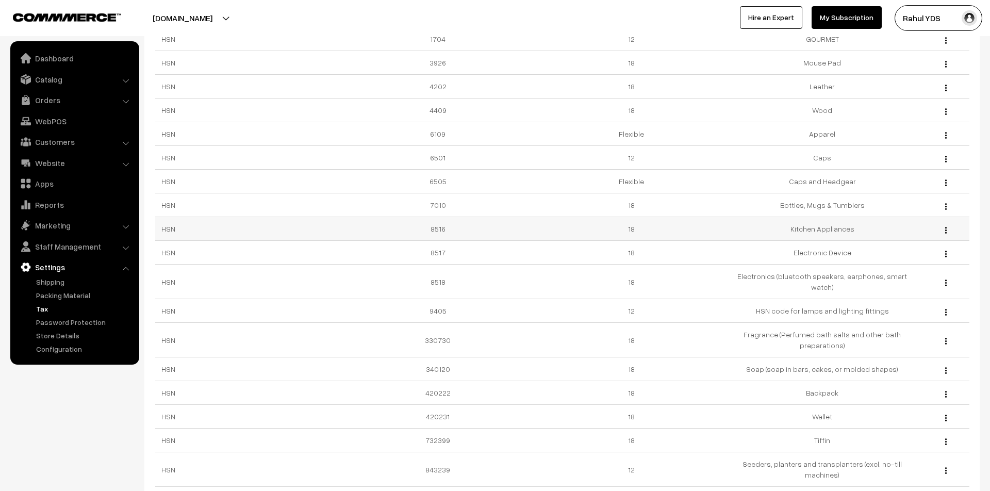
scroll to position [0, 0]
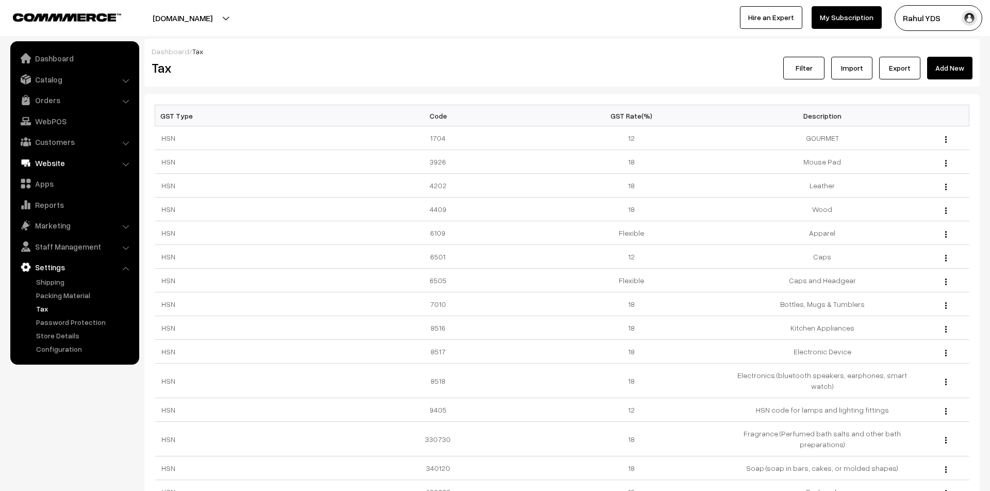
click at [60, 169] on link "Website" at bounding box center [74, 163] width 123 height 19
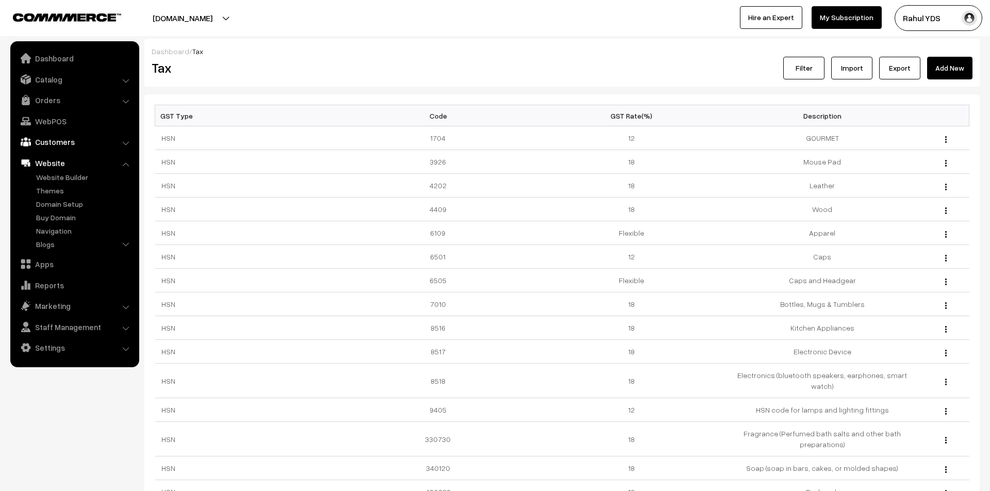
click at [64, 143] on link "Customers" at bounding box center [74, 142] width 123 height 19
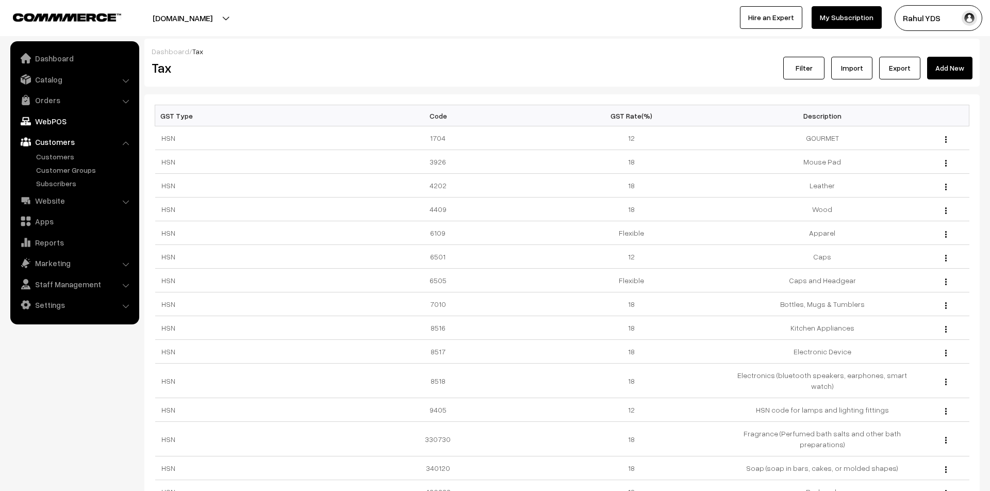
click at [64, 119] on link "WebPOS" at bounding box center [74, 121] width 123 height 19
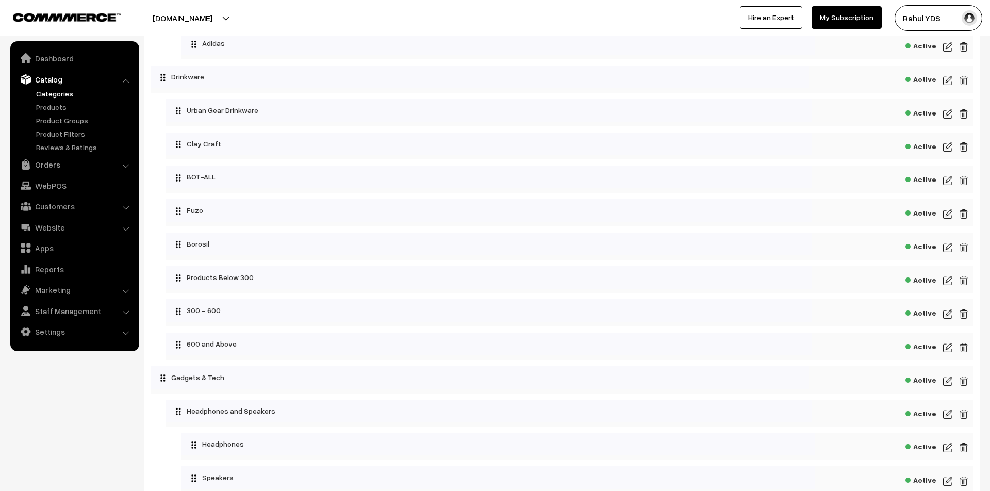
scroll to position [980, 0]
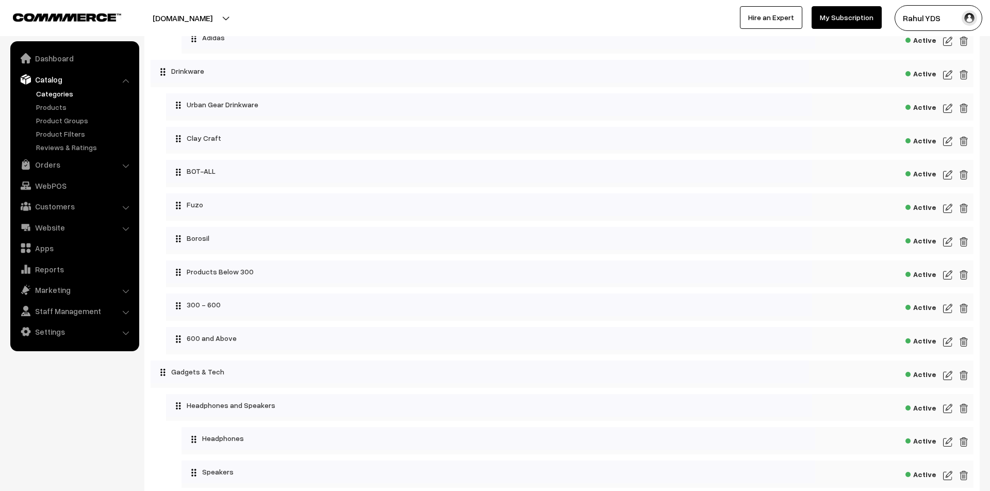
click at [951, 81] on img at bounding box center [947, 75] width 9 height 12
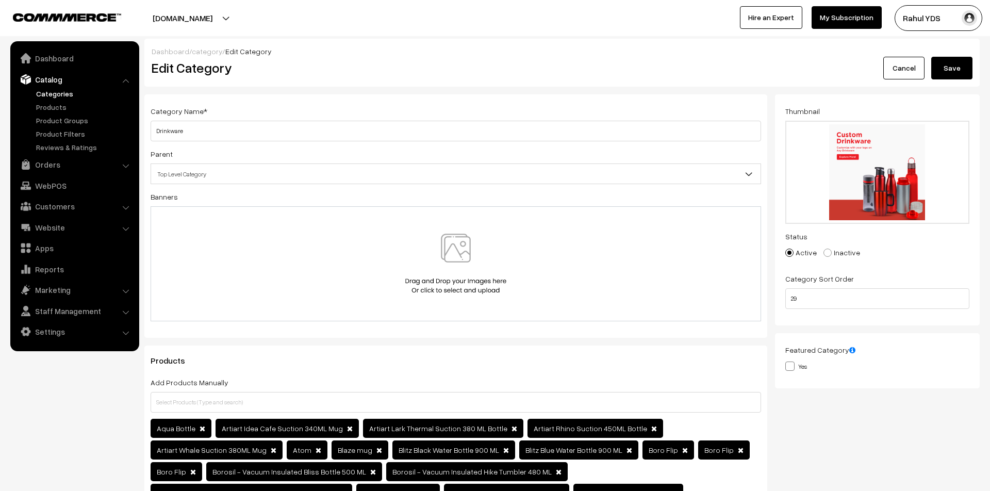
click at [952, 64] on button "Save" at bounding box center [951, 68] width 41 height 23
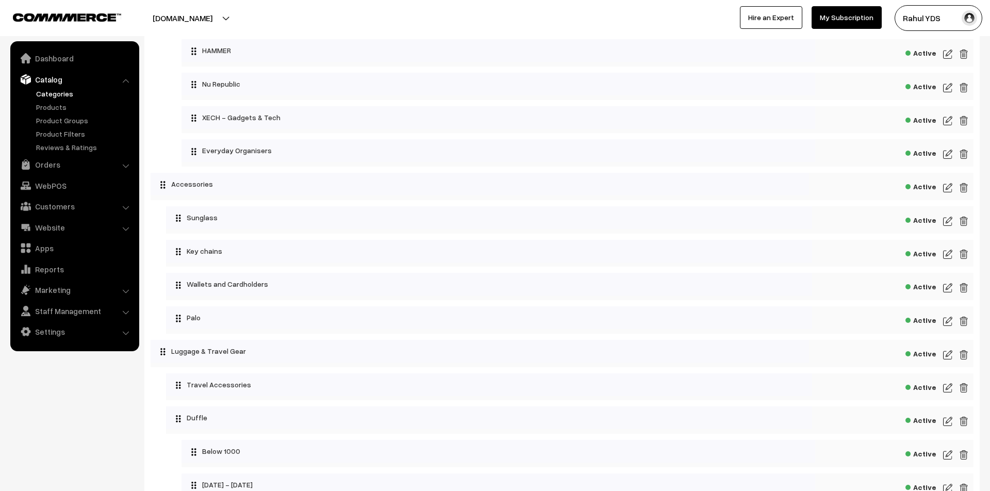
scroll to position [2078, 0]
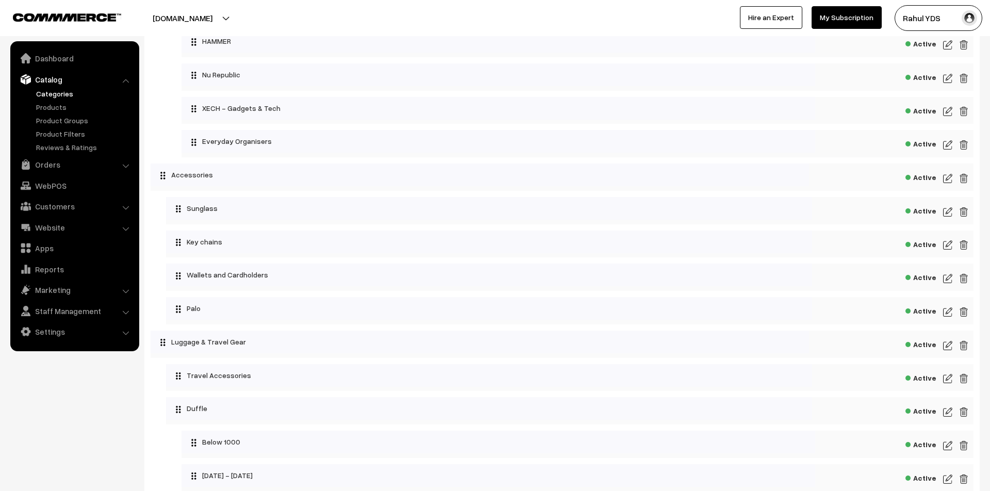
click at [946, 185] on img at bounding box center [947, 178] width 9 height 12
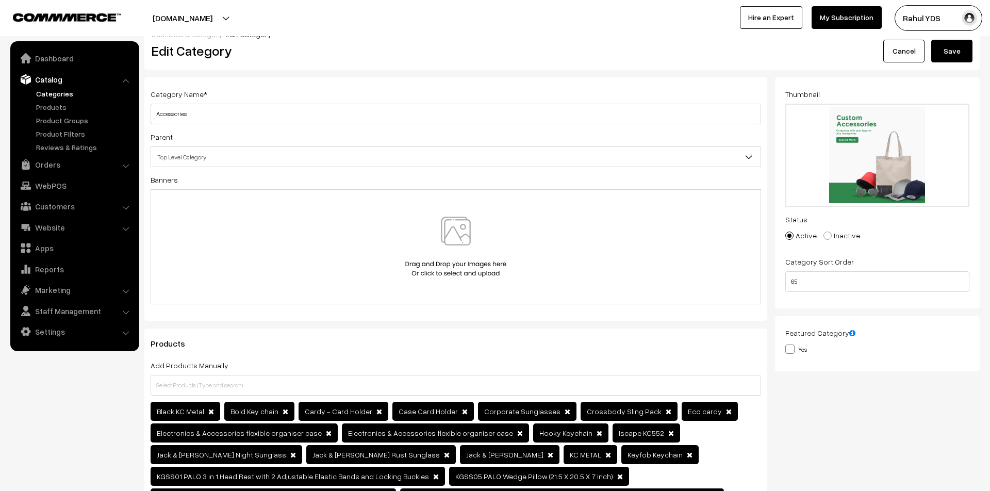
scroll to position [21, 0]
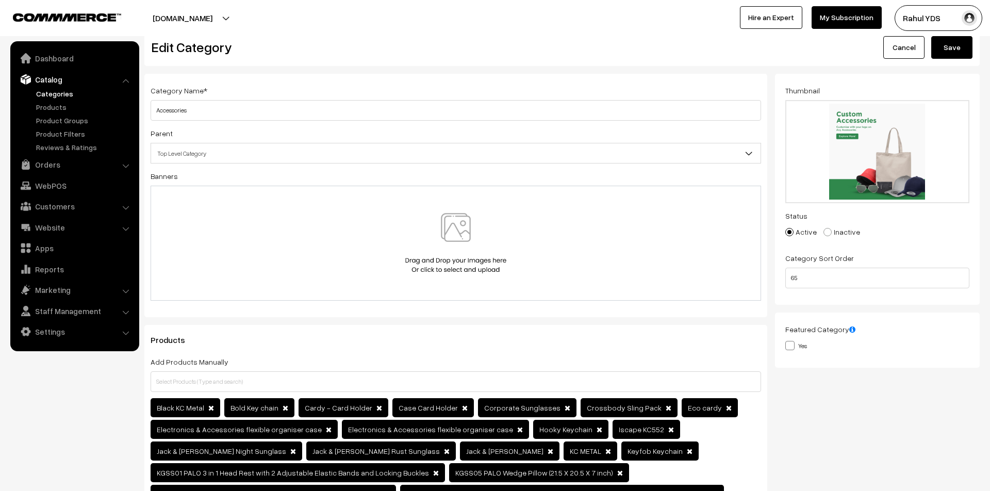
click at [416, 154] on span "Top Level Category" at bounding box center [456, 153] width 610 height 18
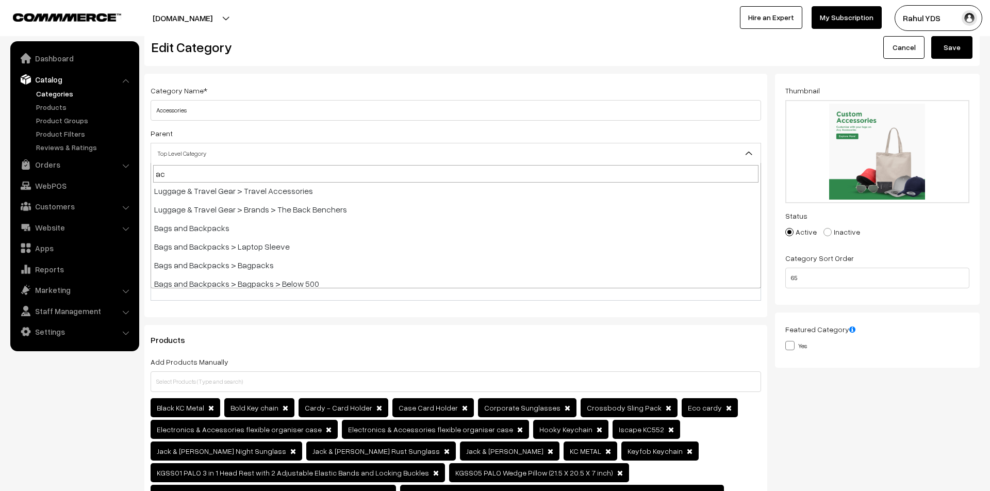
scroll to position [0, 0]
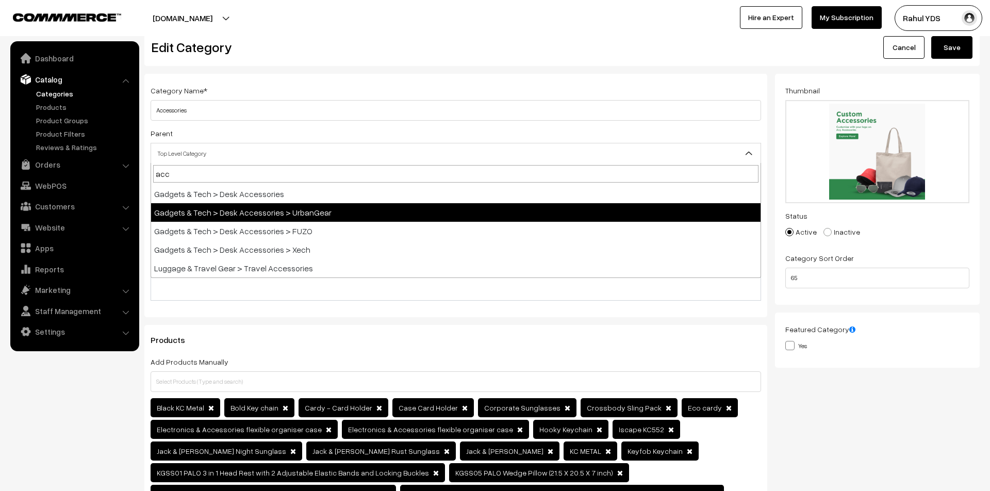
type input "acce"
click at [904, 44] on link "Cancel" at bounding box center [903, 47] width 41 height 23
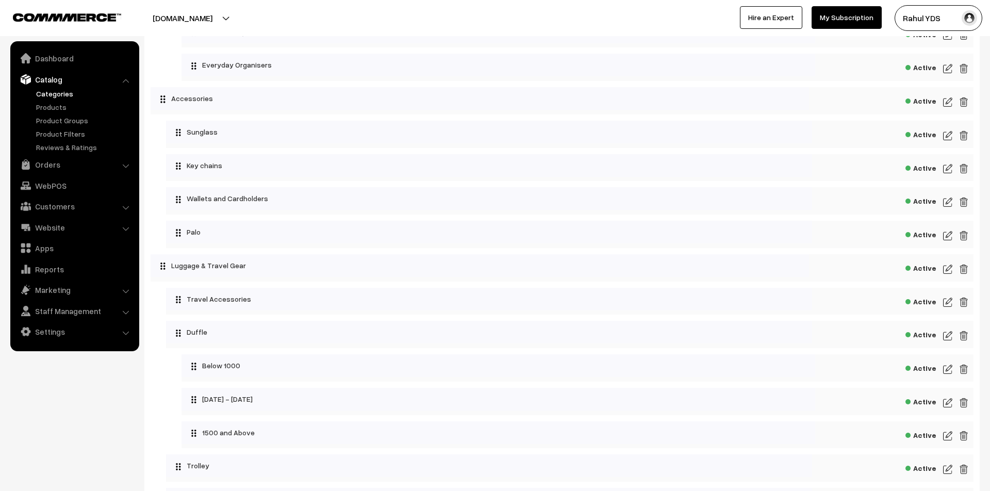
scroll to position [2156, 0]
click at [949, 107] on img at bounding box center [947, 100] width 9 height 12
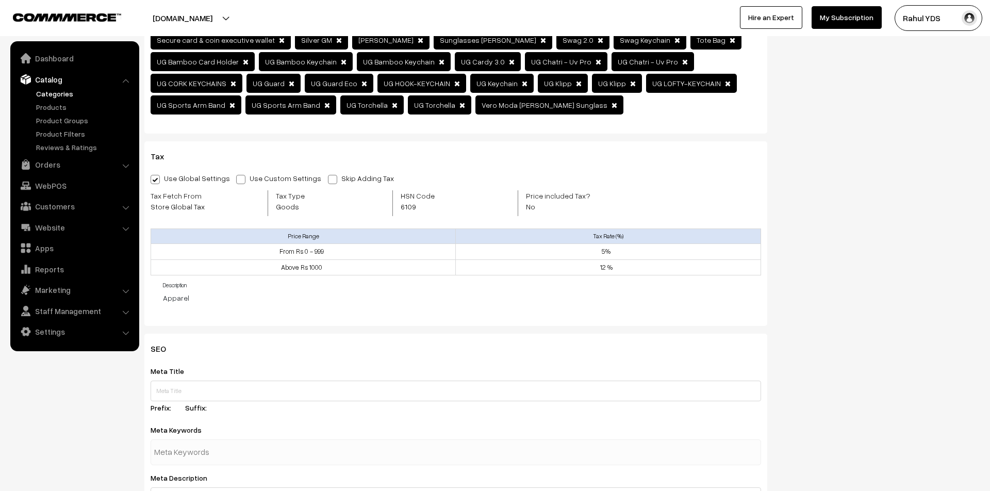
scroll to position [850, 0]
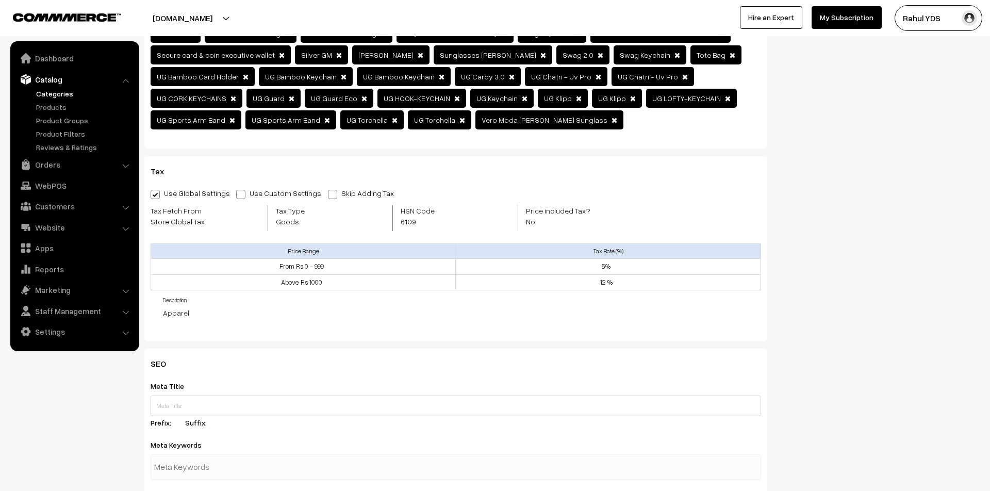
click at [237, 190] on span at bounding box center [240, 194] width 9 height 9
click at [237, 189] on input "Use Custom Settings" at bounding box center [239, 192] width 7 height 7
radio input "true"
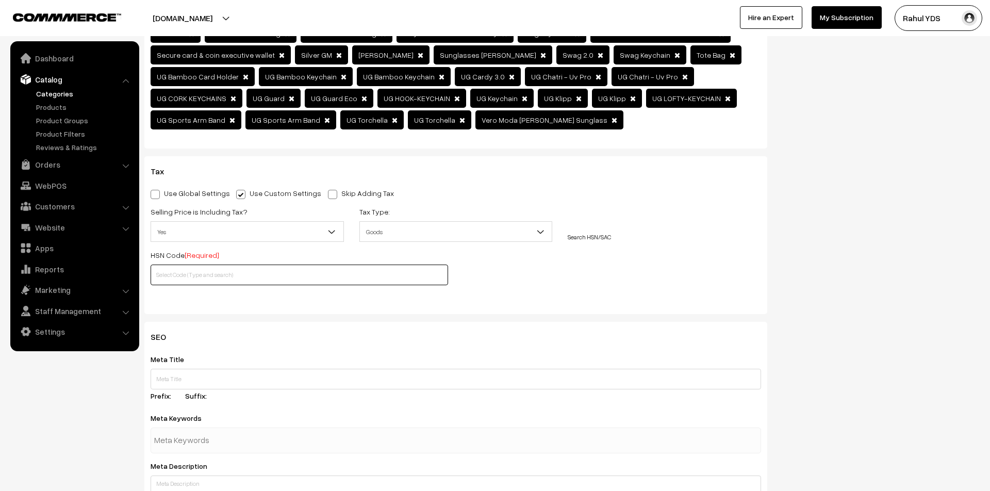
click at [297, 265] on input "text" at bounding box center [300, 275] width 298 height 21
paste input "900410"
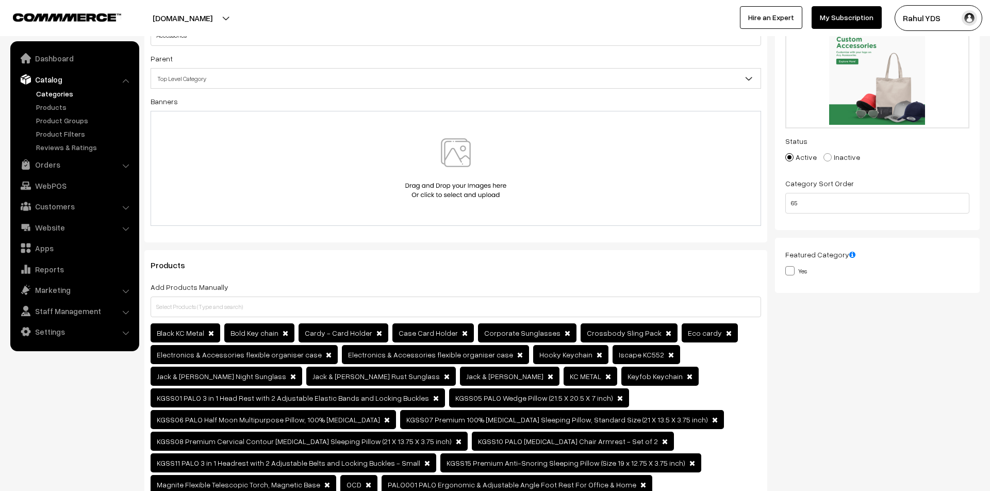
scroll to position [0, 0]
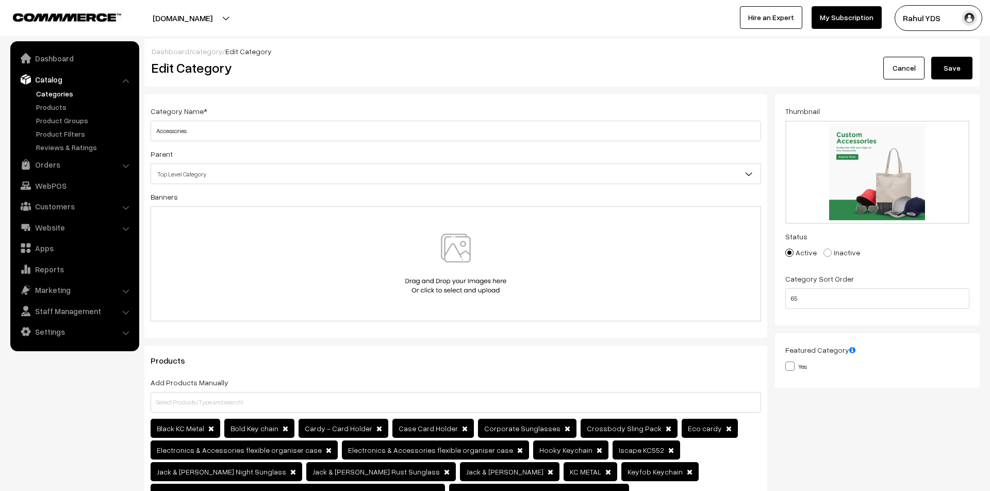
type input "900410"
click at [954, 79] on div "Dashboard / category / Edit Category Edit Category Cancel Save" at bounding box center [561, 63] width 835 height 48
click at [953, 70] on button "Save" at bounding box center [951, 68] width 41 height 23
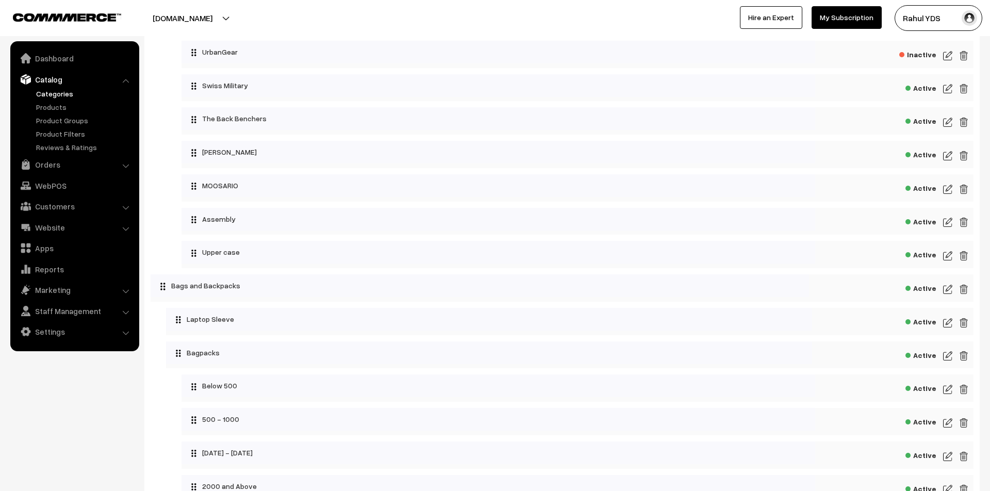
scroll to position [2645, 0]
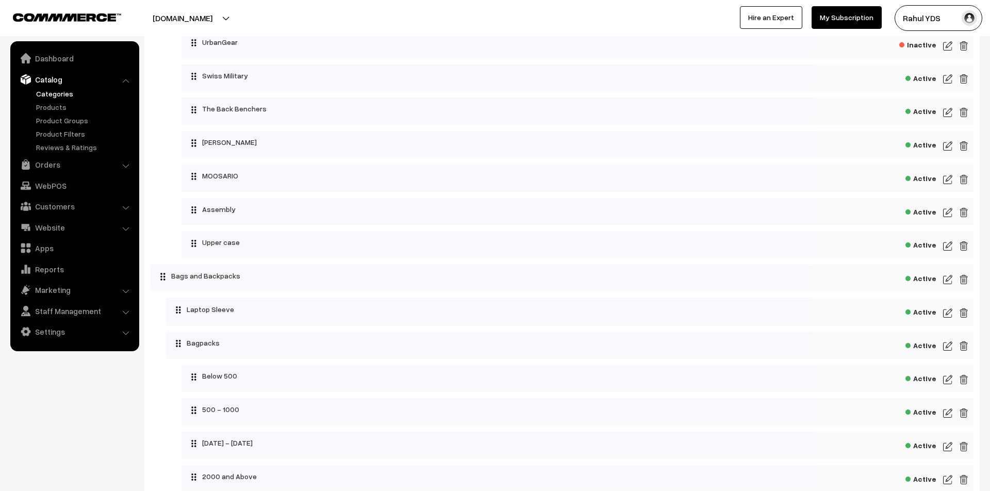
click at [944, 85] on img at bounding box center [947, 79] width 9 height 12
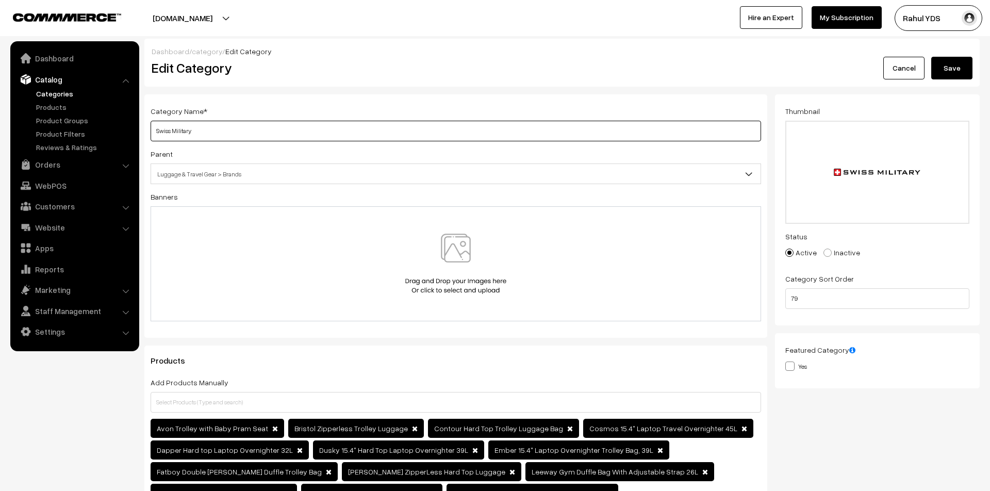
click at [255, 135] on input "Swiss Military" at bounding box center [456, 131] width 611 height 21
click at [958, 65] on button "Save" at bounding box center [951, 68] width 41 height 23
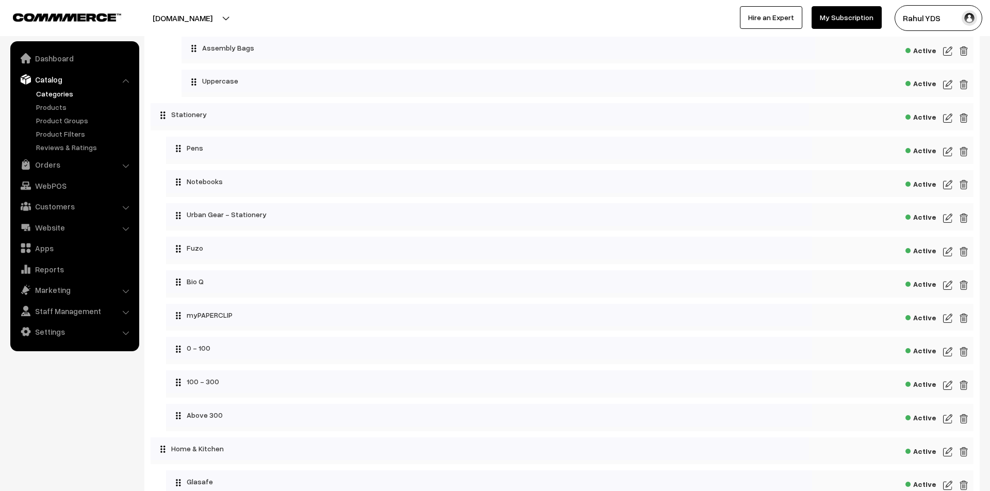
scroll to position [3604, 0]
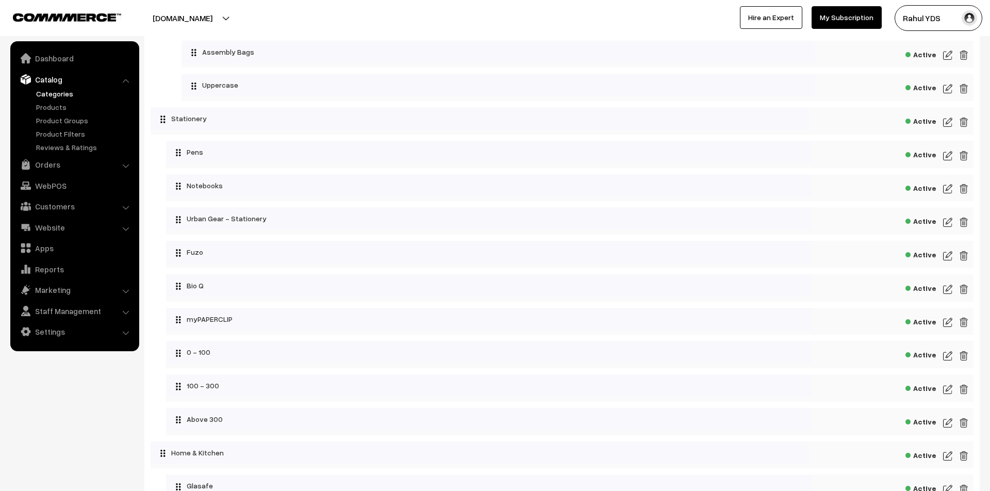
click at [947, 128] on img at bounding box center [947, 122] width 9 height 12
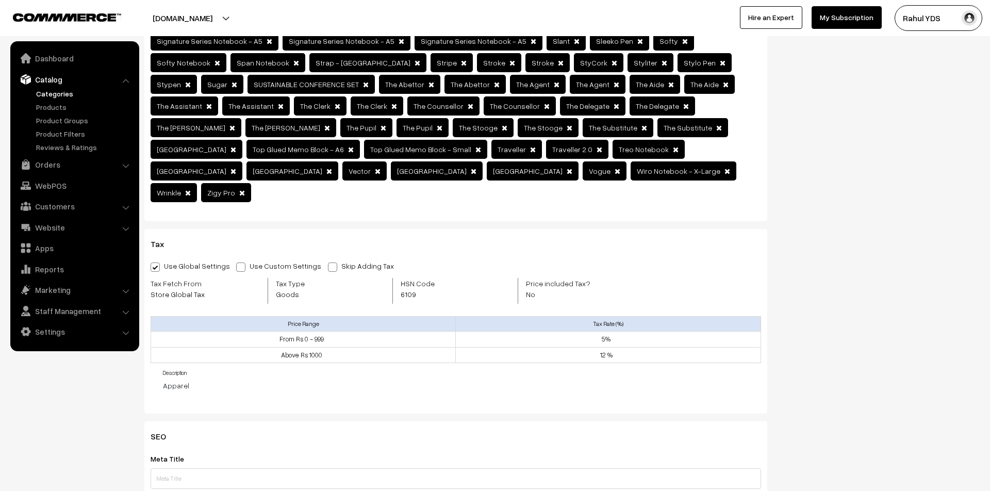
scroll to position [970, 0]
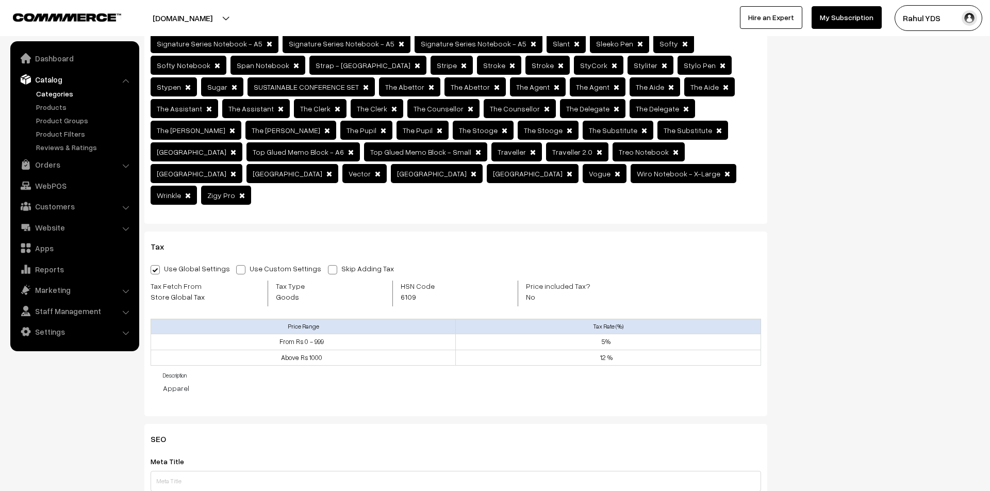
click at [236, 265] on span at bounding box center [240, 269] width 9 height 9
click at [236, 265] on input "Use Custom Settings" at bounding box center [239, 268] width 7 height 7
radio input "true"
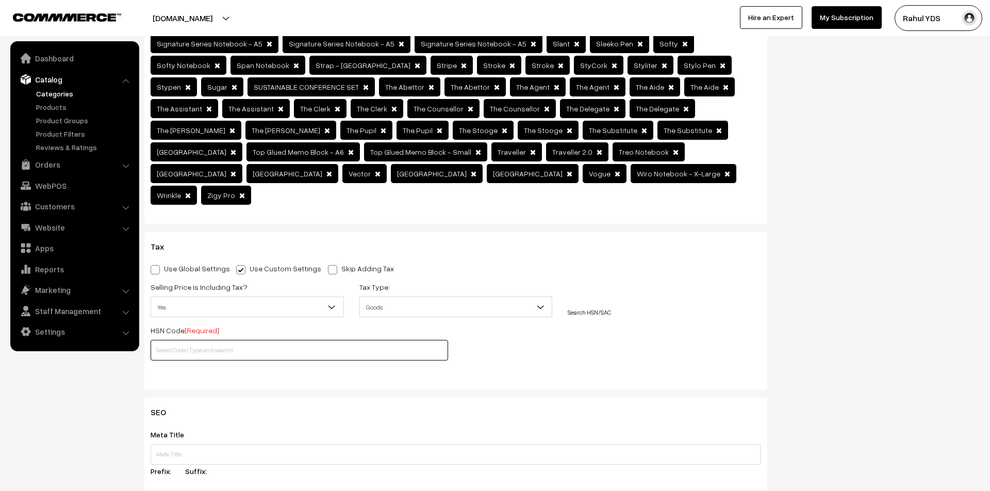
click at [199, 340] on input "text" at bounding box center [300, 350] width 298 height 21
paste input "48173090"
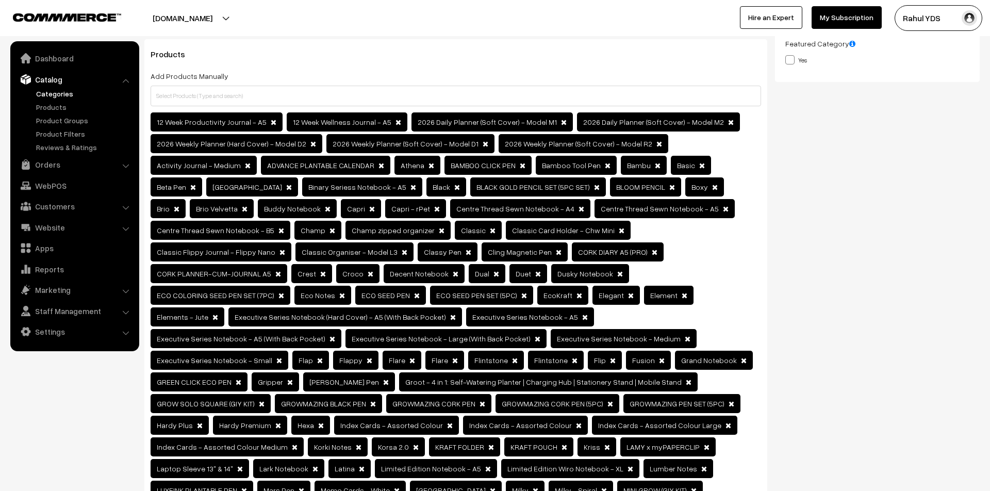
scroll to position [0, 0]
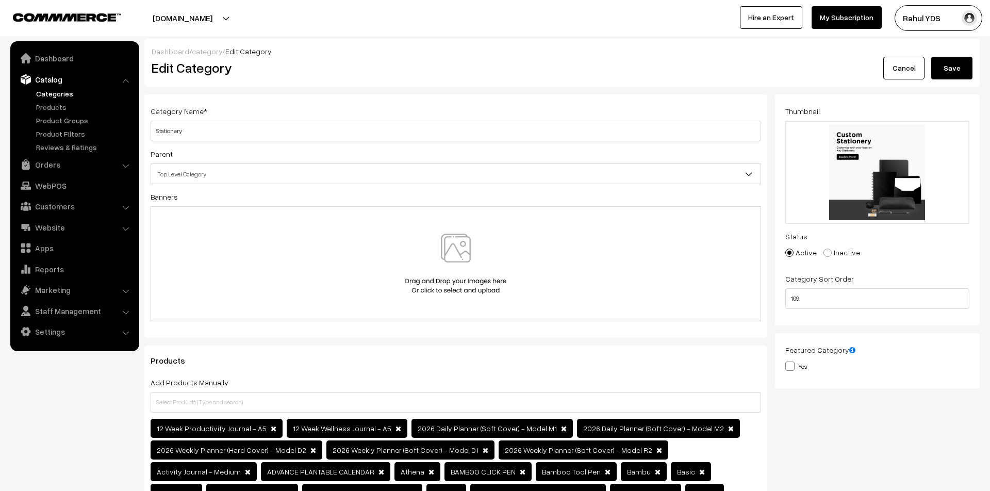
type input "48173090"
click at [947, 69] on button "Save" at bounding box center [951, 68] width 41 height 23
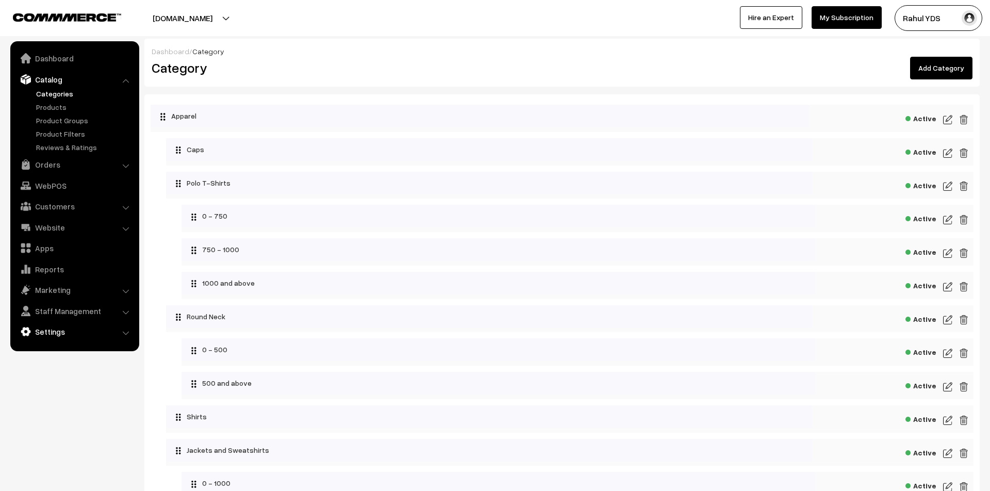
click at [44, 330] on link "Settings" at bounding box center [74, 331] width 123 height 19
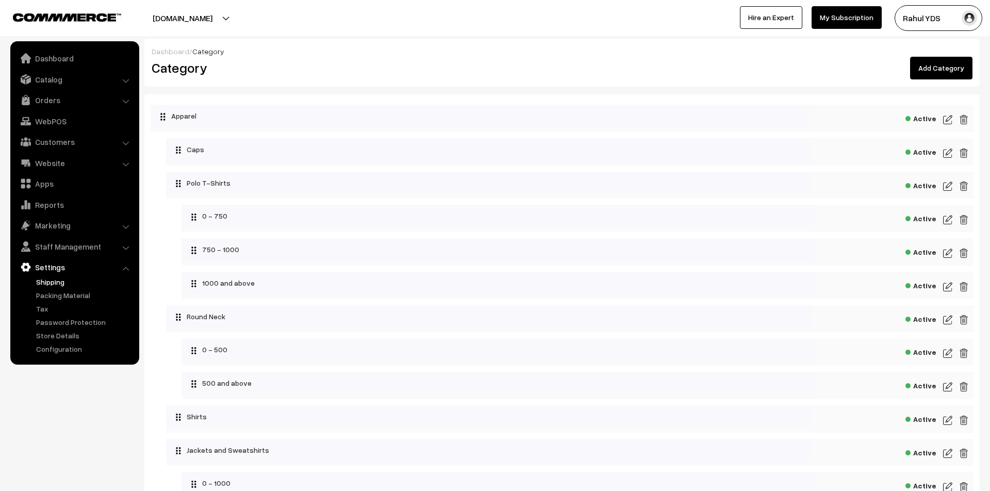
click at [44, 282] on link "Shipping" at bounding box center [85, 281] width 102 height 11
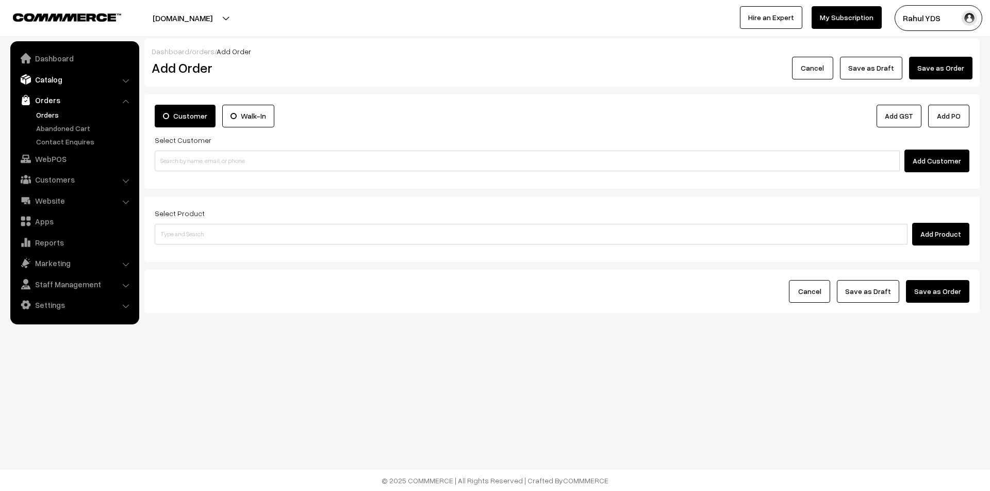
click at [53, 74] on link "Catalog" at bounding box center [74, 79] width 123 height 19
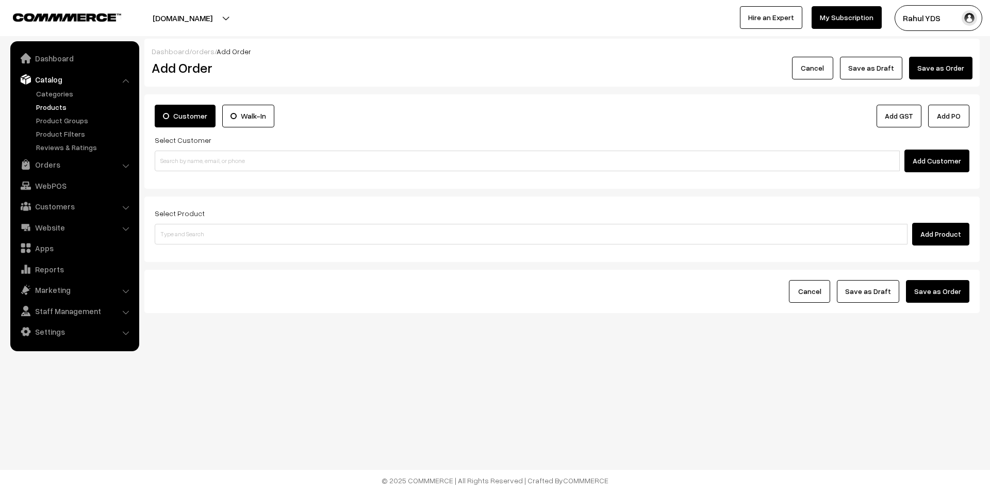
click at [52, 104] on link "Products" at bounding box center [85, 107] width 102 height 11
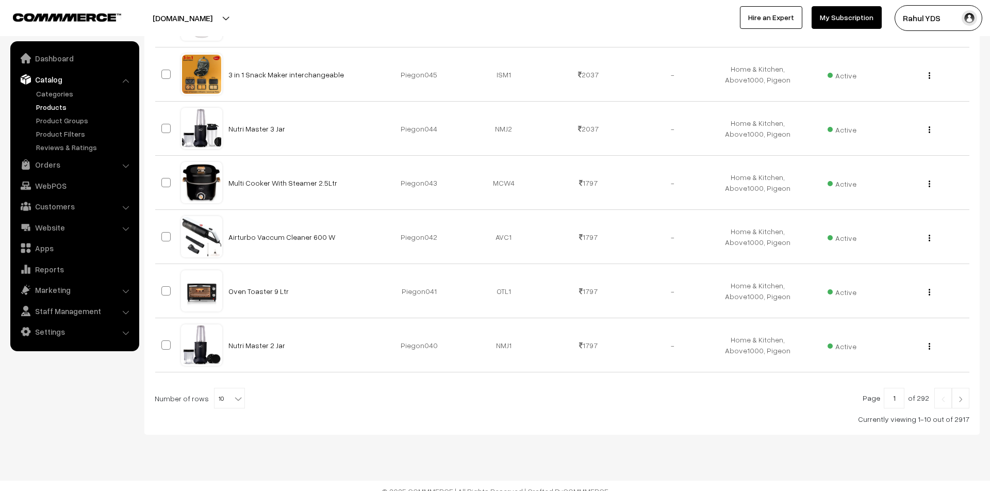
scroll to position [415, 0]
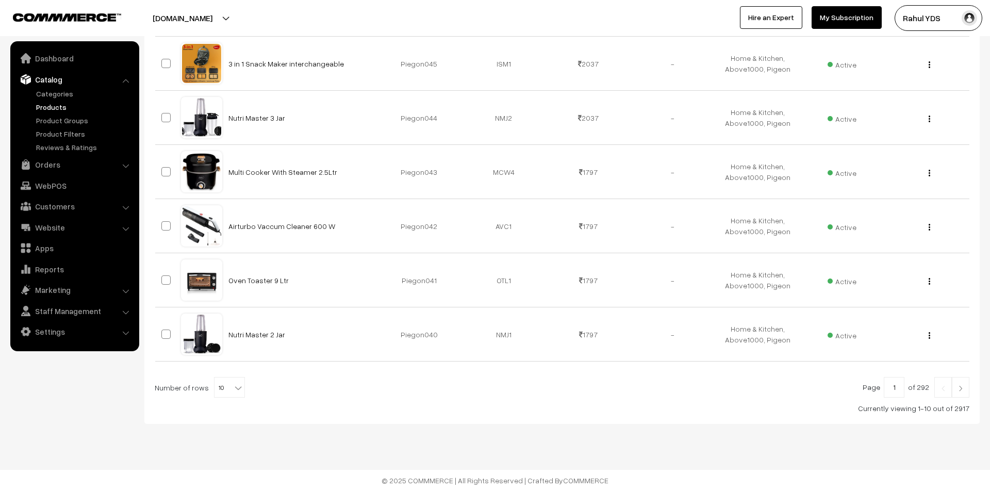
click at [233, 385] on b at bounding box center [238, 388] width 10 height 10
select select "100"
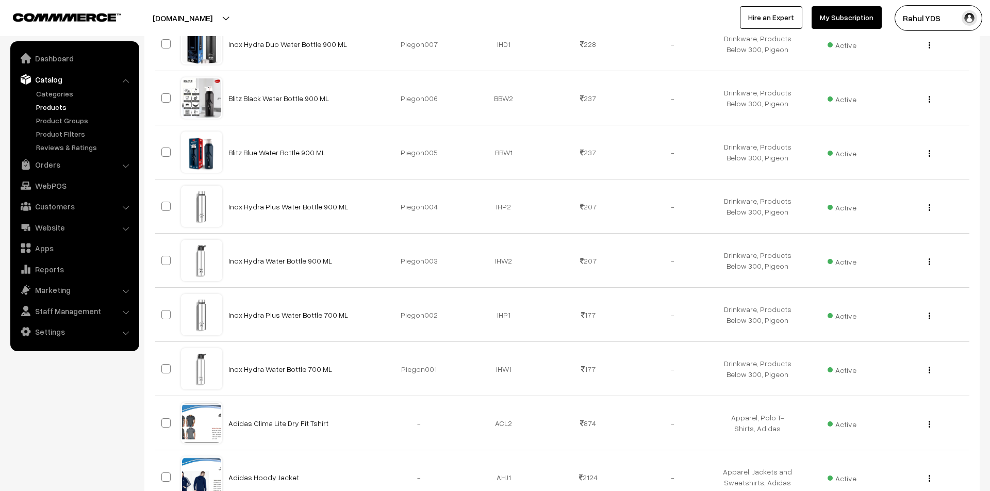
scroll to position [2491, 0]
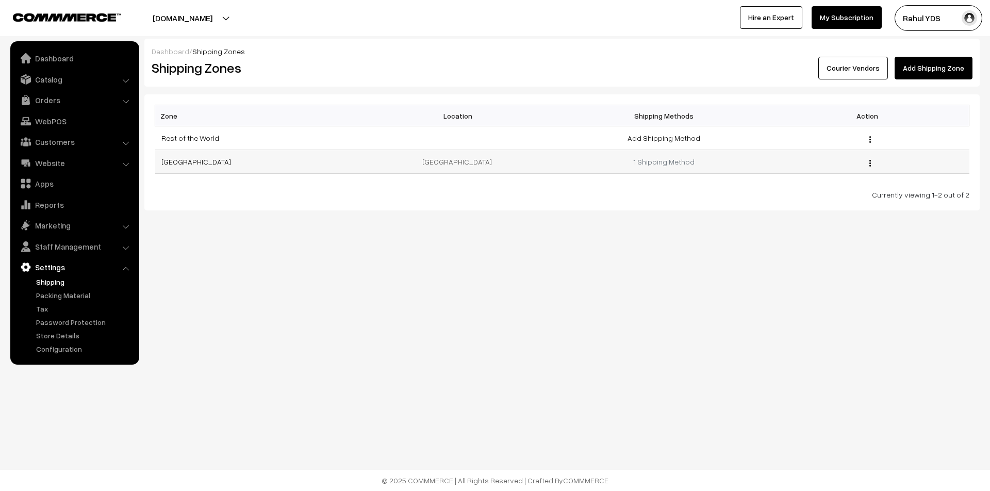
click at [870, 163] on img "button" at bounding box center [871, 163] width 2 height 7
click at [833, 179] on link "Edit" at bounding box center [824, 177] width 88 height 23
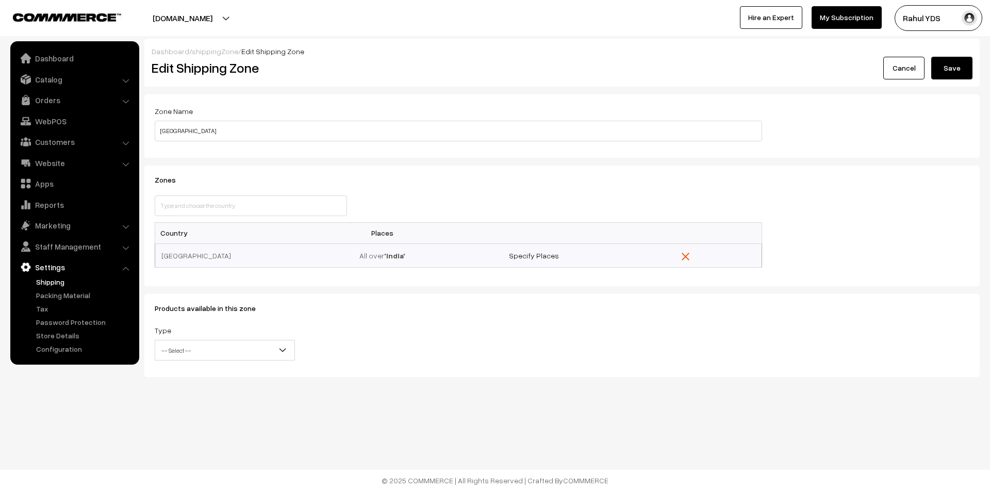
click at [234, 354] on span "-- Select --" at bounding box center [224, 350] width 139 height 18
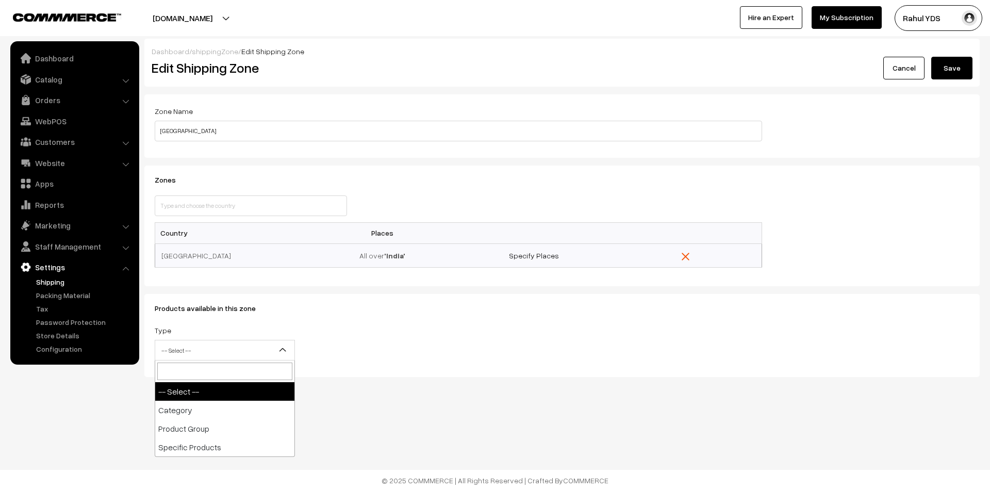
click at [401, 356] on div "Type -- Select -- Category Product Group Specific Products -- Select --" at bounding box center [458, 345] width 623 height 43
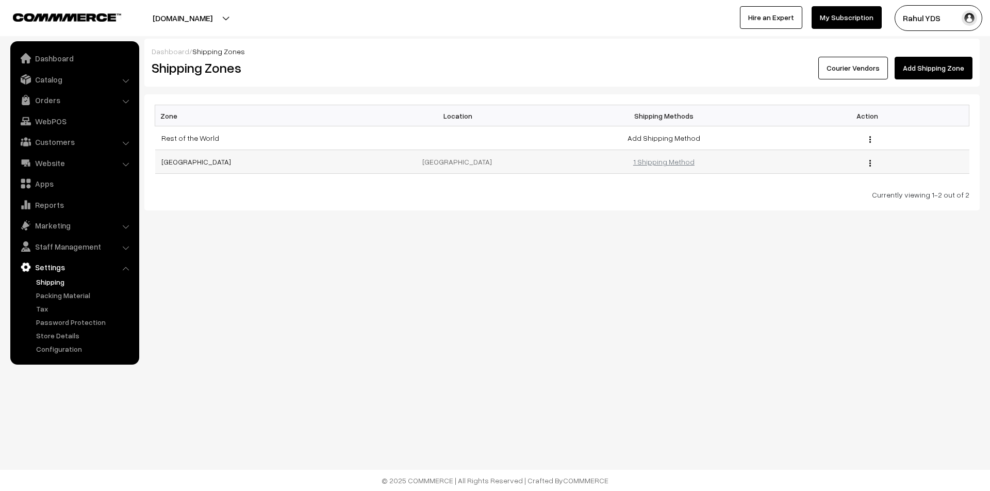
click at [654, 161] on link "1 Shipping Method" at bounding box center [663, 161] width 61 height 9
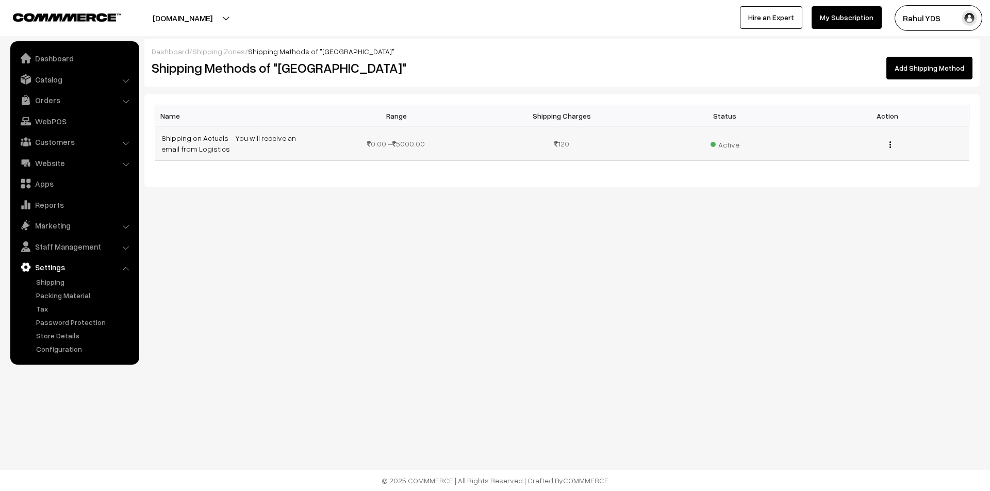
click at [894, 147] on div "Edit Delete" at bounding box center [888, 143] width 151 height 11
click at [890, 144] on img "button" at bounding box center [891, 144] width 2 height 7
click at [873, 157] on link "Edit" at bounding box center [844, 159] width 88 height 23
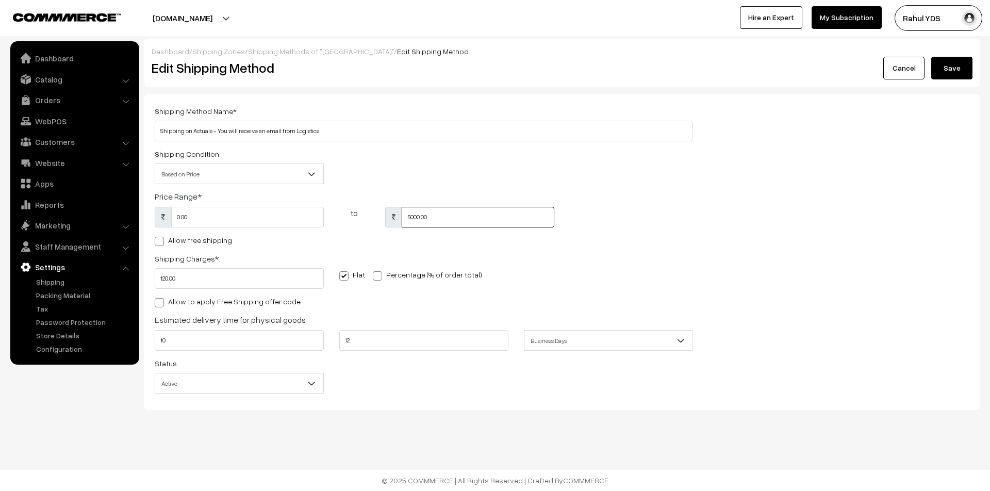
click at [474, 223] on input "5000.00" at bounding box center [478, 217] width 153 height 21
type input "5000000"
click at [272, 251] on div "Shipping Method Name * Shipping on Actuals - You will receive an email from Log…" at bounding box center [423, 252] width 553 height 295
click at [226, 283] on input "120.00" at bounding box center [239, 278] width 169 height 21
type input "120"
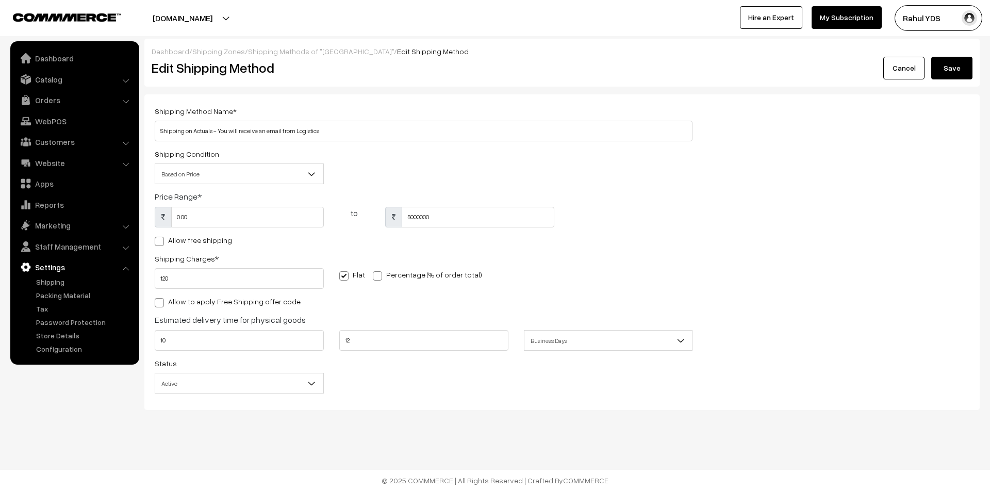
click at [452, 318] on div "Estimated delivery time for physical goods 10 12 Business Days Business Hours" at bounding box center [424, 335] width 538 height 43
click at [215, 380] on span "Active" at bounding box center [239, 383] width 168 height 18
click at [467, 406] on div "Shipping Method Name * Shipping on Actuals - You will receive an email from Log…" at bounding box center [561, 252] width 835 height 316
click at [259, 170] on span "Based on Price" at bounding box center [239, 174] width 168 height 18
click at [389, 159] on div "Shipping Condition Based on Price Based on Weight Based on Price" at bounding box center [423, 168] width 553 height 43
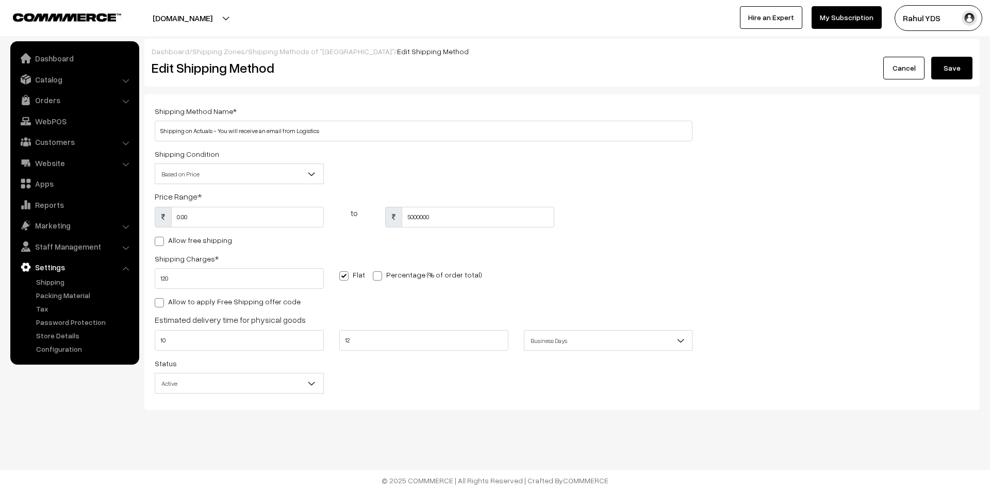
click at [948, 74] on button "Save" at bounding box center [951, 68] width 41 height 23
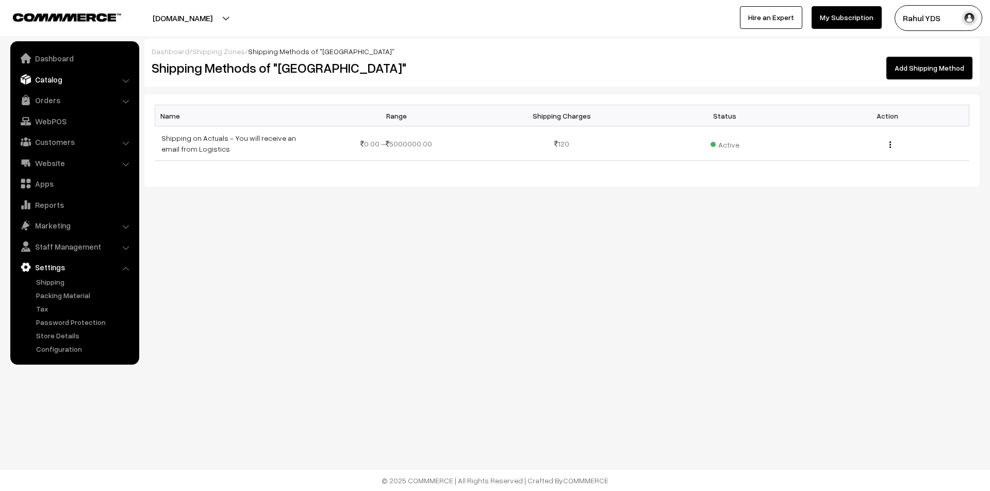
click at [62, 71] on link "Catalog" at bounding box center [74, 79] width 123 height 19
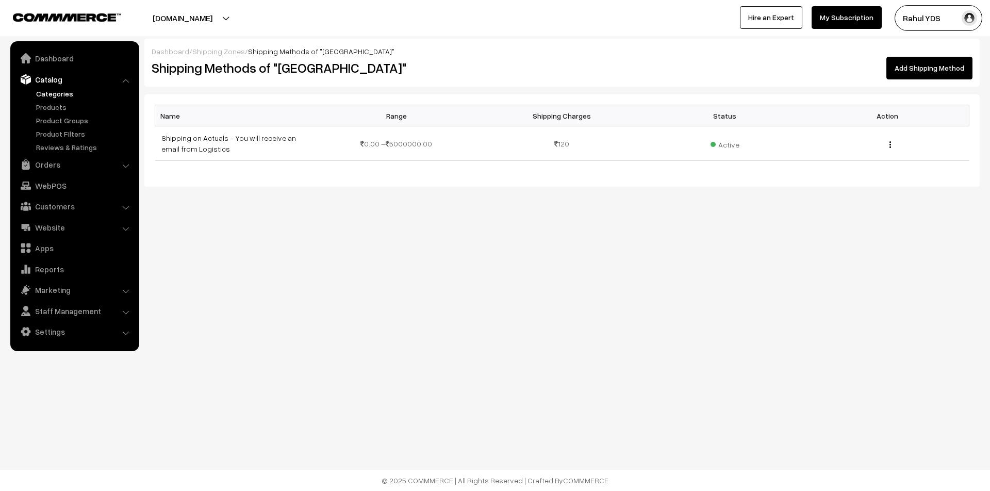
click at [51, 96] on link "Categories" at bounding box center [85, 93] width 102 height 11
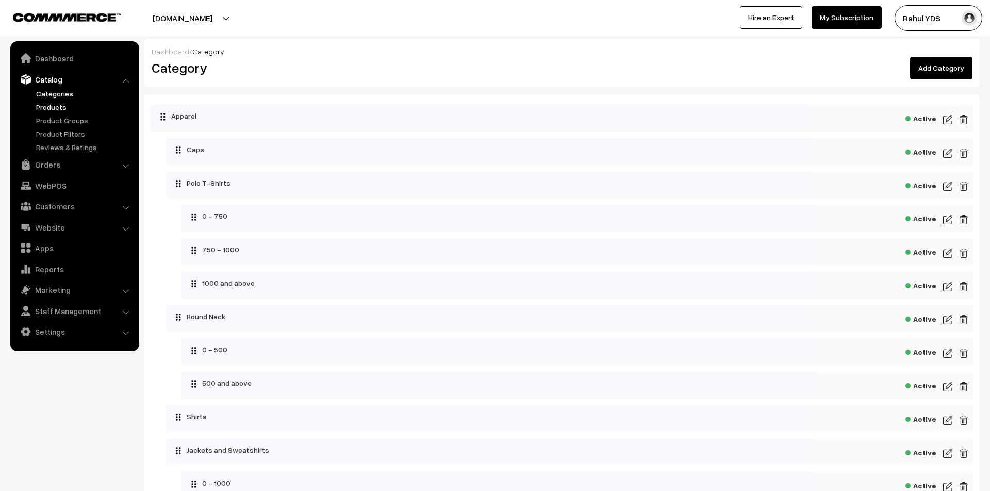
click at [55, 105] on link "Products" at bounding box center [85, 107] width 102 height 11
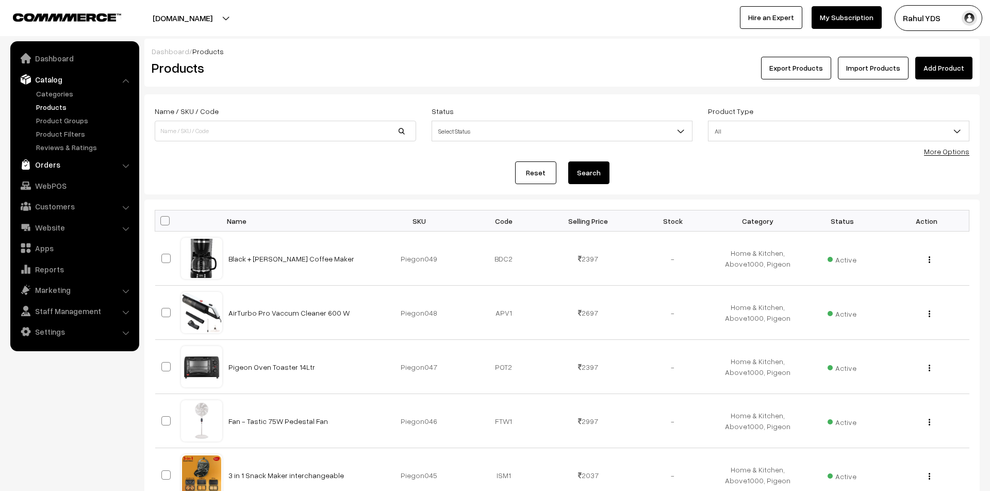
click at [57, 158] on link "Orders" at bounding box center [74, 164] width 123 height 19
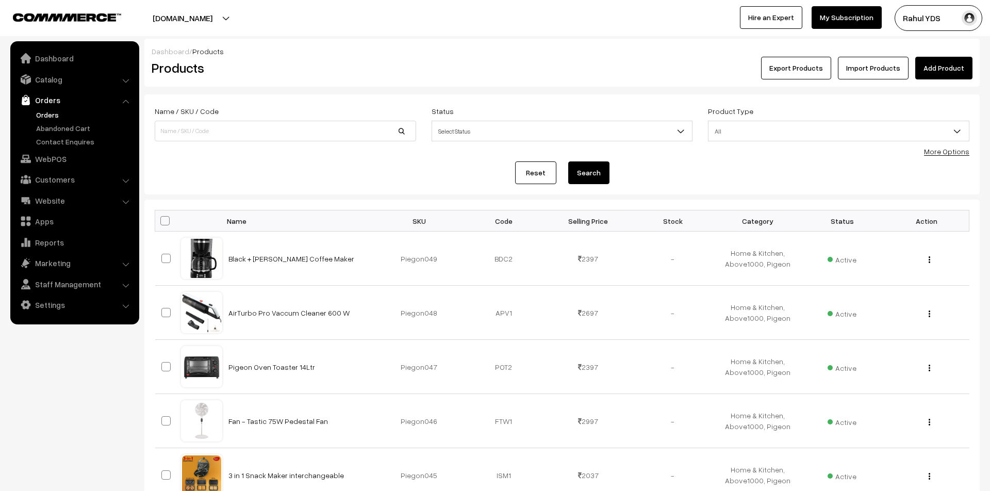
click at [51, 112] on link "Orders" at bounding box center [85, 114] width 102 height 11
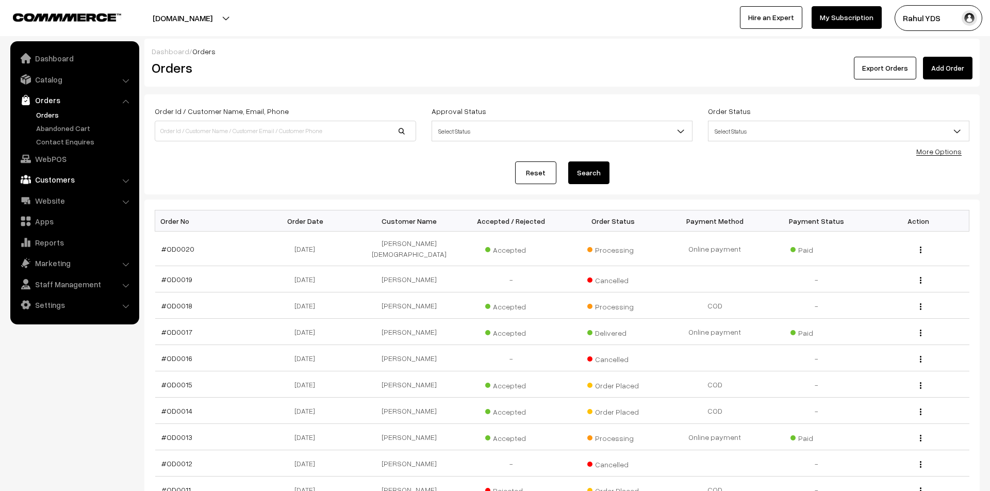
click at [69, 177] on link "Customers" at bounding box center [74, 179] width 123 height 19
click at [47, 84] on link "Catalog" at bounding box center [74, 79] width 123 height 19
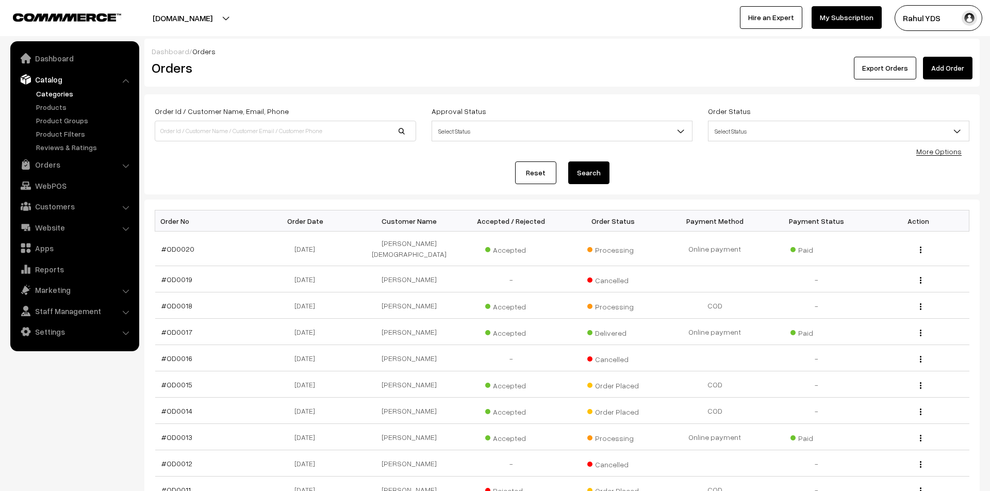
click at [47, 90] on link "Categories" at bounding box center [85, 93] width 102 height 11
